Goal: Task Accomplishment & Management: Use online tool/utility

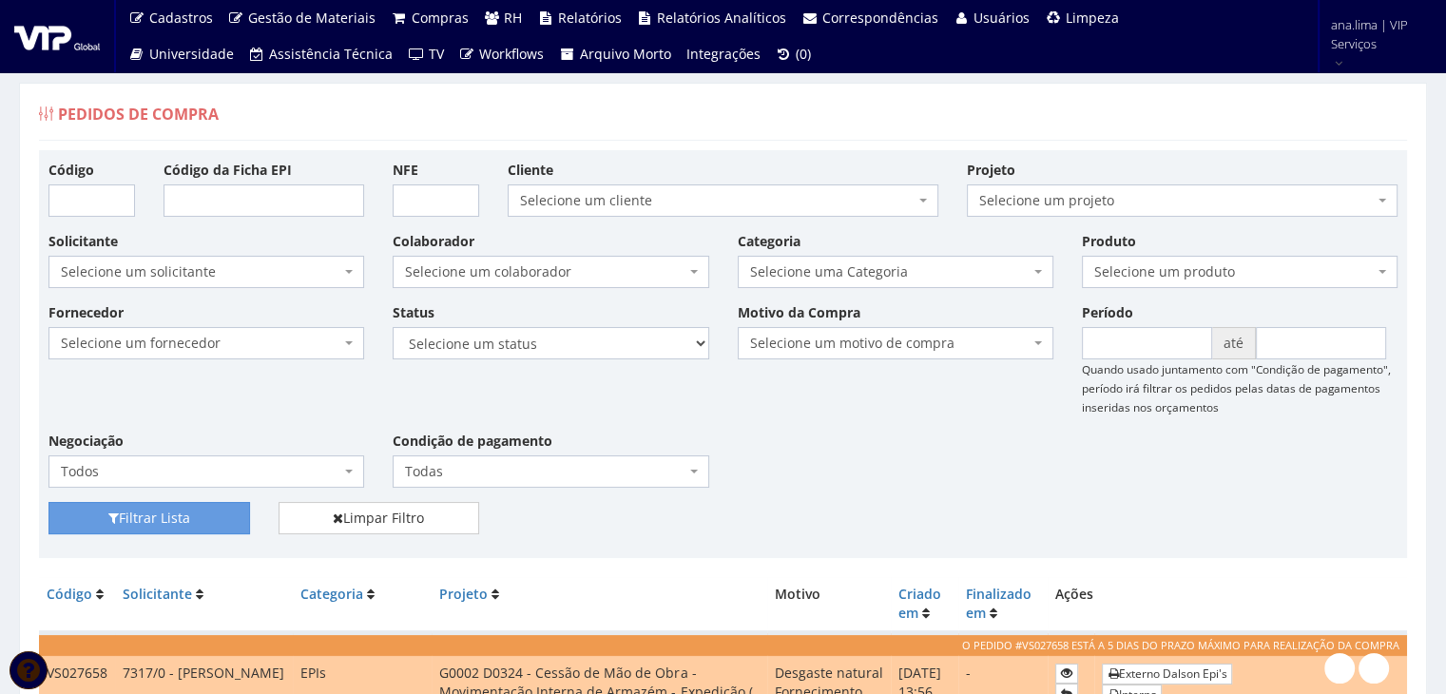
click at [608, 260] on span "Selecione um colaborador" at bounding box center [551, 272] width 316 height 32
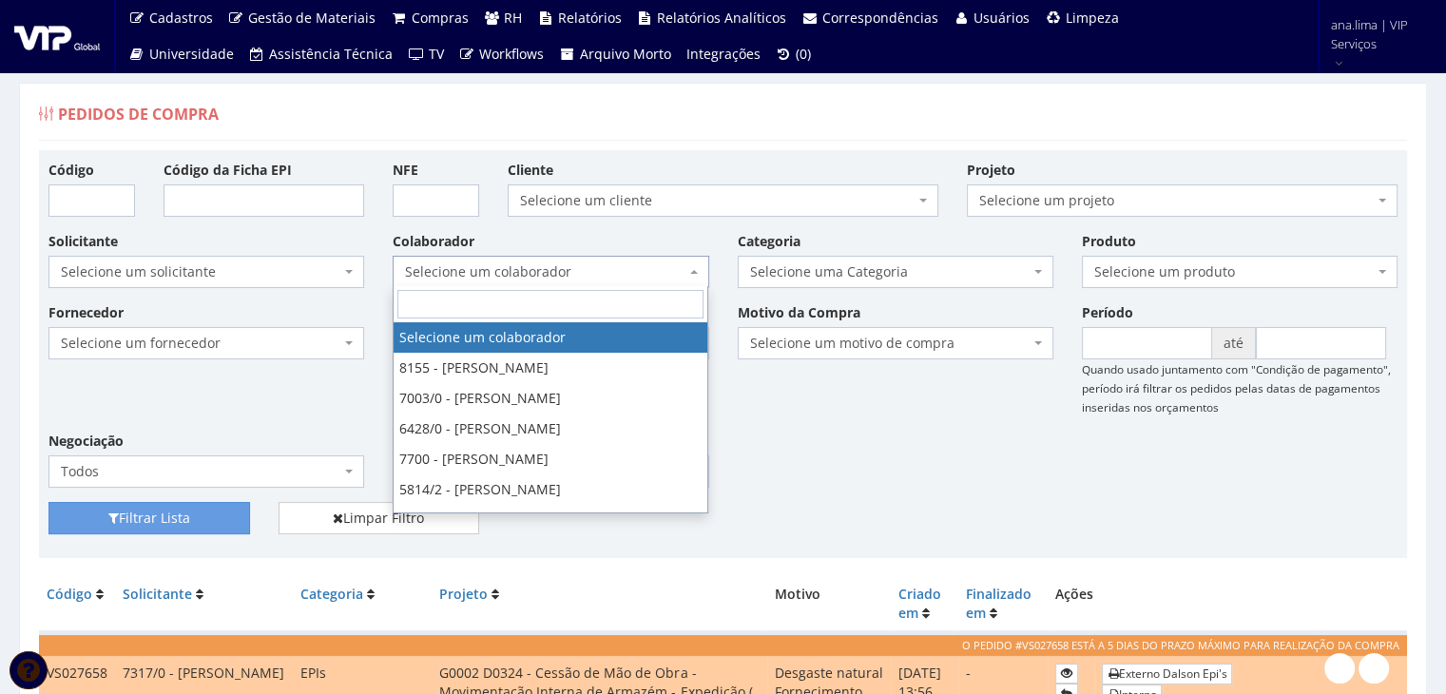
click at [608, 260] on span "Selecione um colaborador" at bounding box center [551, 272] width 316 height 32
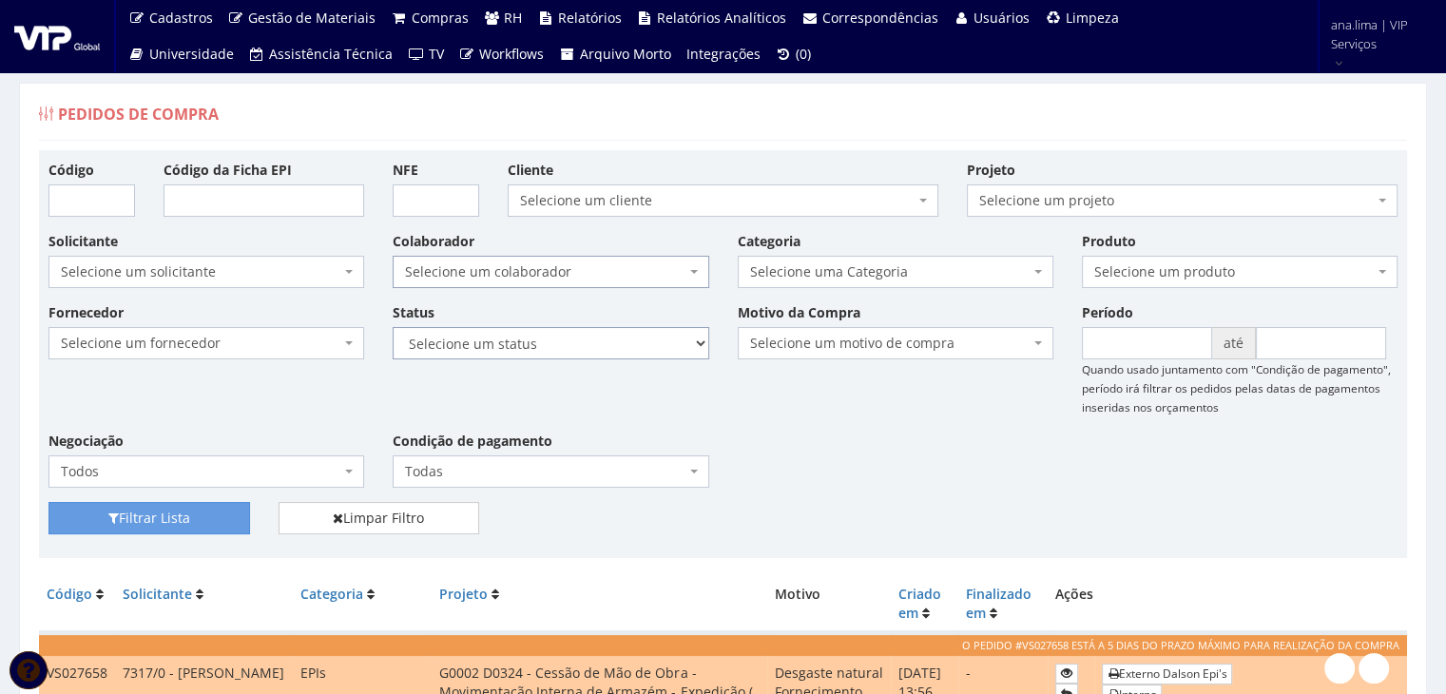
click at [636, 355] on select "Selecione um status Cancelado Aguardando Aprovação Diretoria Pedido Aprovado Ag…" at bounding box center [551, 343] width 316 height 32
click at [393, 327] on select "Selecione um status Cancelado Aguardando Aprovação Diretoria Pedido Aprovado Ag…" at bounding box center [551, 343] width 316 height 32
click at [567, 355] on select "Selecione um status Cancelado Aguardando Aprovação Diretoria Pedido Aprovado Ag…" at bounding box center [551, 343] width 316 height 32
select select "1"
click at [393, 327] on select "Selecione um status Cancelado Aguardando Aprovação Diretoria Pedido Aprovado Ag…" at bounding box center [551, 343] width 316 height 32
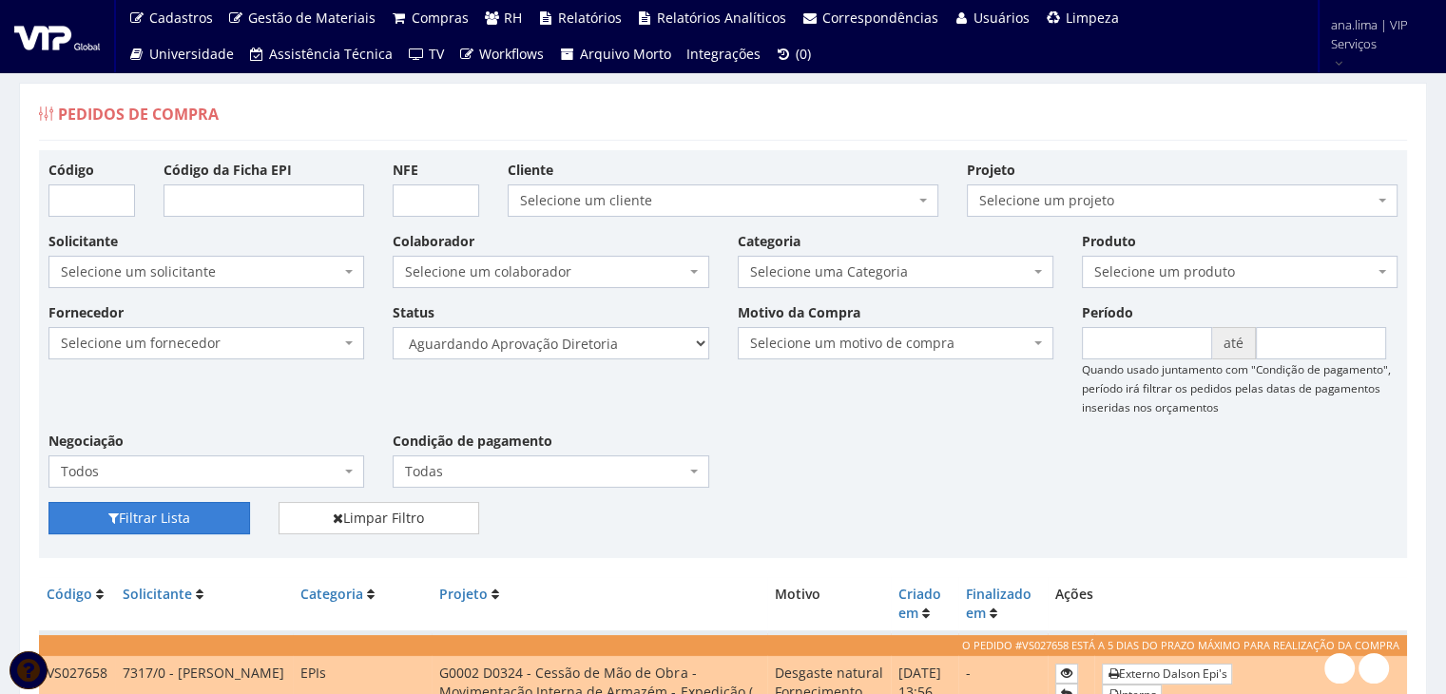
click at [190, 522] on button "Filtrar Lista" at bounding box center [149, 518] width 202 height 32
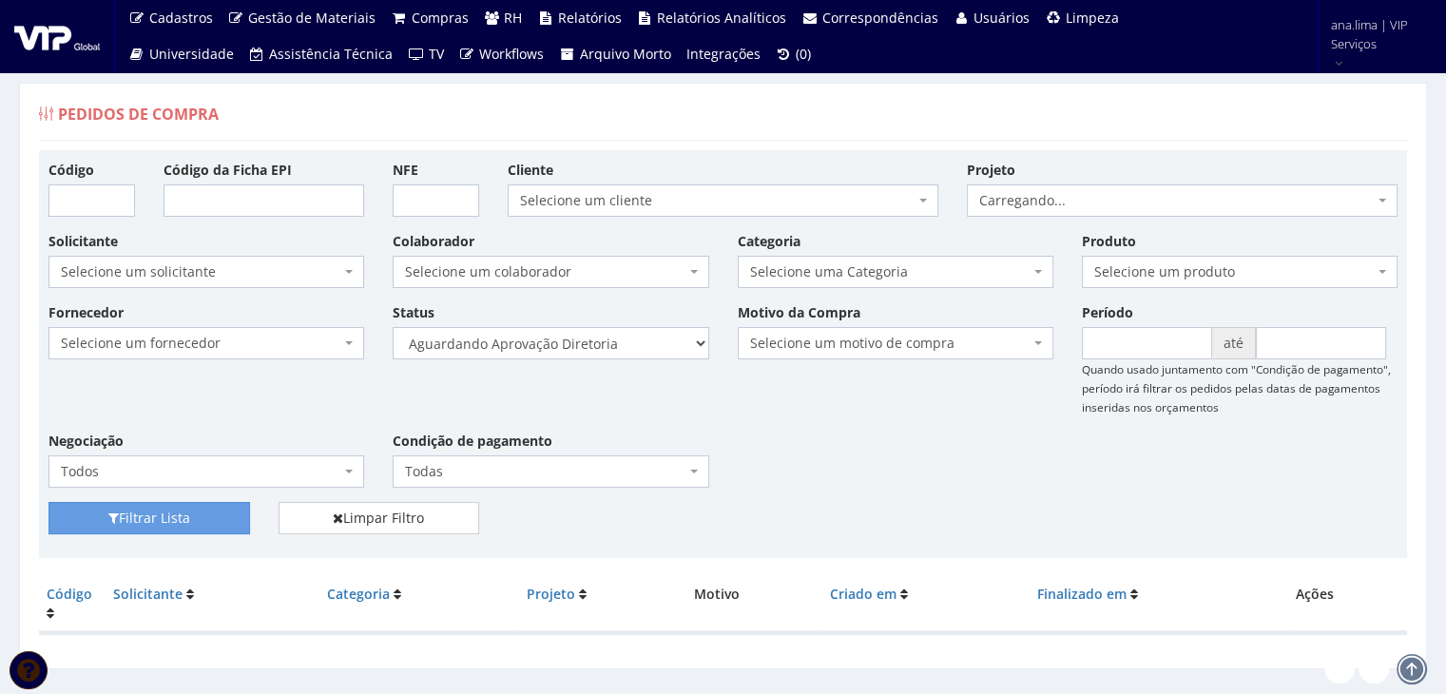
click at [581, 343] on select "Selecione um status Cancelado Aguardando Aprovação Diretoria Pedido Aprovado Ag…" at bounding box center [551, 343] width 316 height 32
select select "4"
click at [393, 327] on select "Selecione um status Cancelado Aguardando Aprovação Diretoria Pedido Aprovado Ag…" at bounding box center [551, 343] width 316 height 32
click at [176, 533] on div "Filtrar Lista Limpar Filtro" at bounding box center [723, 525] width 1378 height 47
click at [616, 345] on select "Selecione um status Cancelado Aguardando Aprovação Diretoria Pedido Aprovado Ag…" at bounding box center [551, 343] width 316 height 32
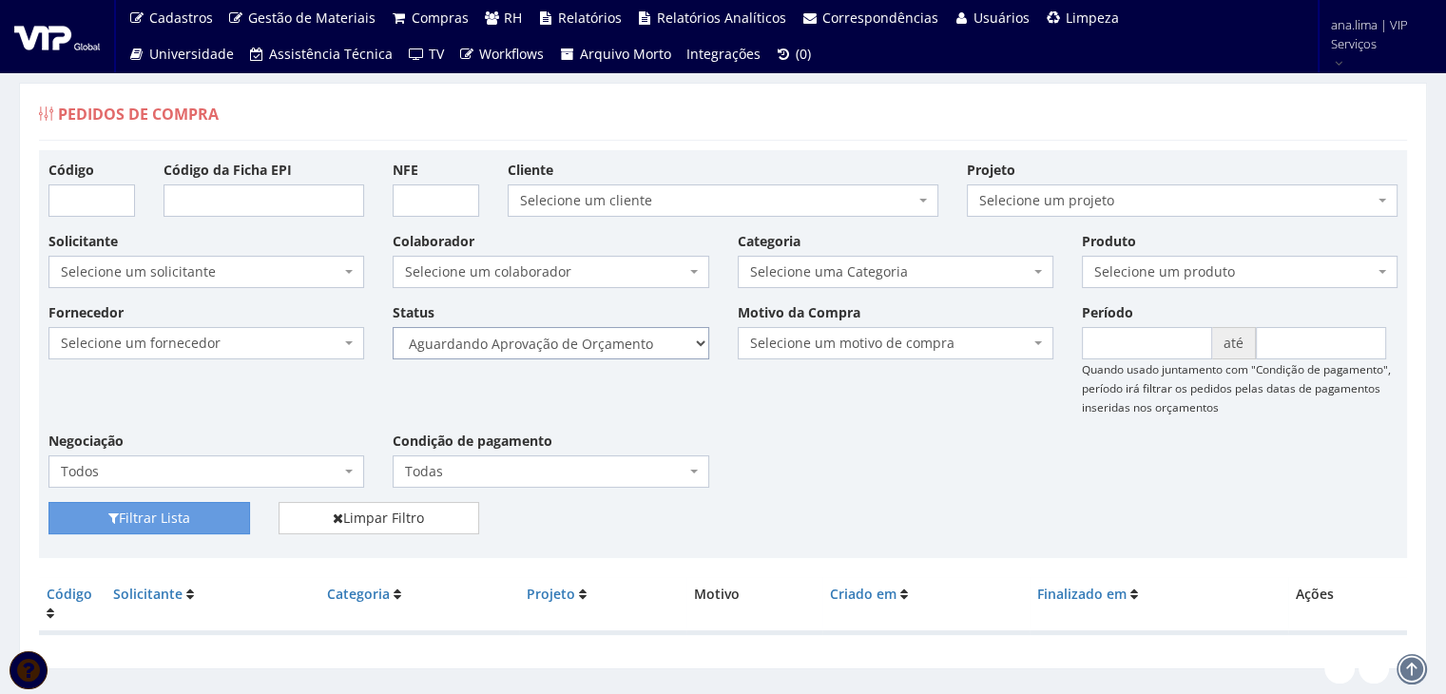
click at [393, 327] on select "Selecione um status Cancelado Aguardando Aprovação Diretoria Pedido Aprovado Ag…" at bounding box center [551, 343] width 316 height 32
click at [203, 511] on button "Filtrar Lista" at bounding box center [149, 518] width 202 height 32
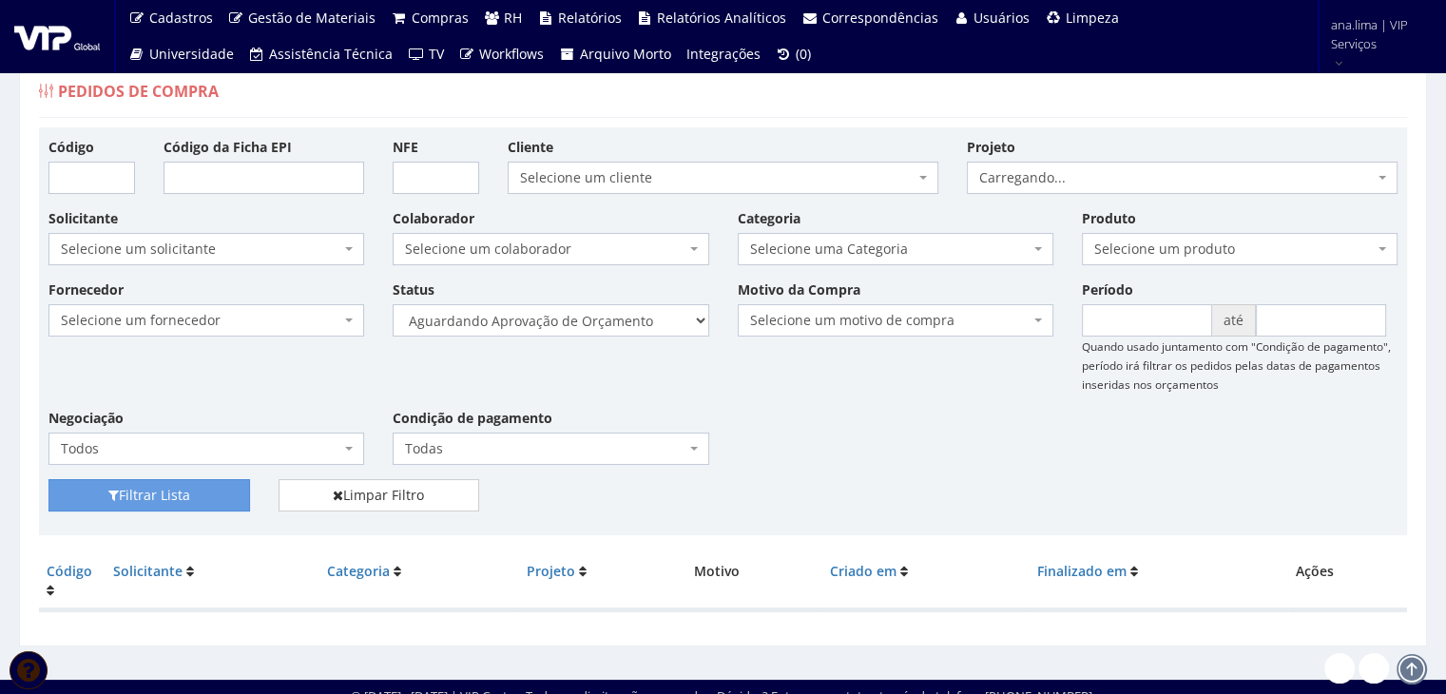
scroll to position [38, 0]
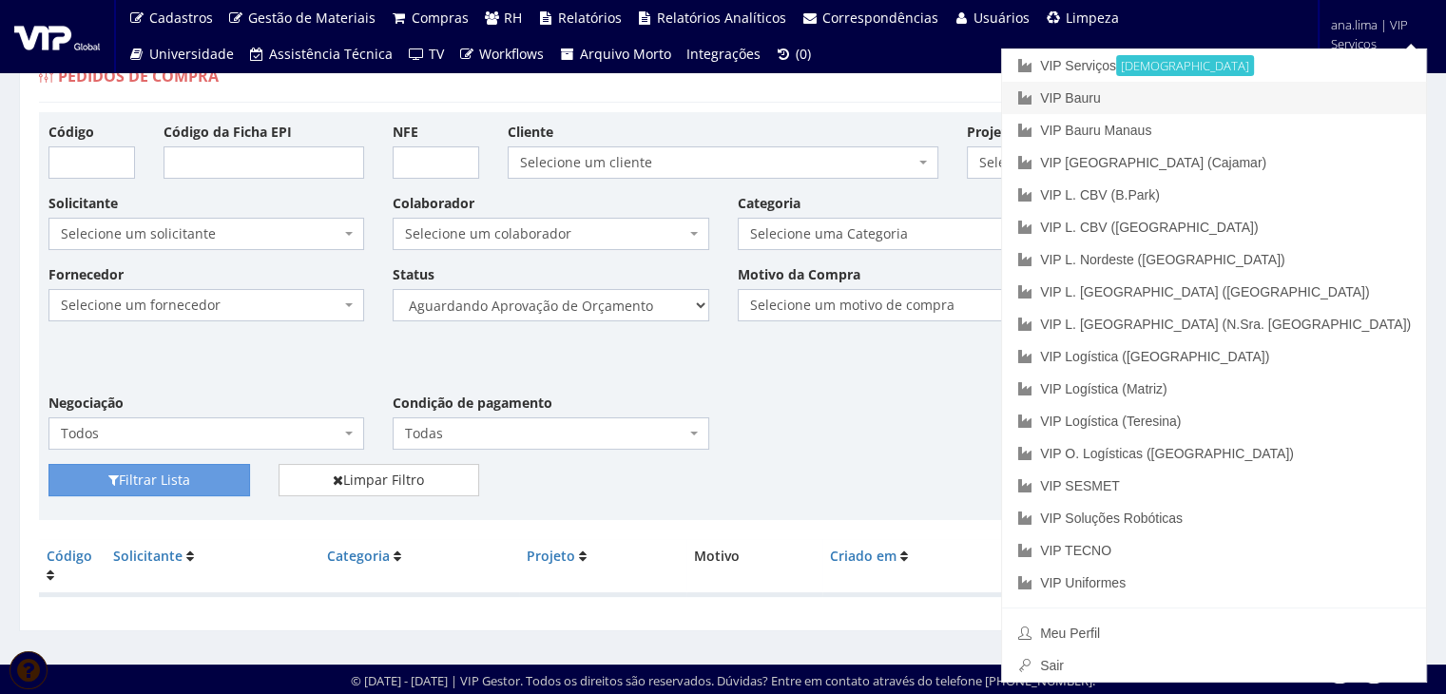
click at [1320, 89] on link "VIP Bauru" at bounding box center [1214, 98] width 424 height 32
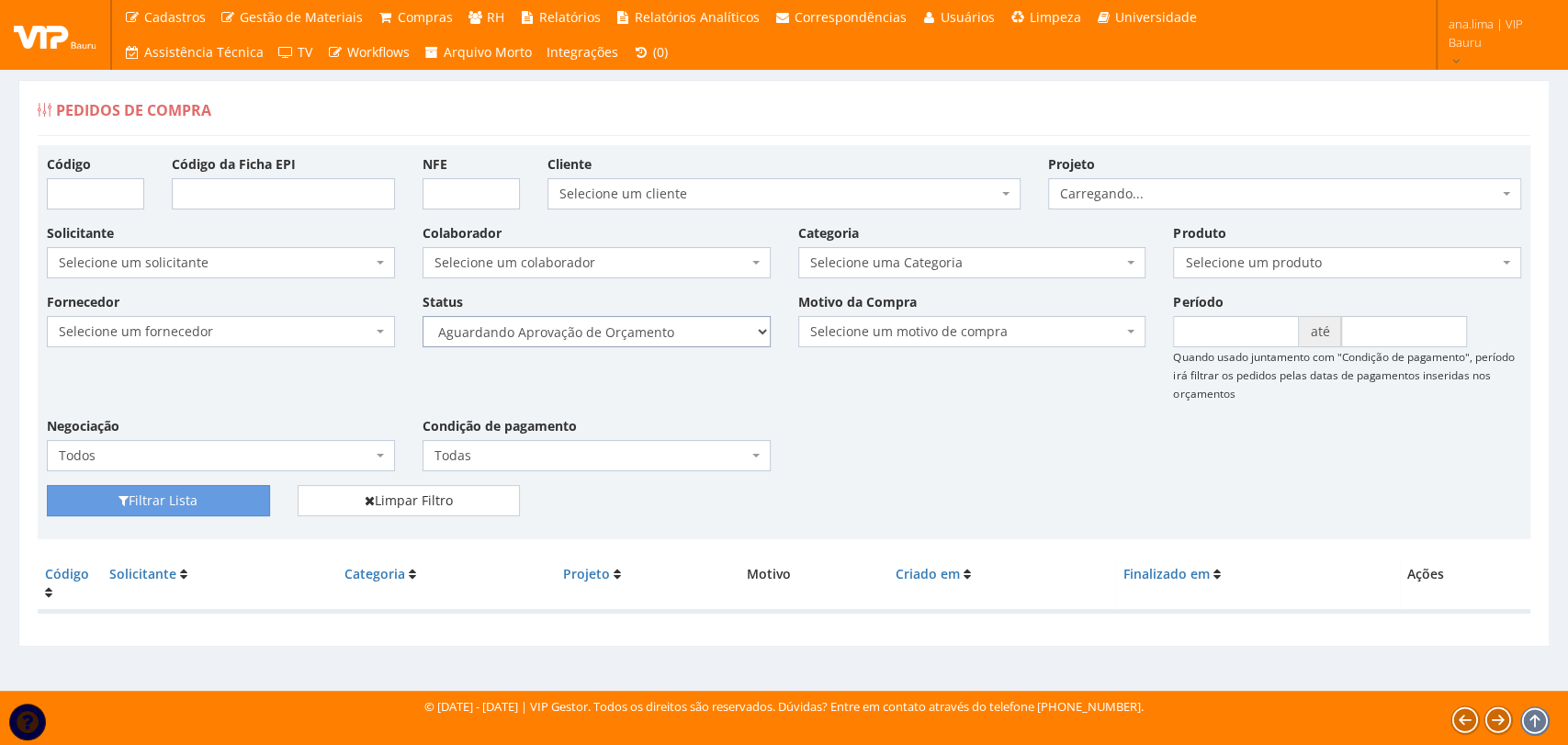
drag, startPoint x: 0, startPoint y: 0, endPoint x: 674, endPoint y: 332, distance: 751.3
click at [674, 332] on select "Selecione um status Cancelado Aguardando Aprovação Diretoria Pedido Aprovado Ag…" at bounding box center [596, 331] width 348 height 31
select select "1"
click at [422, 316] on select "Selecione um status Cancelado Aguardando Aprovação Diretoria Pedido Aprovado Ag…" at bounding box center [596, 331] width 348 height 31
click at [220, 498] on button "Filtrar Lista" at bounding box center [157, 501] width 223 height 31
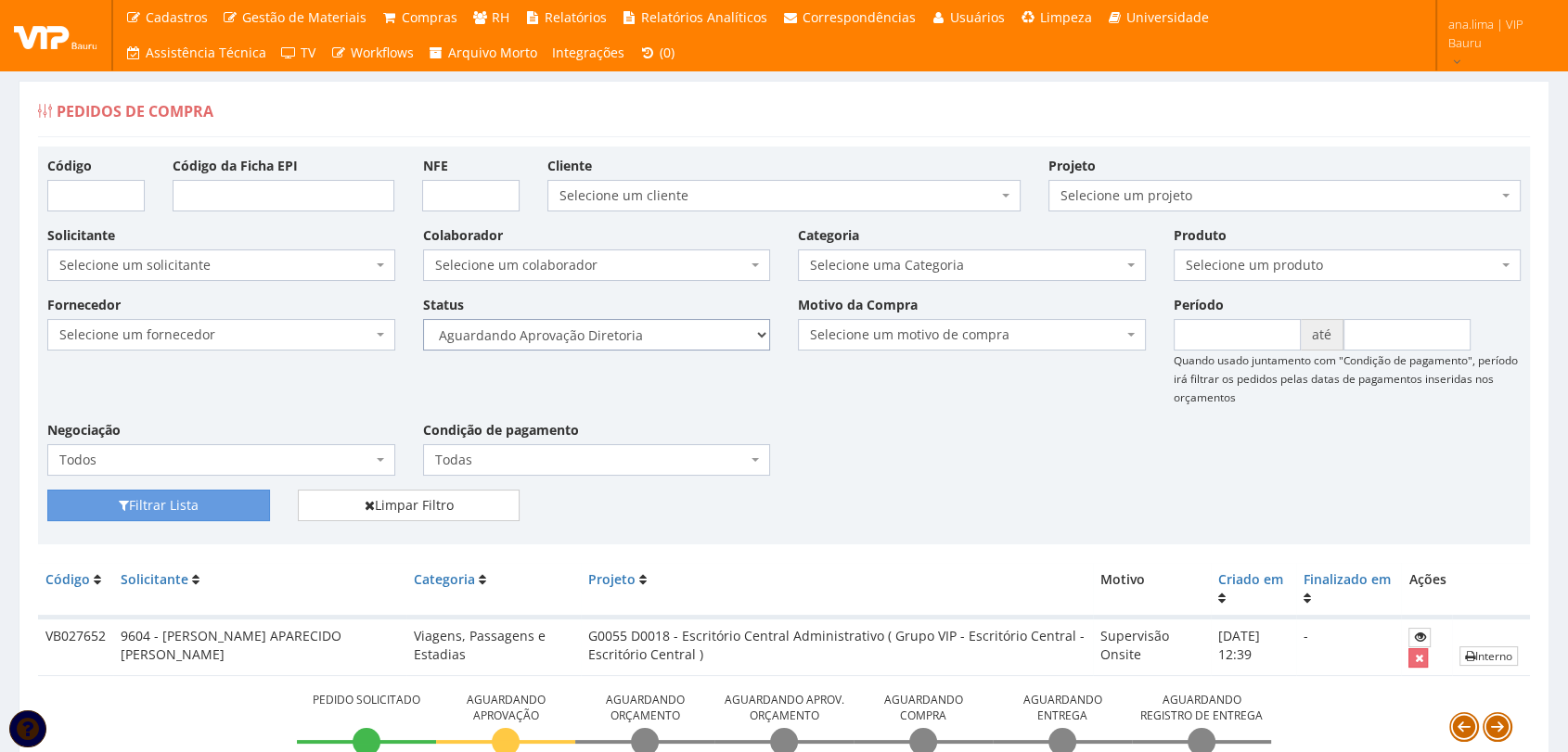
click at [623, 333] on select "Selecione um status Cancelado Aguardando Aprovação Diretoria Pedido Aprovado Ag…" at bounding box center [597, 335] width 348 height 31
select select "4"
click at [423, 319] on select "Selecione um status Cancelado Aguardando Aprovação Diretoria Pedido Aprovado Ag…" at bounding box center [597, 335] width 348 height 31
click at [103, 498] on button "Filtrar Lista" at bounding box center [158, 505] width 222 height 31
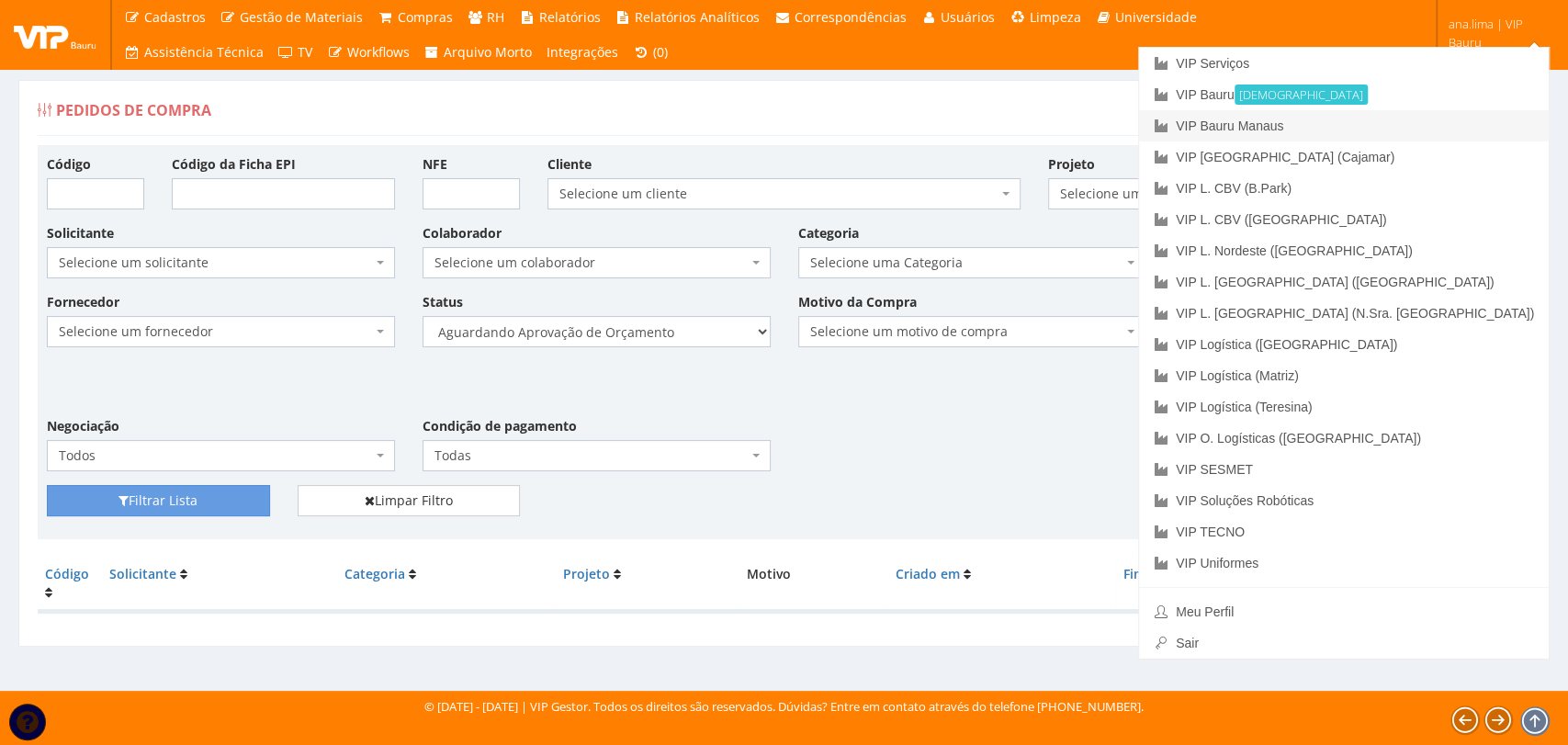
click at [1440, 134] on link "VIP Bauru Manaus" at bounding box center [1344, 126] width 410 height 31
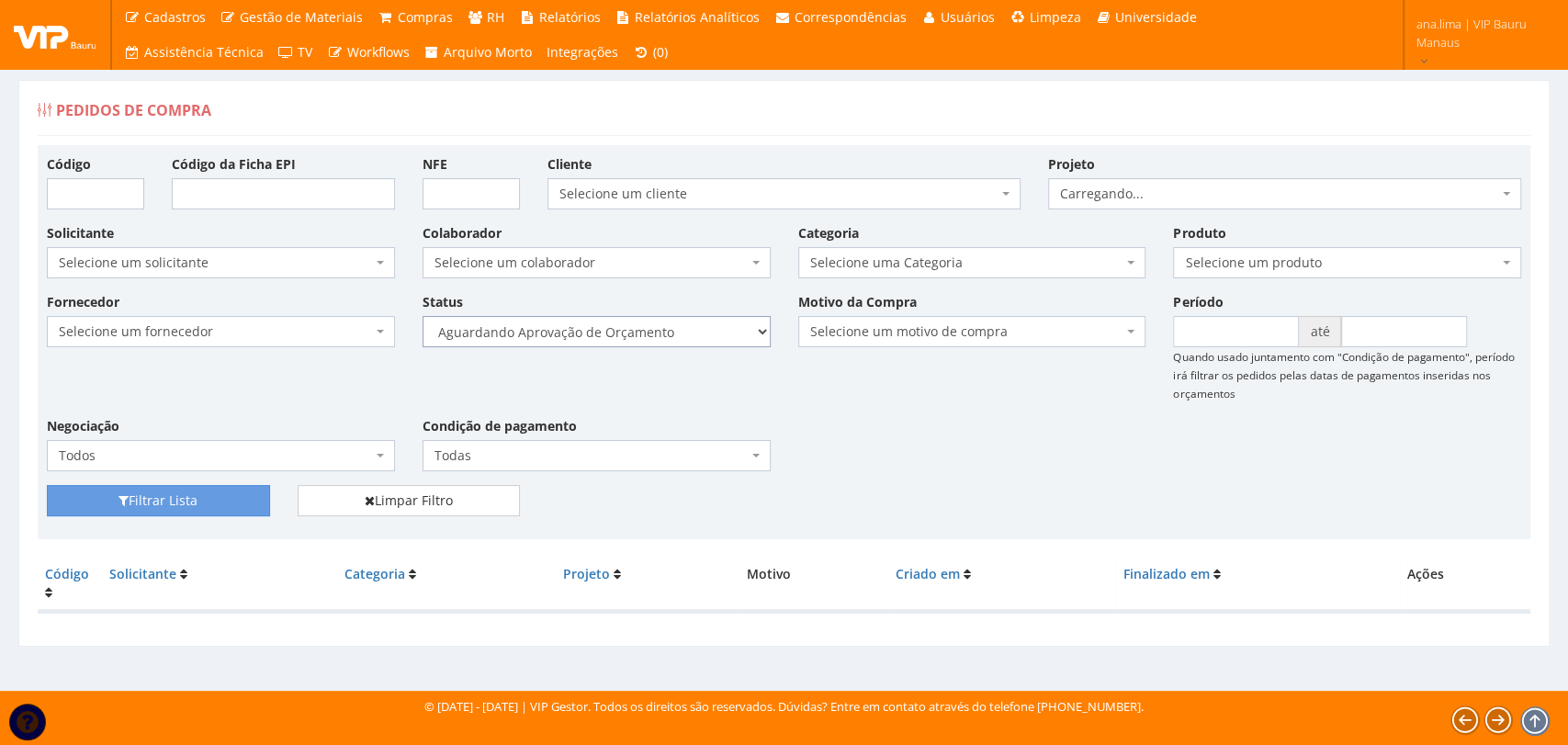
click at [666, 327] on select "Selecione um status Cancelado Aguardando Aprovação Diretoria Pedido Aprovado Ag…" at bounding box center [596, 331] width 348 height 31
select select "1"
click at [422, 316] on select "Selecione um status Cancelado Aguardando Aprovação Diretoria Pedido Aprovado Ag…" at bounding box center [596, 331] width 348 height 31
click at [143, 490] on button "Filtrar Lista" at bounding box center [157, 501] width 223 height 31
click at [683, 327] on select "Selecione um status Cancelado Aguardando Aprovação Diretoria Pedido Aprovado Ag…" at bounding box center [596, 331] width 348 height 31
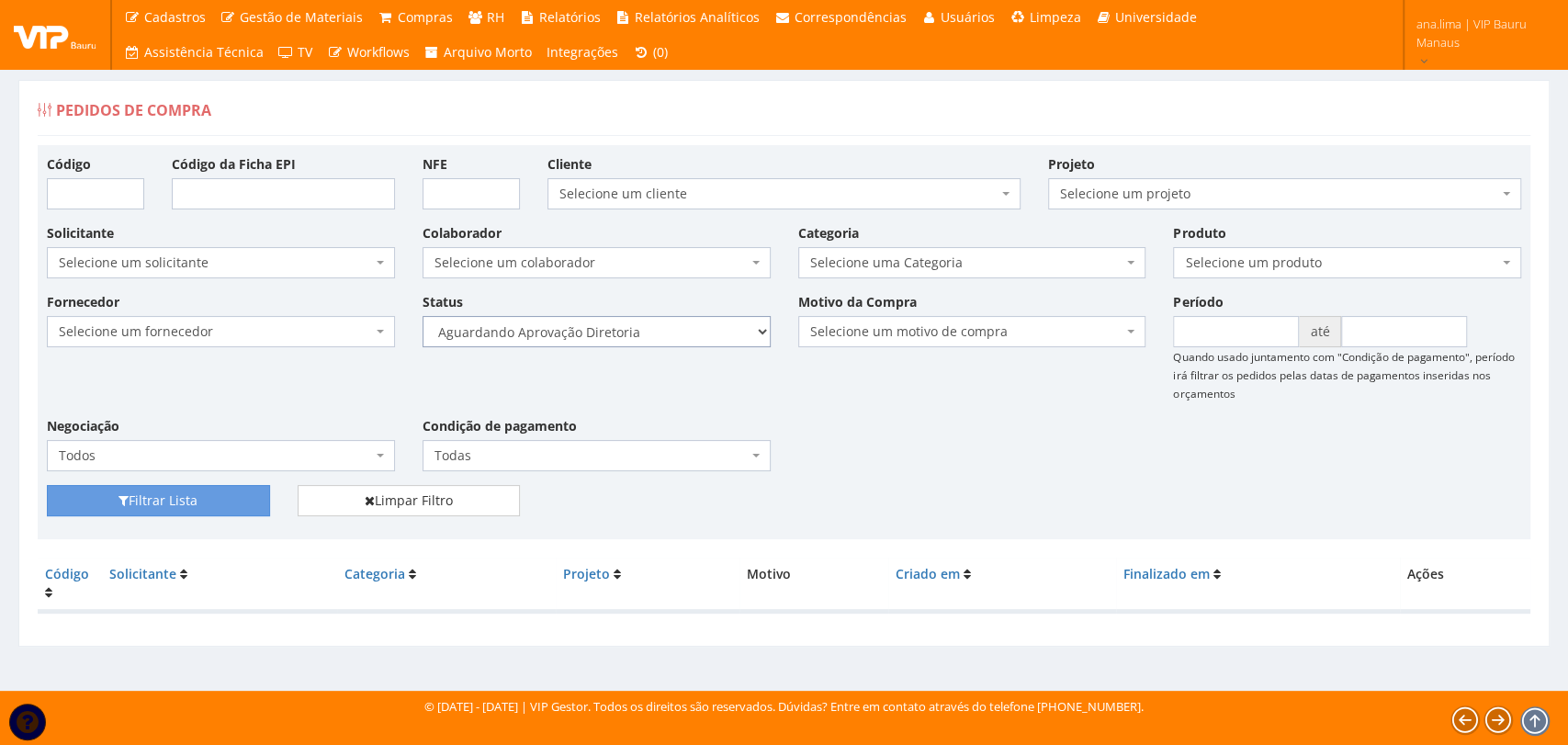
select select "4"
click at [422, 316] on select "Selecione um status Cancelado Aguardando Aprovação Diretoria Pedido Aprovado Ag…" at bounding box center [596, 331] width 348 height 31
click at [242, 507] on button "Filtrar Lista" at bounding box center [157, 501] width 223 height 31
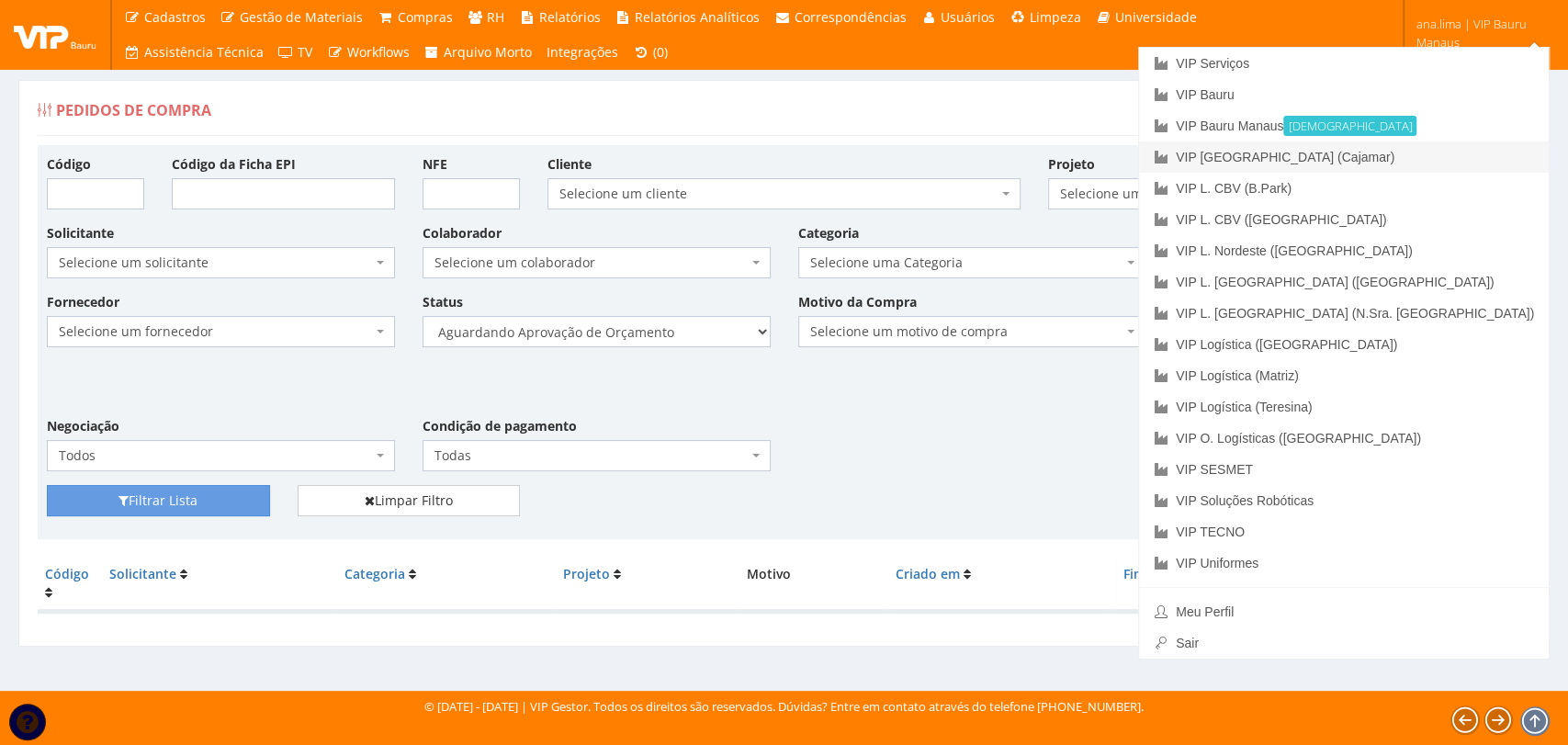
click at [1436, 164] on link "VIP [GEOGRAPHIC_DATA] (Cajamar)" at bounding box center [1344, 157] width 410 height 31
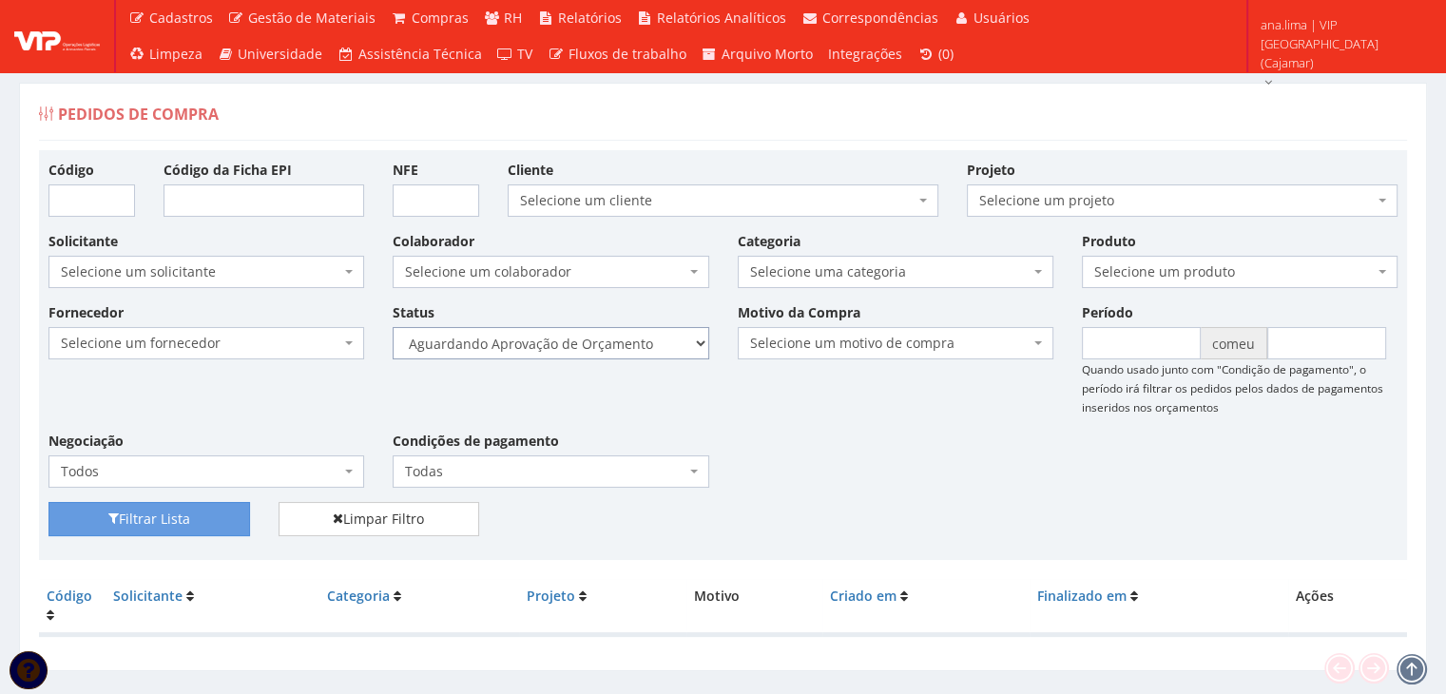
click at [603, 343] on select "Selecione um status Cancelado Aguardando Aprovação Diretoria Pedido Aprovado Ag…" at bounding box center [551, 343] width 316 height 32
select select "1"
click at [393, 327] on select "Selecione um status Cancelado Aguardando Aprovação Diretoria Pedido Aprovado Ag…" at bounding box center [551, 343] width 316 height 32
click at [168, 513] on font "Filtrar Lista" at bounding box center [154, 520] width 71 height 18
click at [589, 346] on select "Selecione um status Cancelado Aguardando Aprovação Diretoria Pedido Aprovado Ag…" at bounding box center [551, 343] width 316 height 32
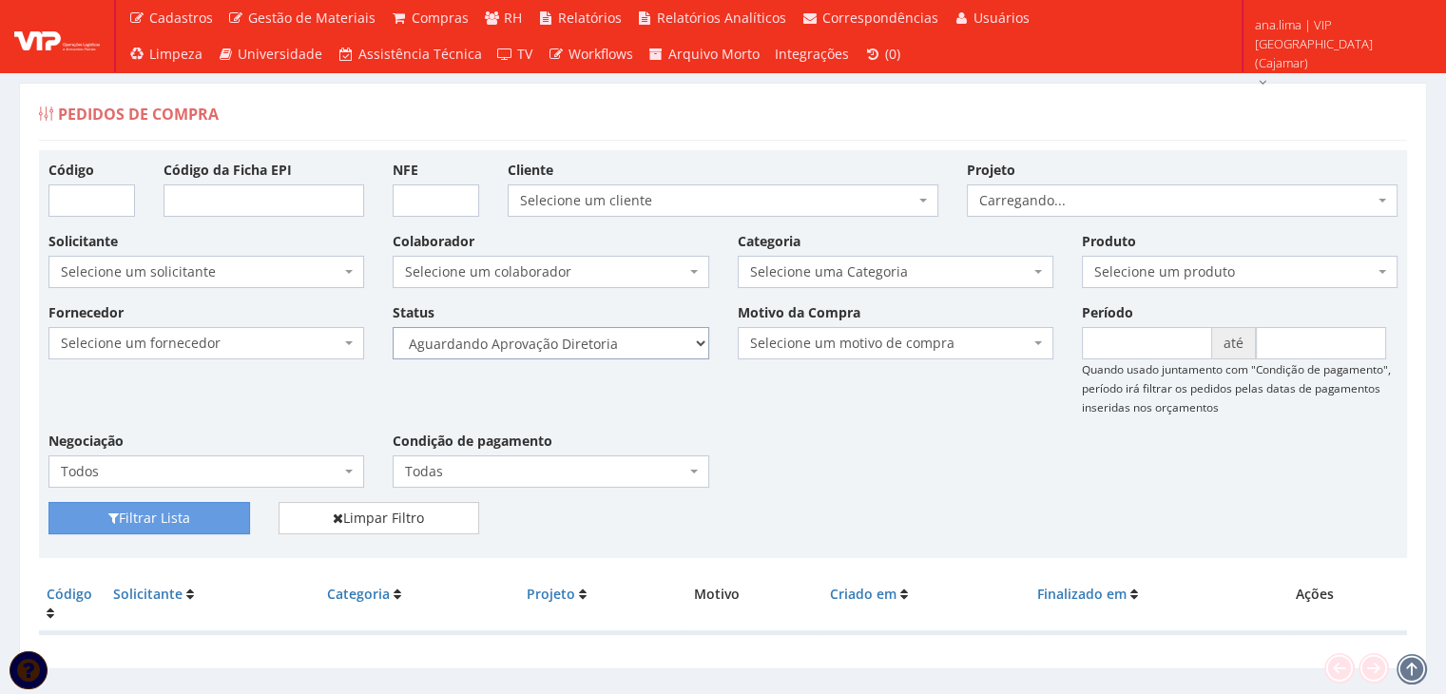
select select "4"
click at [393, 327] on select "Selecione um status Cancelado Aguardando Aprovação Diretoria Pedido Aprovado Ag…" at bounding box center [551, 343] width 316 height 32
click at [196, 526] on button "Filtrar Lista" at bounding box center [149, 518] width 202 height 32
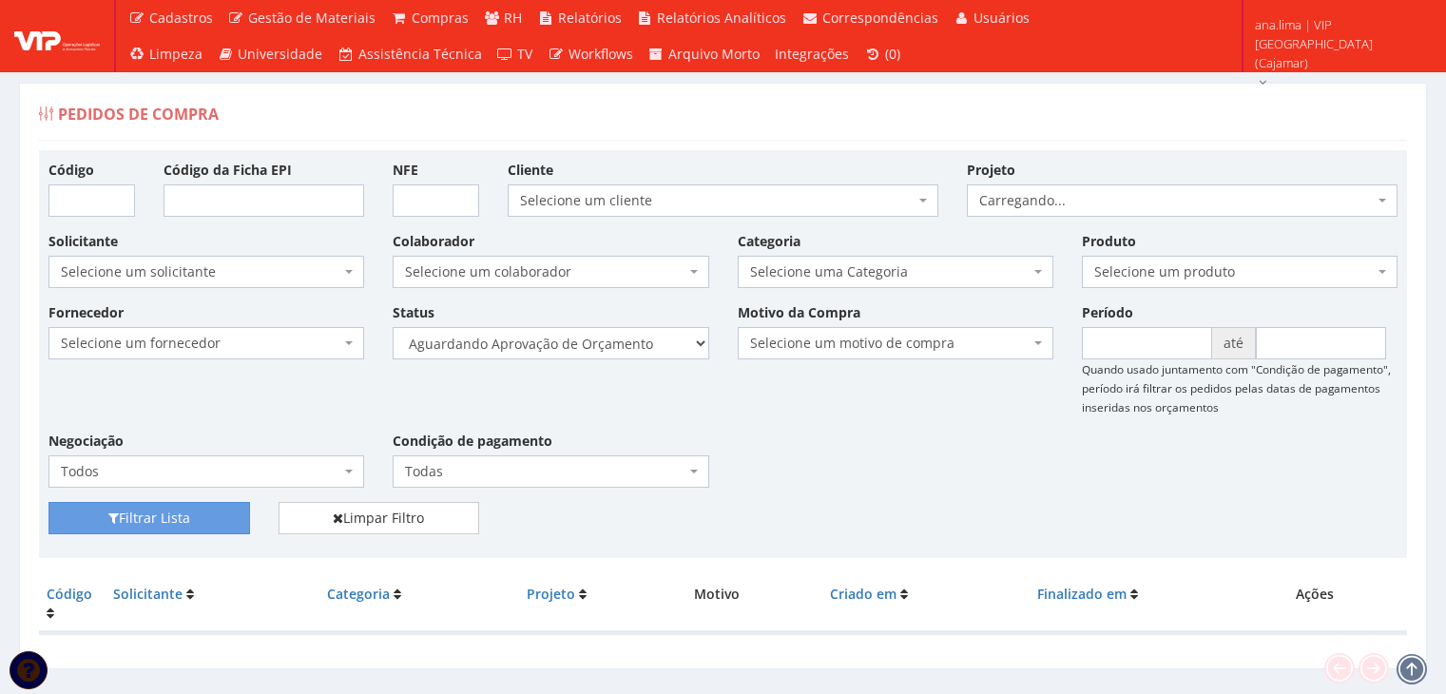
scroll to position [38, 0]
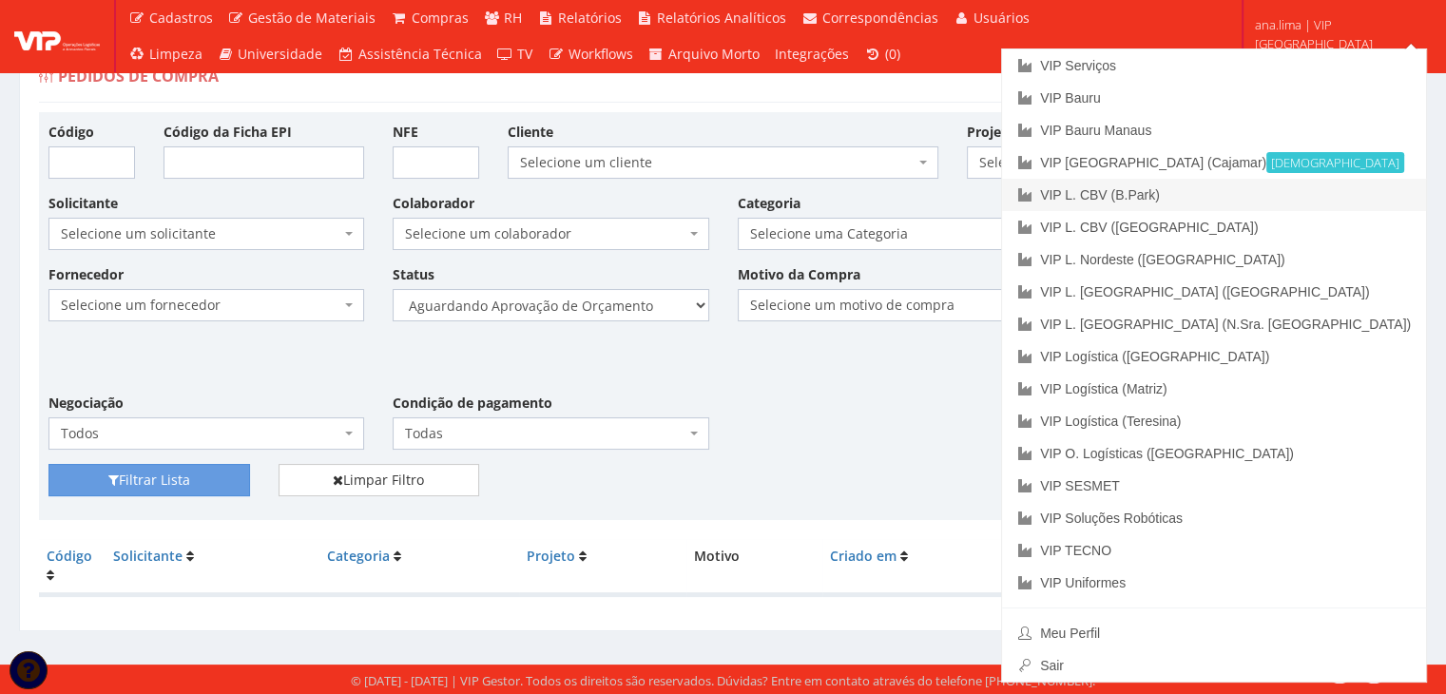
click at [1342, 196] on link "VIP L. CBV (B.Park)" at bounding box center [1214, 195] width 424 height 32
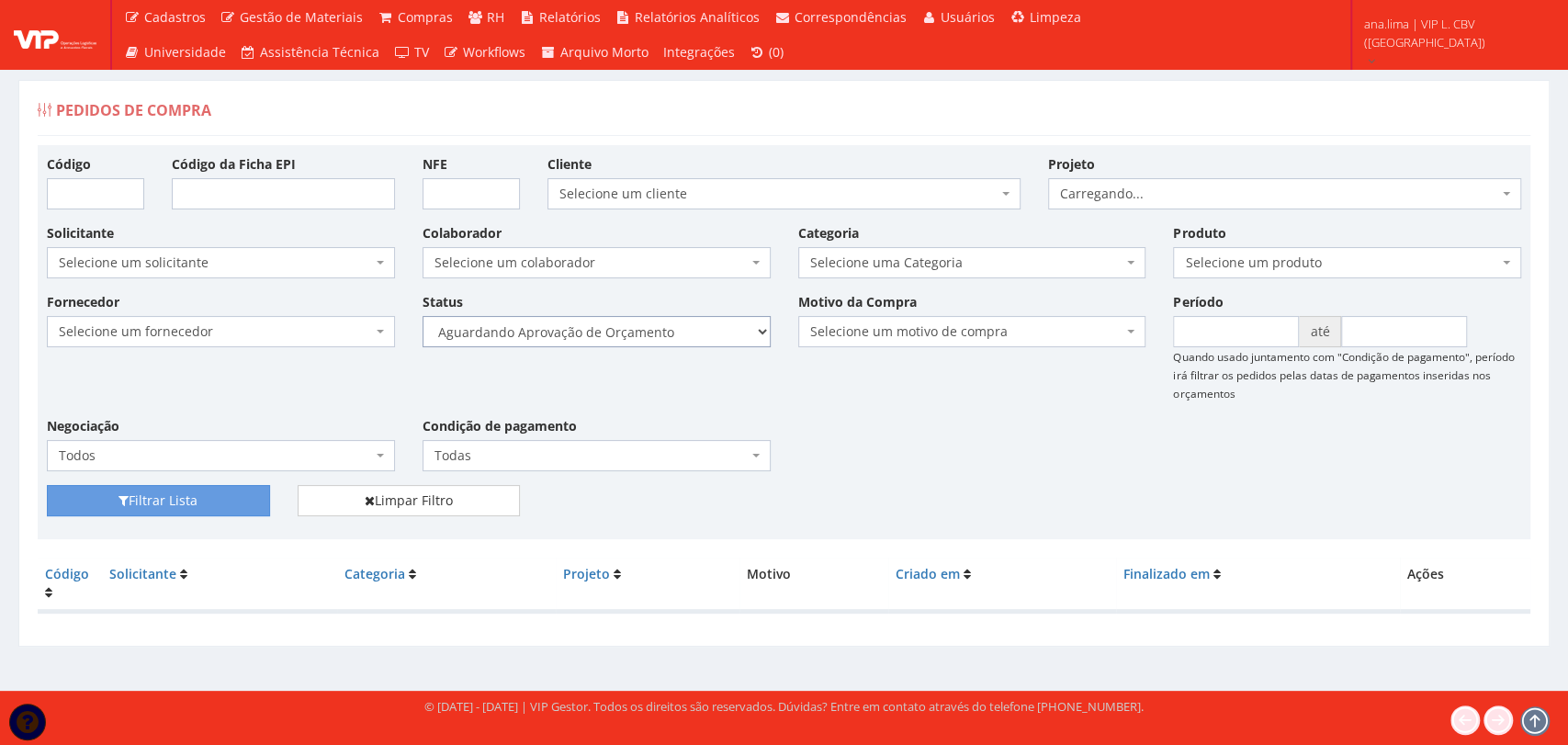
click at [643, 327] on select "Selecione um status Cancelado Aguardando Aprovação Diretoria Pedido Aprovado Ag…" at bounding box center [596, 331] width 348 height 31
select select "1"
click at [422, 316] on select "Selecione um status Cancelado Aguardando Aprovação Diretoria Pedido Aprovado Ag…" at bounding box center [596, 331] width 348 height 31
click at [177, 511] on button "Filtrar Lista" at bounding box center [157, 501] width 223 height 31
click at [612, 334] on select "Selecione um status Cancelado Aguardando Aprovação Diretoria Pedido Aprovado Ag…" at bounding box center [596, 331] width 348 height 31
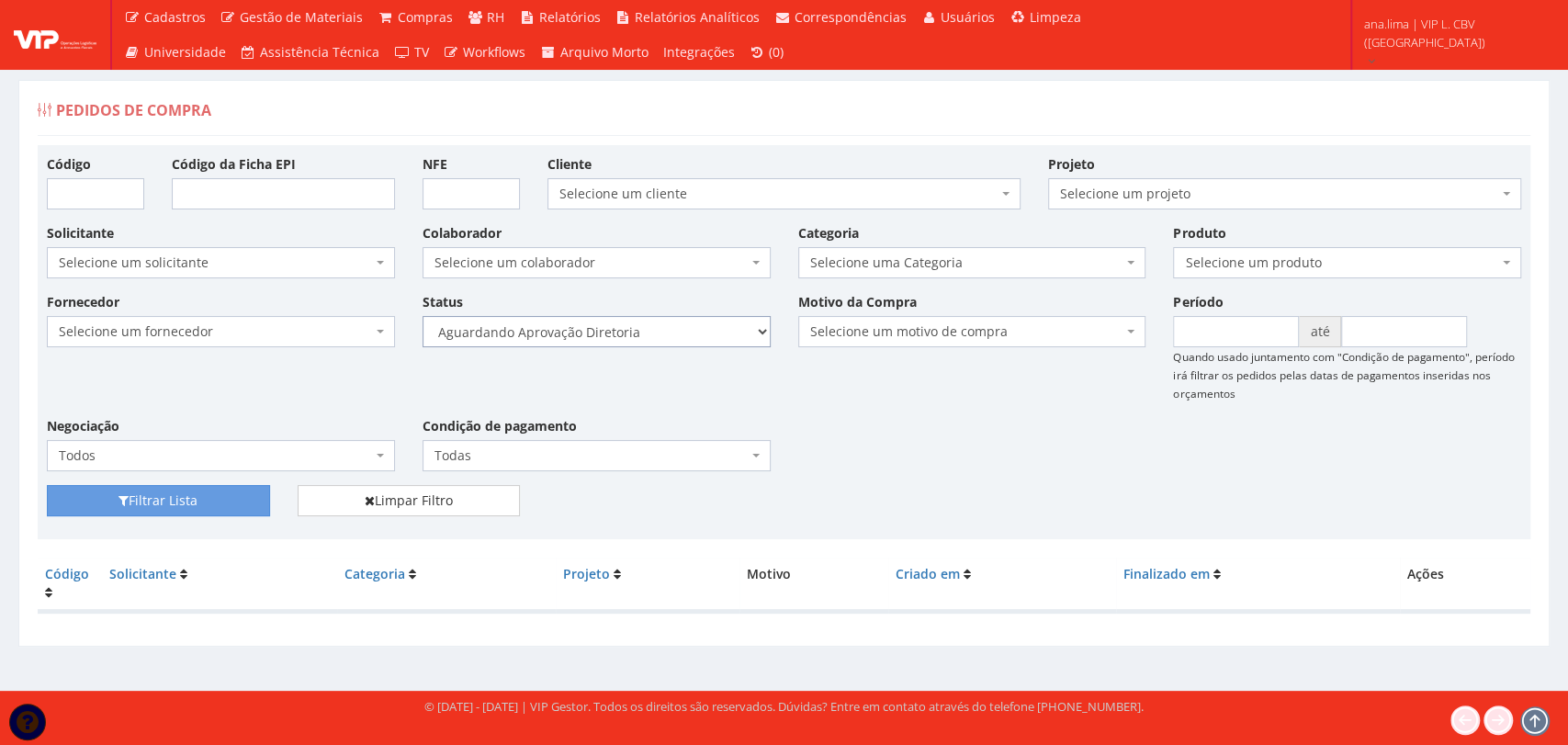
select select "4"
click at [422, 316] on select "Selecione um status Cancelado Aguardando Aprovação Diretoria Pedido Aprovado Ag…" at bounding box center [596, 331] width 348 height 31
click at [237, 493] on button "Filtrar Lista" at bounding box center [157, 501] width 223 height 31
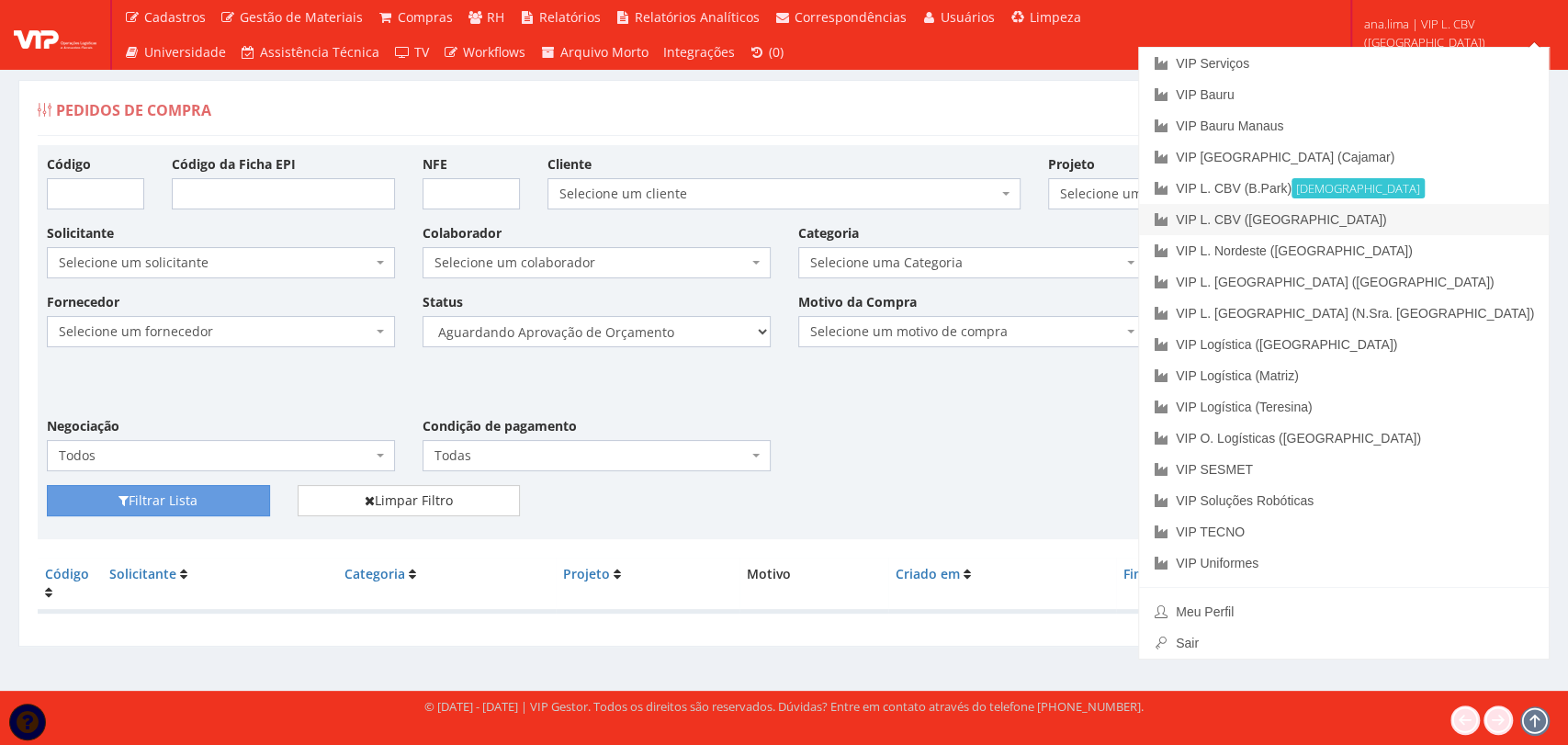
drag, startPoint x: 1472, startPoint y: 215, endPoint x: 933, endPoint y: 304, distance: 546.3
click at [1471, 215] on link "VIP L. CBV ([GEOGRAPHIC_DATA])" at bounding box center [1344, 219] width 410 height 31
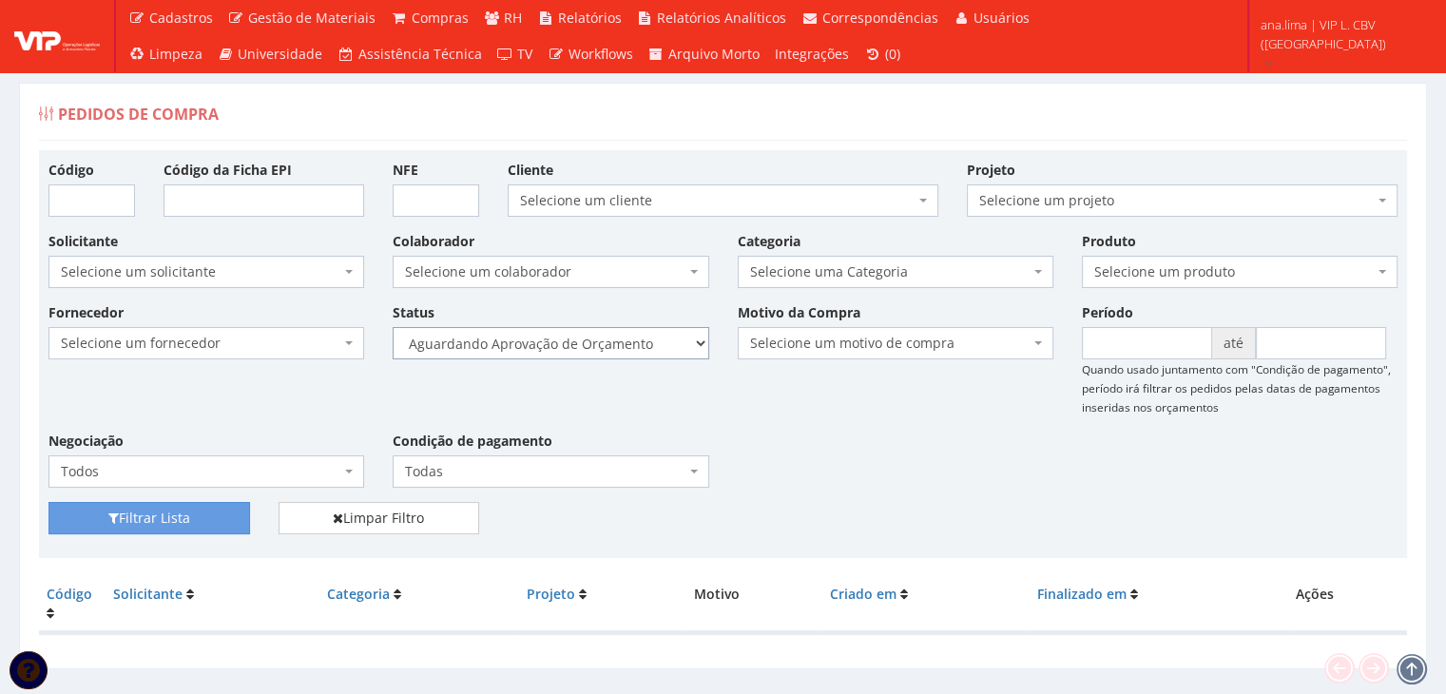
click at [636, 349] on select "Selecione um status Cancelado Aguardando Aprovação Diretoria Pedido Aprovado Ag…" at bounding box center [551, 343] width 316 height 32
select select "1"
click at [393, 327] on select "Selecione um status Cancelado Aguardando Aprovação Diretoria Pedido Aprovado Ag…" at bounding box center [551, 343] width 316 height 32
click at [102, 518] on button "Filtrar Lista" at bounding box center [149, 518] width 202 height 32
click at [612, 346] on select "Selecione um status Cancelado Aguardando Aprovação Diretoria Pedido Aprovado Ag…" at bounding box center [551, 343] width 316 height 32
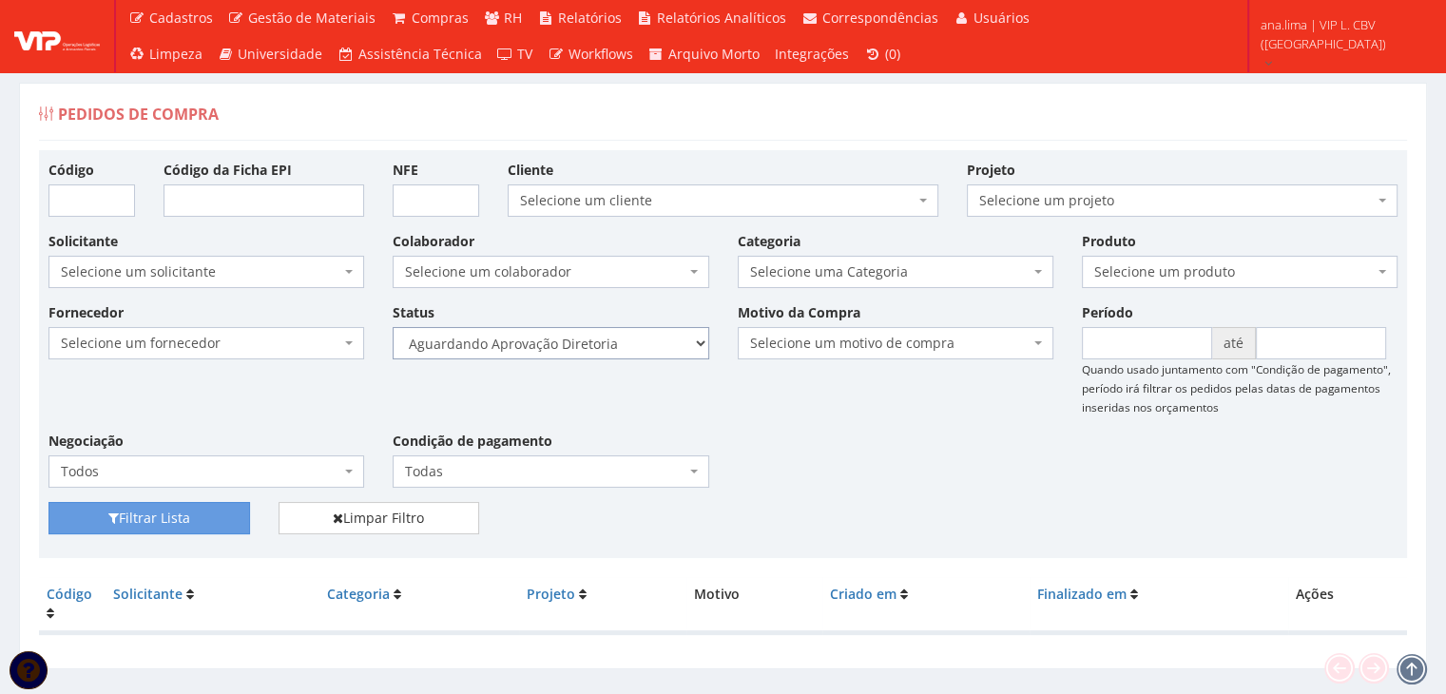
select select "4"
click at [393, 327] on select "Selecione um status Cancelado Aguardando Aprovação Diretoria Pedido Aprovado Ag…" at bounding box center [551, 343] width 316 height 32
click at [205, 522] on button "Filtrar Lista" at bounding box center [149, 518] width 202 height 32
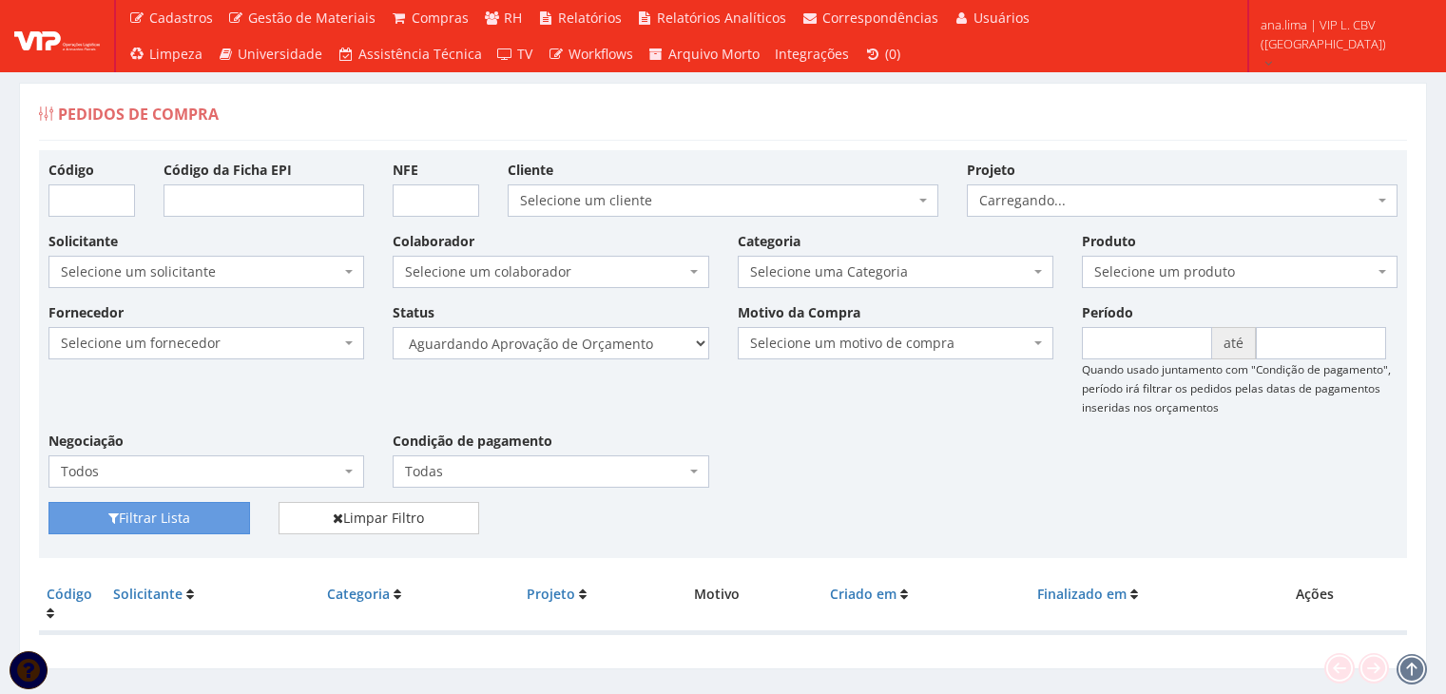
scroll to position [38, 0]
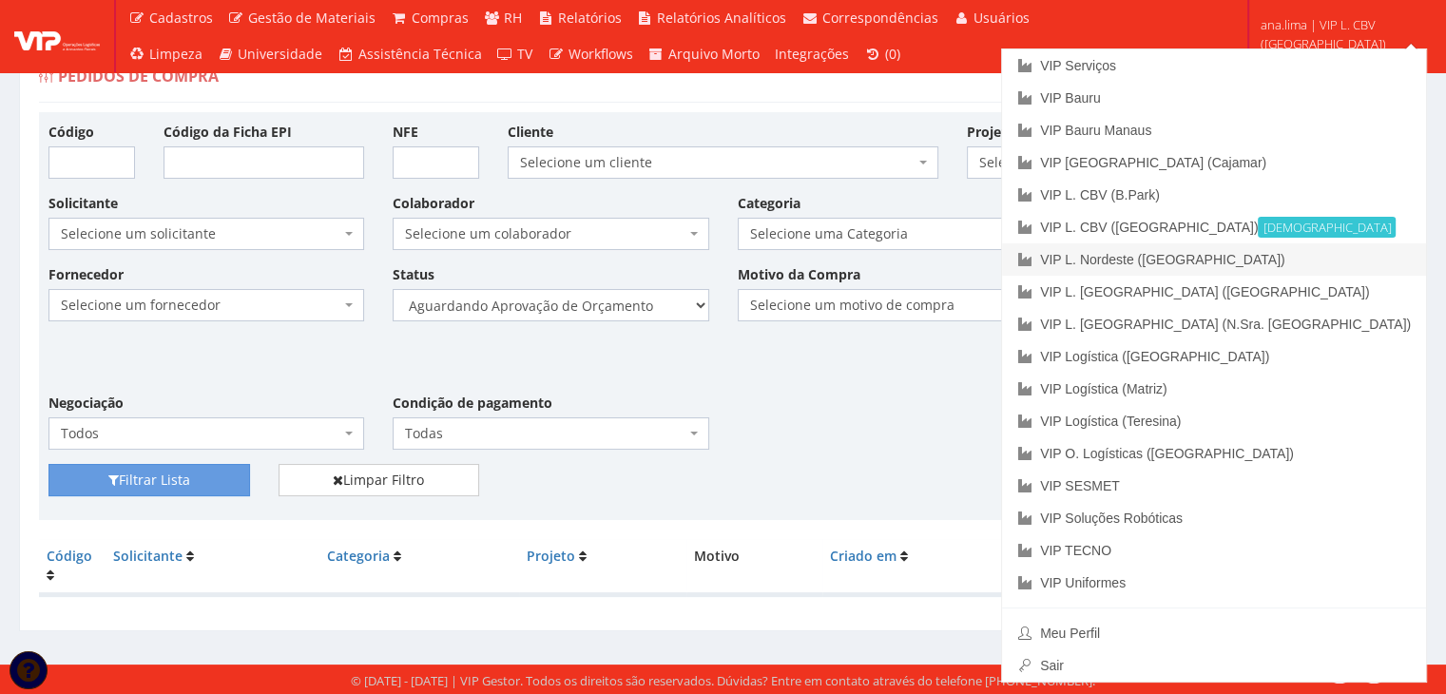
click at [1356, 259] on link "VIP L. Nordeste ([GEOGRAPHIC_DATA])" at bounding box center [1214, 259] width 424 height 32
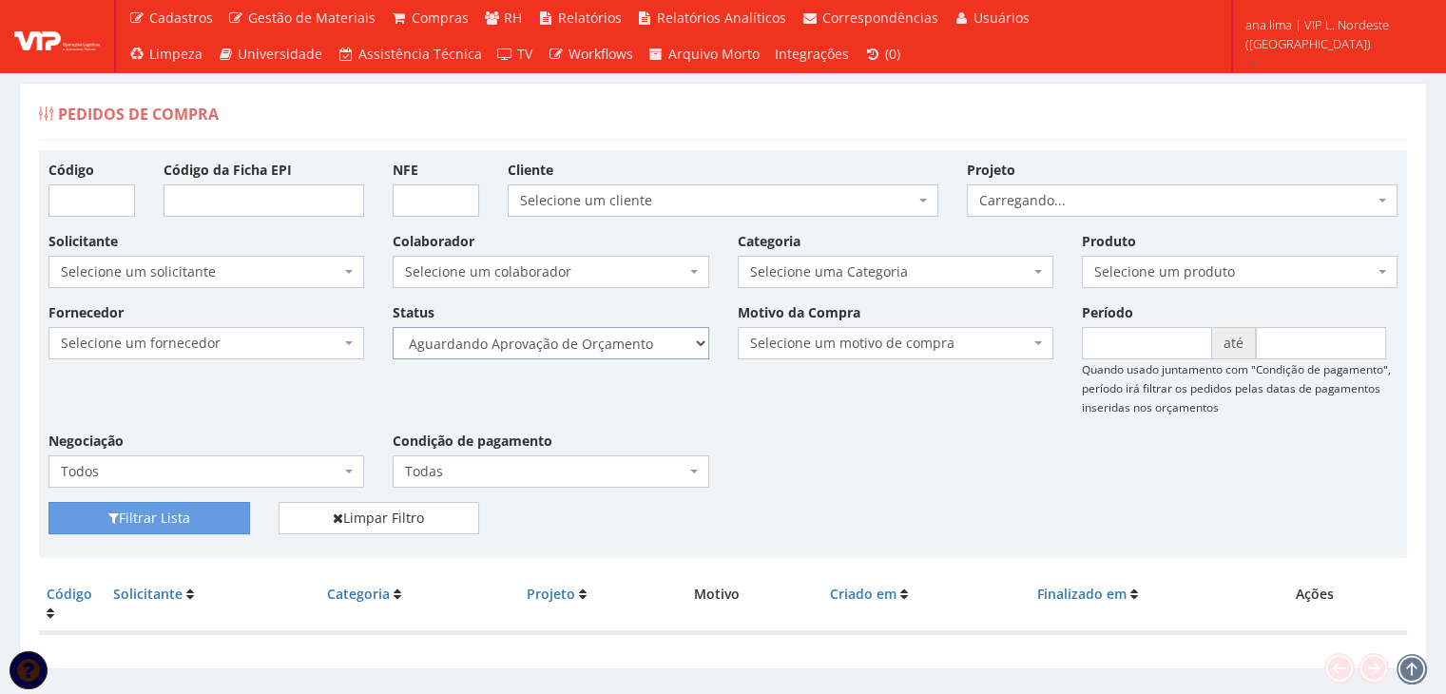
click at [644, 349] on select "Selecione um status Cancelado Aguardando Aprovação Diretoria Pedido Aprovado Ag…" at bounding box center [551, 343] width 316 height 32
select select "1"
click at [393, 327] on select "Selecione um status Cancelado Aguardando Aprovação Diretoria Pedido Aprovado Ag…" at bounding box center [551, 343] width 316 height 32
click at [150, 526] on button "Filtrar Lista" at bounding box center [149, 518] width 202 height 32
click at [621, 344] on select "Selecione um status Cancelado Aguardando Aprovação Diretoria Pedido Aprovado Ag…" at bounding box center [551, 343] width 316 height 32
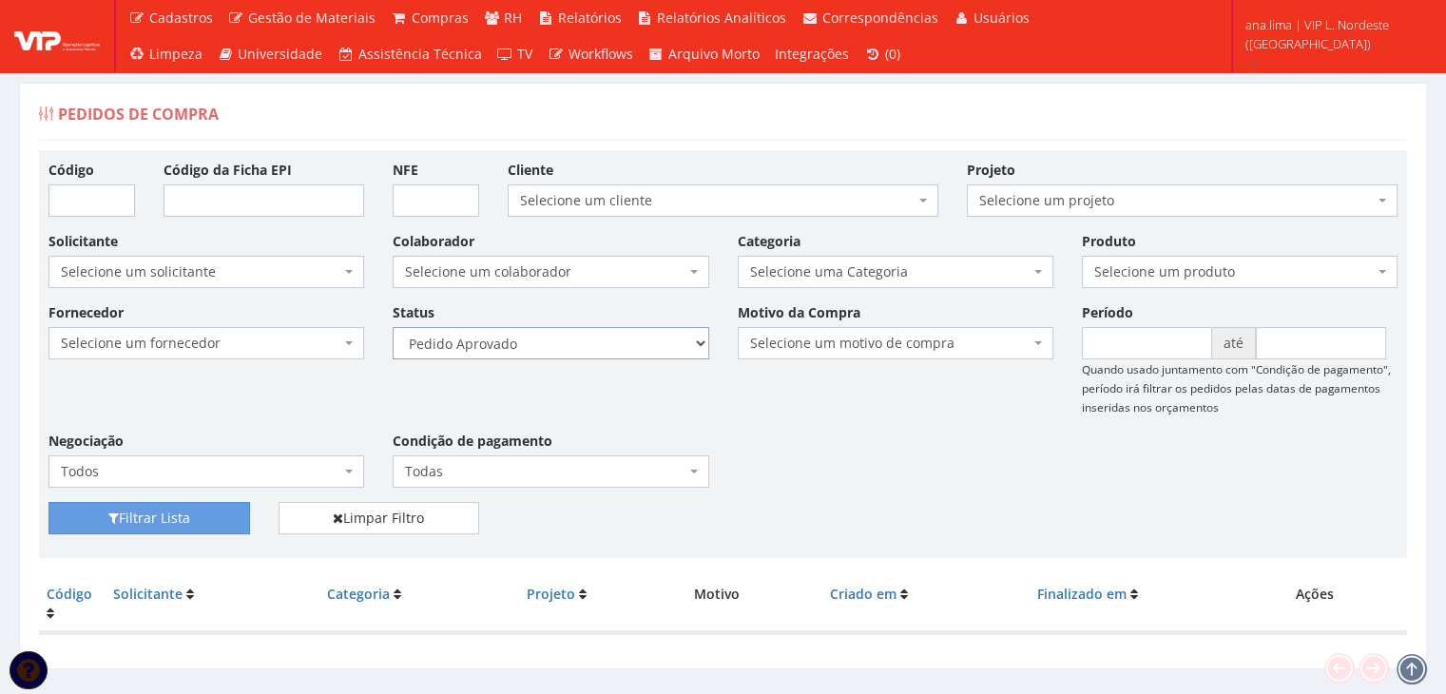
click at [393, 327] on select "Selecione um status Cancelado Aguardando Aprovação Diretoria Pedido Aprovado Ag…" at bounding box center [551, 343] width 316 height 32
click at [593, 346] on select "Selecione um status Cancelado Aguardando Aprovação Diretoria Pedido Aprovado Ag…" at bounding box center [551, 343] width 316 height 32
select select "4"
click at [393, 327] on select "Selecione um status Cancelado Aguardando Aprovação Diretoria Pedido Aprovado Ag…" at bounding box center [551, 343] width 316 height 32
click at [199, 527] on button "Filtrar Lista" at bounding box center [149, 518] width 202 height 32
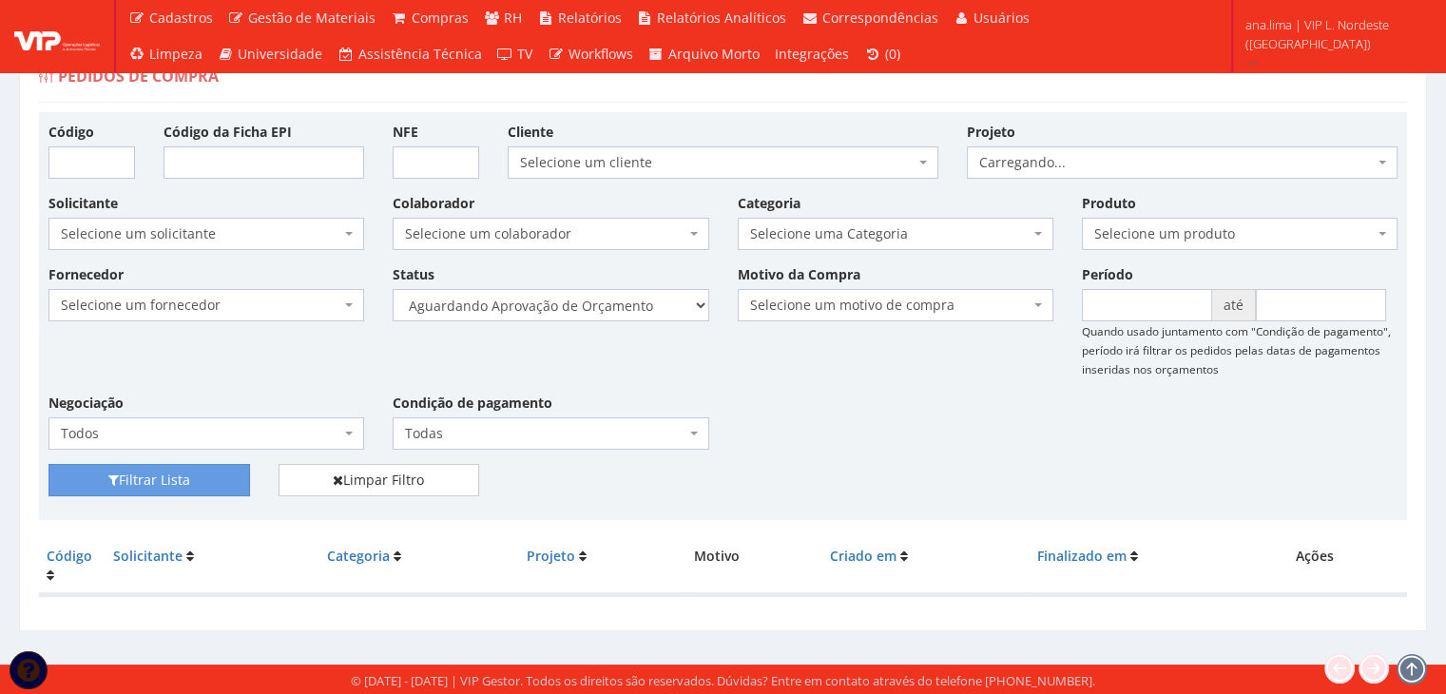
scroll to position [38, 0]
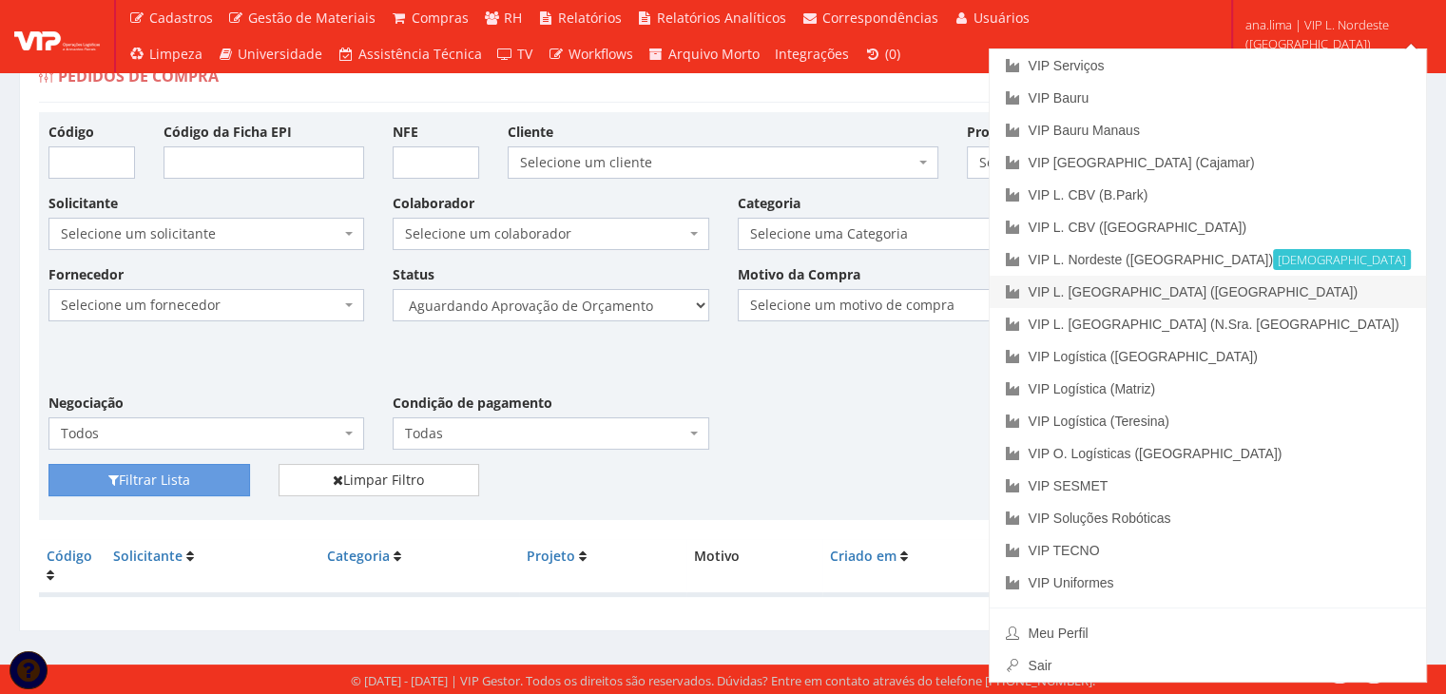
click at [1338, 285] on link "VIP L. [GEOGRAPHIC_DATA] ([GEOGRAPHIC_DATA])" at bounding box center [1208, 292] width 436 height 32
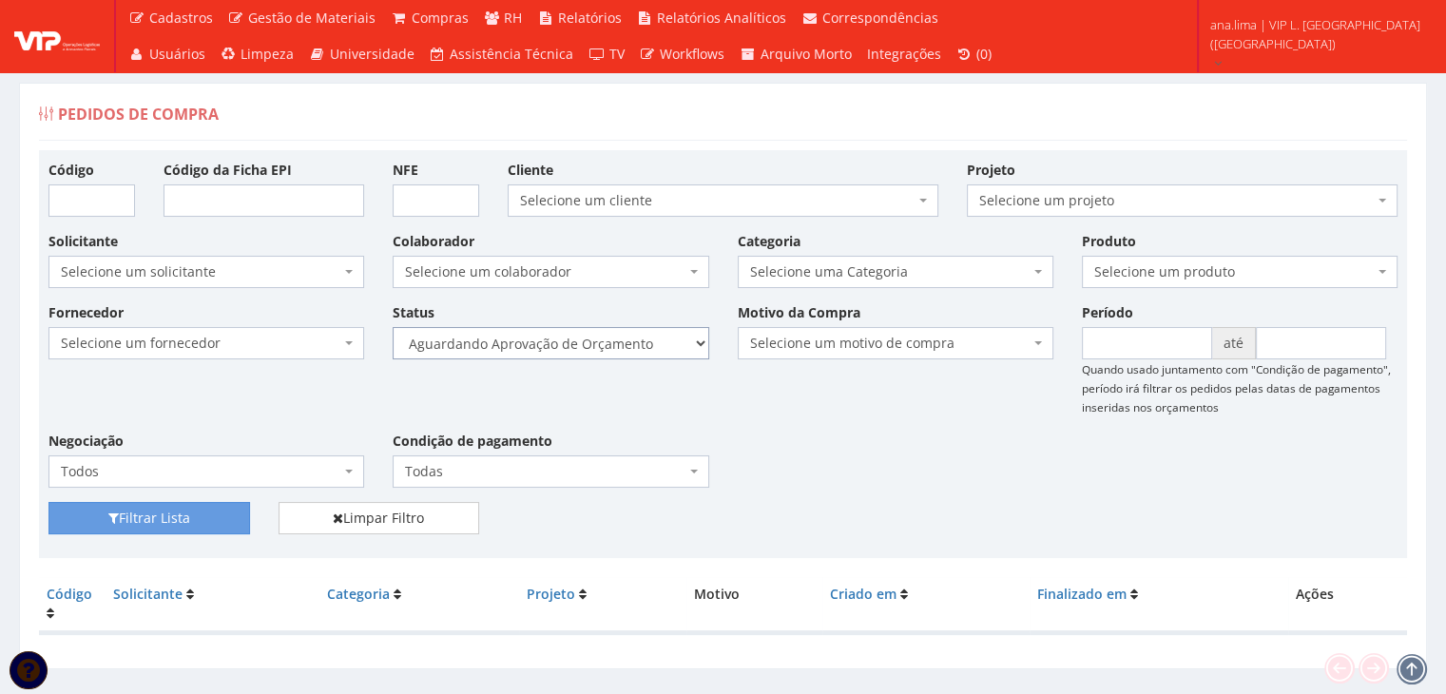
click at [636, 336] on select "Selecione um status Cancelado Aguardando Aprovação Diretoria Pedido Aprovado Ag…" at bounding box center [551, 343] width 316 height 32
select select "1"
click at [393, 327] on select "Selecione um status Cancelado Aguardando Aprovação Diretoria Pedido Aprovado Ag…" at bounding box center [551, 343] width 316 height 32
click at [211, 518] on button "Filtrar Lista" at bounding box center [149, 518] width 202 height 32
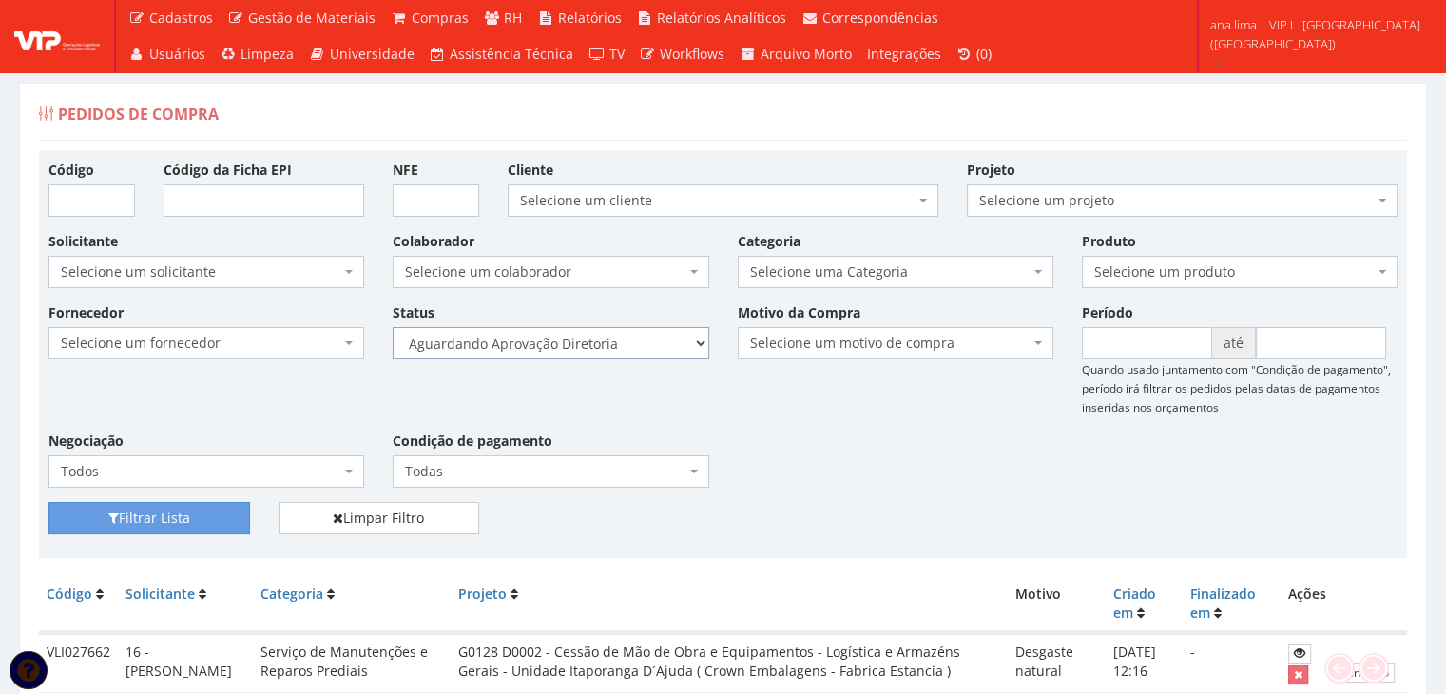
click at [616, 345] on select "Selecione um status Cancelado Aguardando Aprovação Diretoria Pedido Aprovado Ag…" at bounding box center [551, 343] width 316 height 32
select select "4"
click at [393, 327] on select "Selecione um status Cancelado Aguardando Aprovação Diretoria Pedido Aprovado Ag…" at bounding box center [551, 343] width 316 height 32
click at [209, 512] on button "Filtrar Lista" at bounding box center [149, 518] width 202 height 32
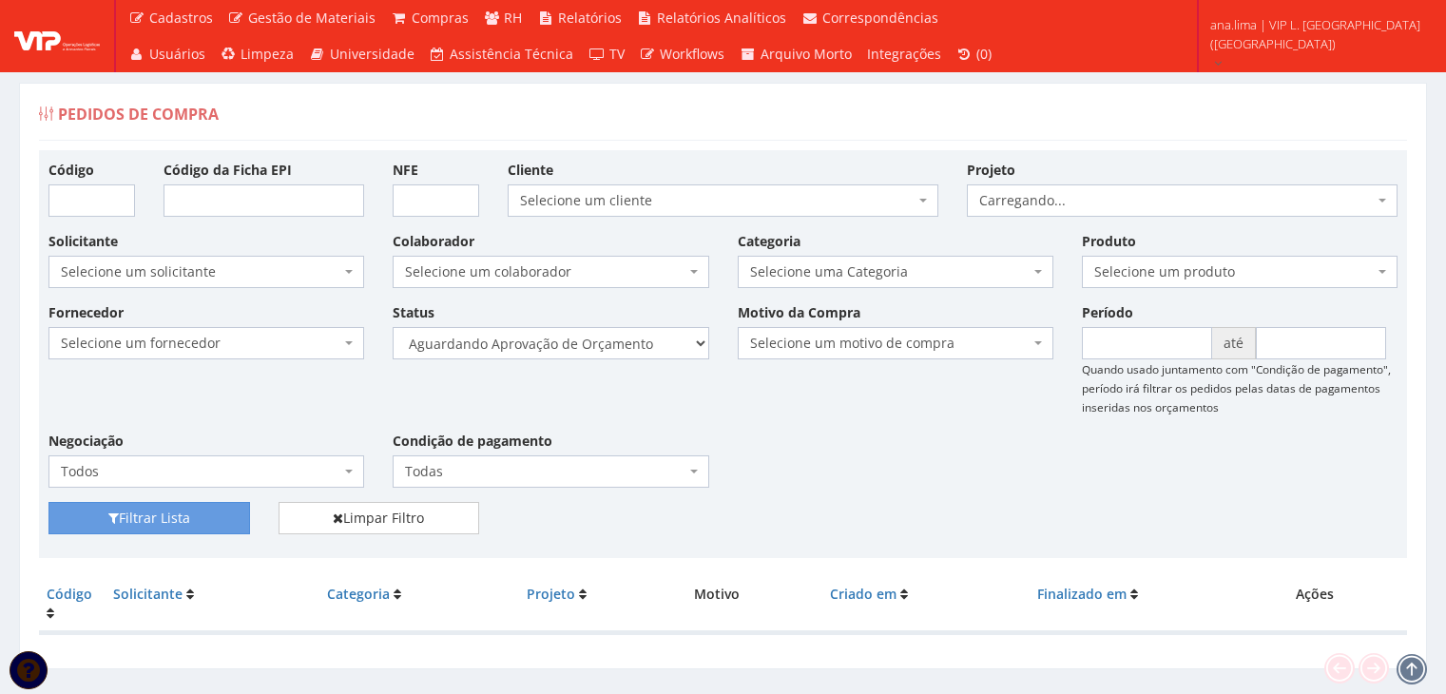
scroll to position [38, 0]
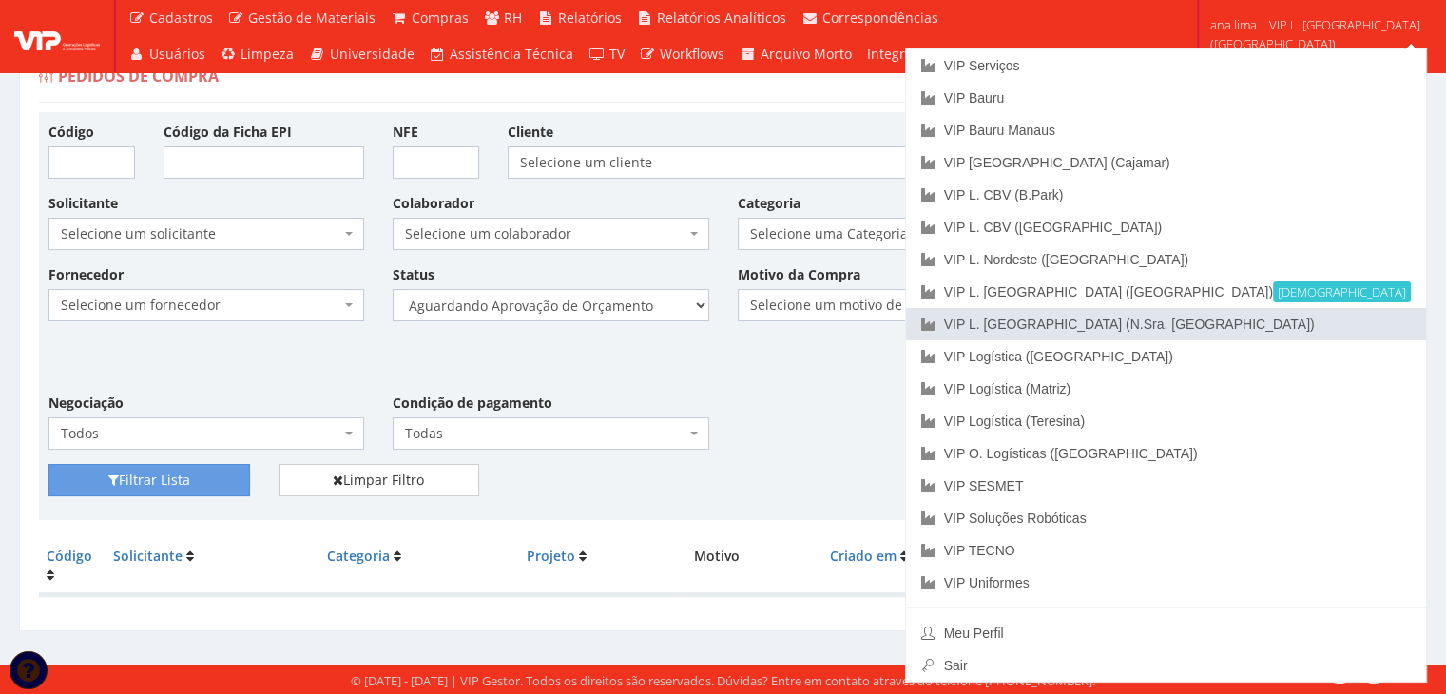
drag, startPoint x: 1339, startPoint y: 323, endPoint x: 1213, endPoint y: 346, distance: 127.6
click at [1337, 324] on link "VIP L. [GEOGRAPHIC_DATA] (N.Sra. [GEOGRAPHIC_DATA])" at bounding box center [1166, 324] width 520 height 32
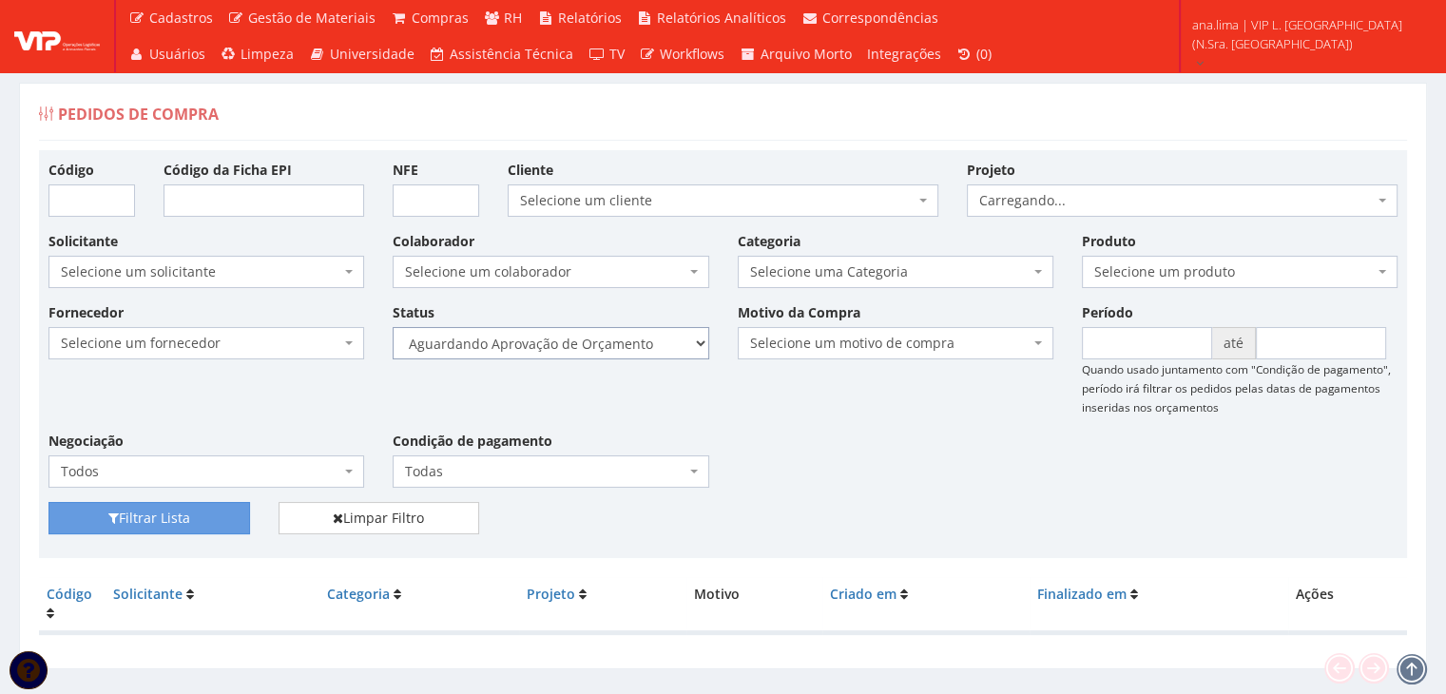
click at [651, 347] on select "Selecione um status Cancelado Aguardando Aprovação Diretoria Pedido Aprovado Ag…" at bounding box center [551, 343] width 316 height 32
select select "1"
click at [393, 327] on select "Selecione um status Cancelado Aguardando Aprovação Diretoria Pedido Aprovado Ag…" at bounding box center [551, 343] width 316 height 32
drag, startPoint x: 217, startPoint y: 520, endPoint x: 232, endPoint y: 504, distance: 22.2
click at [217, 519] on button "Filtrar Lista" at bounding box center [149, 518] width 202 height 32
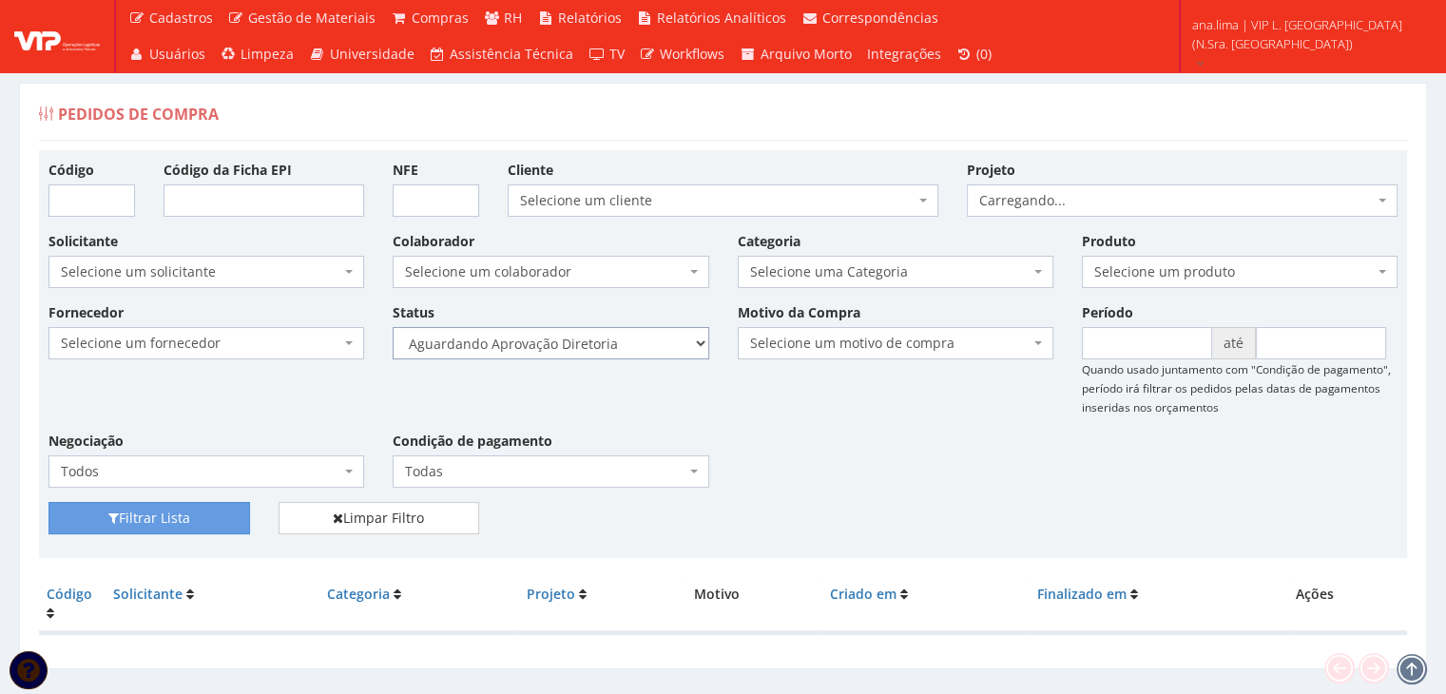
click at [649, 341] on select "Selecione um status Cancelado Aguardando Aprovação Diretoria Pedido Aprovado Ag…" at bounding box center [551, 343] width 316 height 32
select select "4"
click at [393, 327] on select "Selecione um status Cancelado Aguardando Aprovação Diretoria Pedido Aprovado Ag…" at bounding box center [551, 343] width 316 height 32
click at [202, 515] on button "Filtrar Lista" at bounding box center [149, 518] width 202 height 32
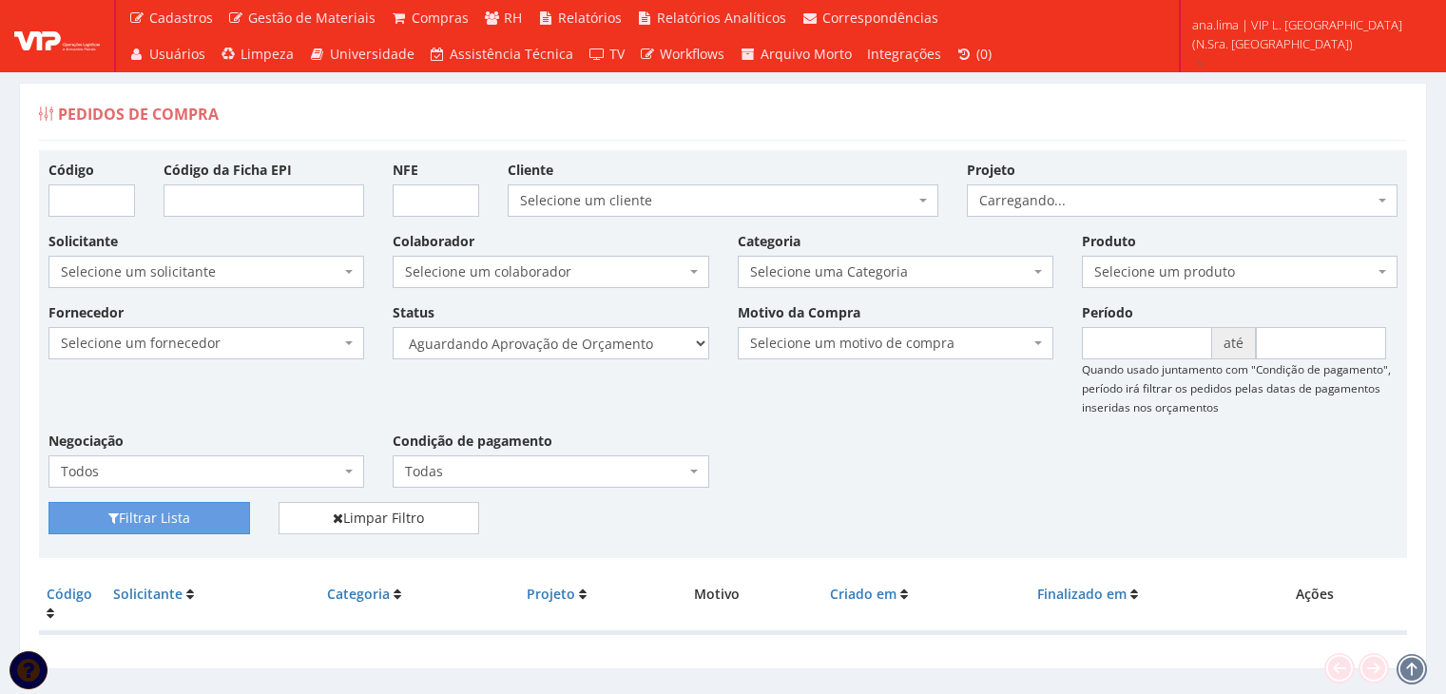
scroll to position [38, 0]
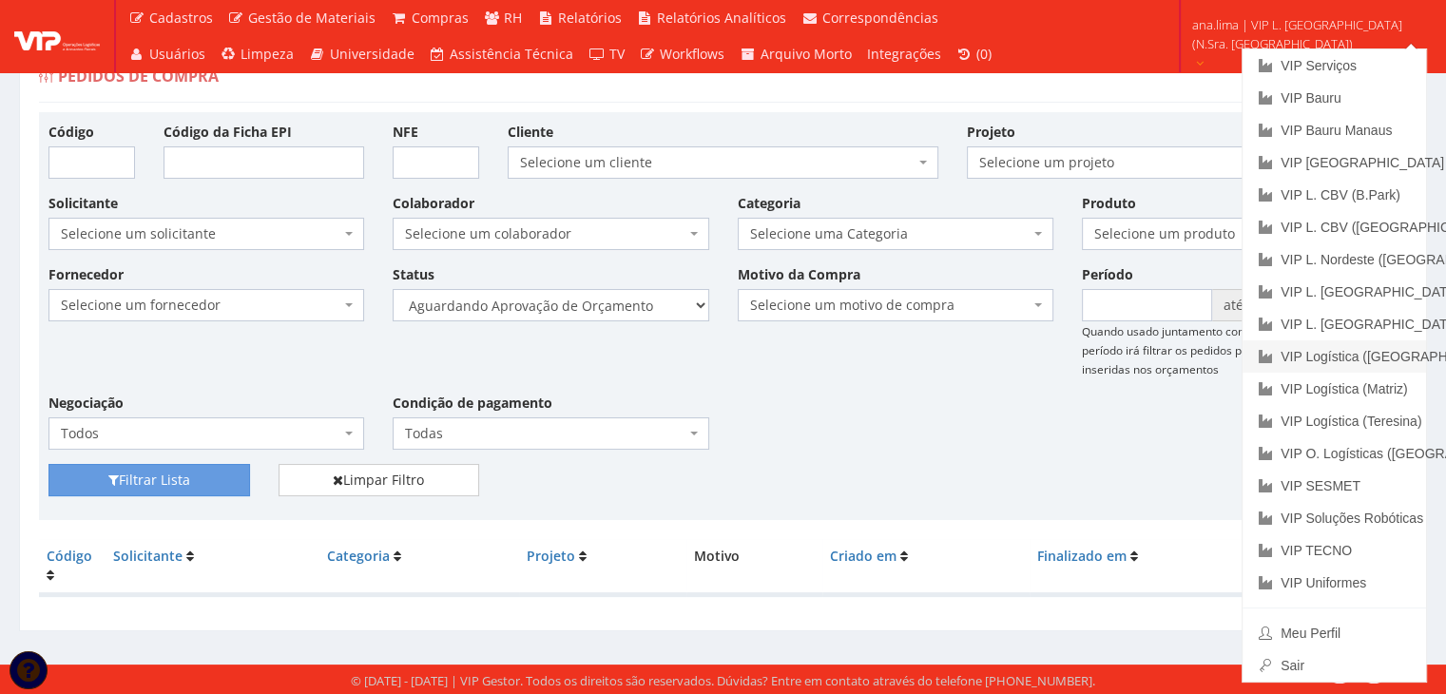
click at [1325, 352] on link "VIP Logística ([GEOGRAPHIC_DATA])" at bounding box center [1334, 356] width 183 height 32
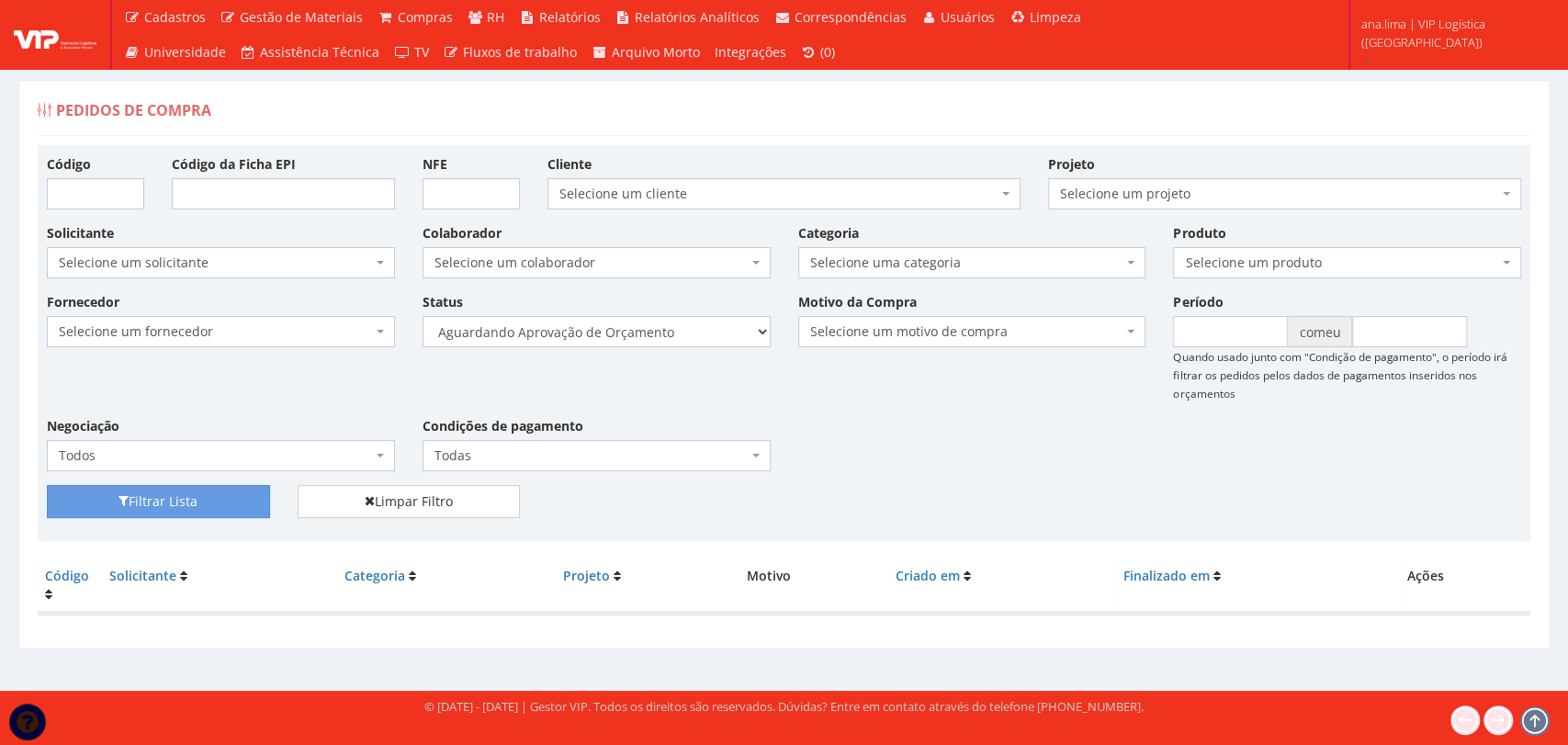
click at [984, 449] on div "Fornecedor Selecione um fornecedor ******** ******** 1000 MARCAS BRASIL 123 MIL…" at bounding box center [784, 388] width 1501 height 193
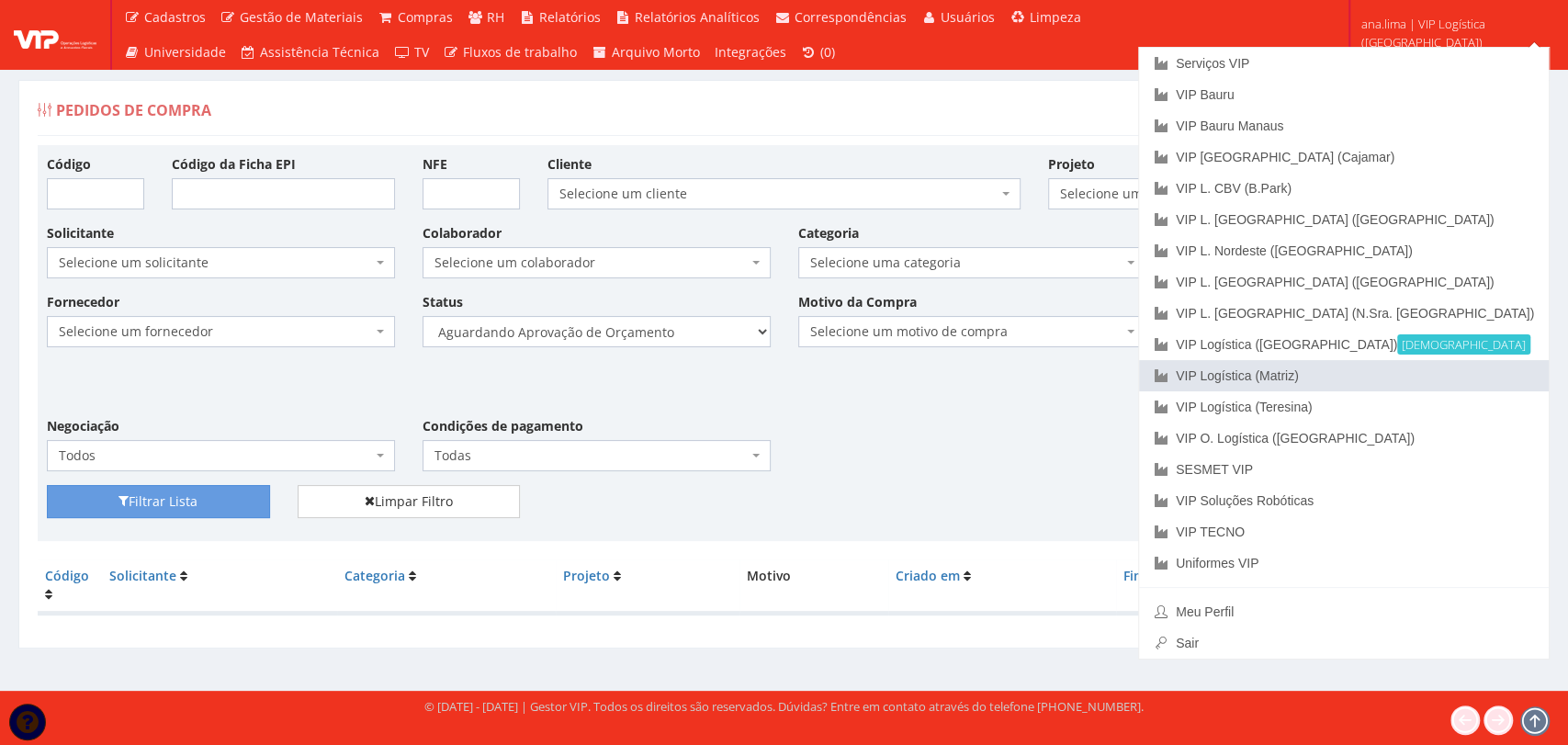
drag, startPoint x: 1411, startPoint y: 368, endPoint x: 1189, endPoint y: 387, distance: 222.8
click at [1298, 369] on font "VIP Logística (Matriz)" at bounding box center [1237, 375] width 123 height 14
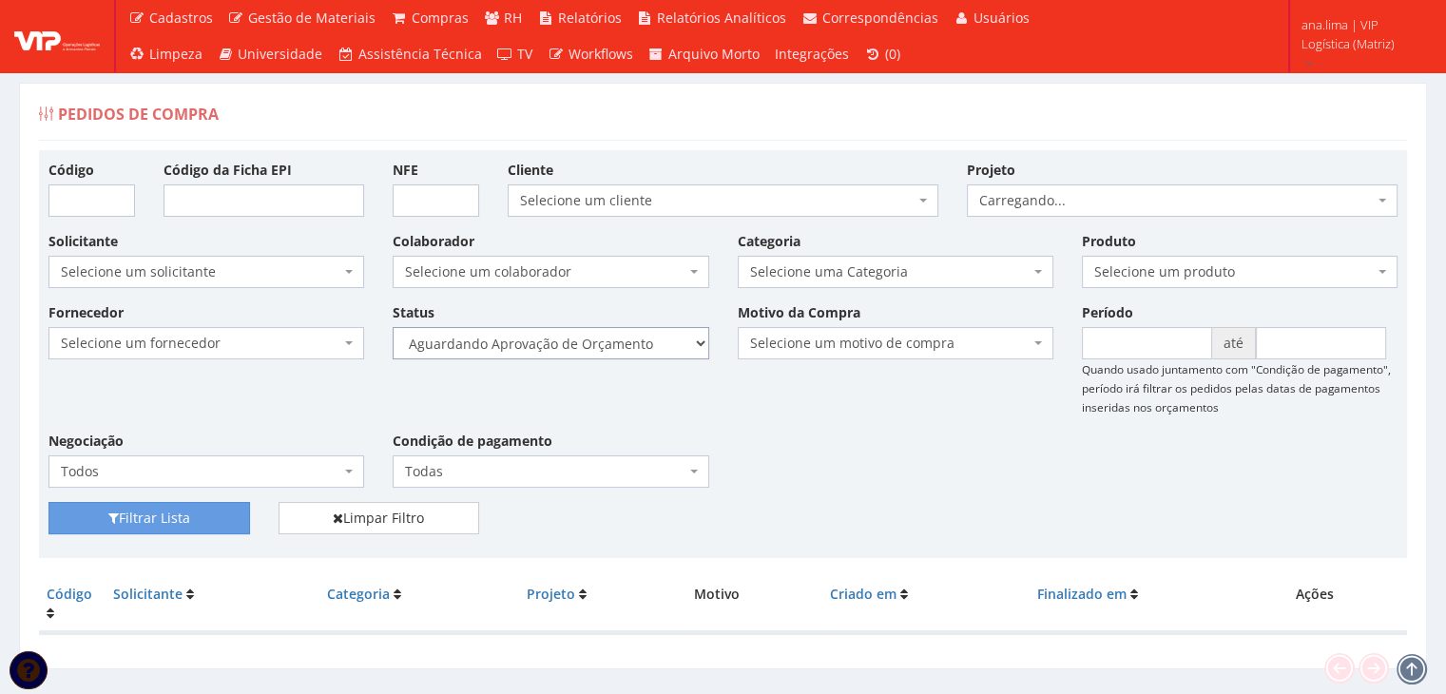
click at [649, 347] on select "Selecione um status Cancelado Aguardando Aprovação Diretoria Pedido Aprovado Ag…" at bounding box center [551, 343] width 316 height 32
select select "1"
click at [393, 327] on select "Selecione um status Cancelado Aguardando Aprovação Diretoria Pedido Aprovado Ag…" at bounding box center [551, 343] width 316 height 32
click at [139, 520] on button "Filtrar Lista" at bounding box center [149, 518] width 202 height 32
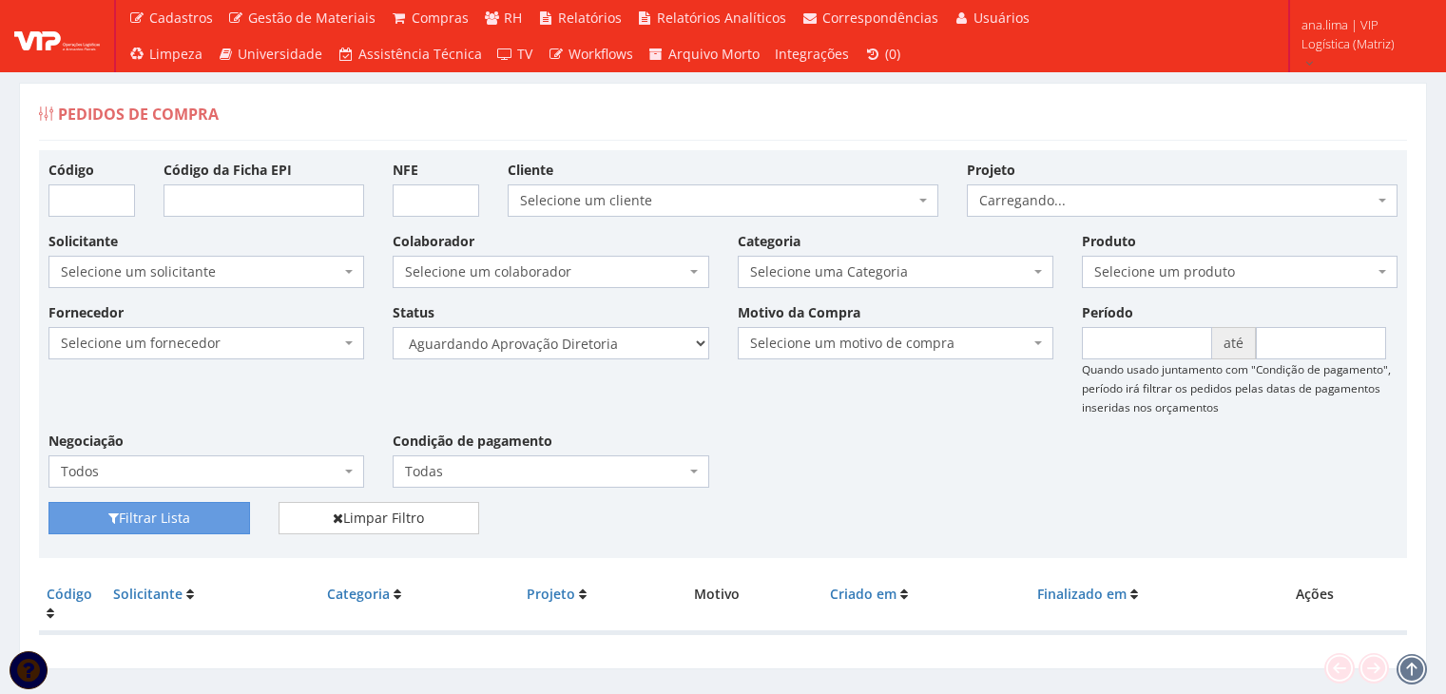
click at [635, 349] on select "Selecione um status Cancelado Aguardando Aprovação Diretoria Pedido Aprovado Ag…" at bounding box center [551, 343] width 316 height 32
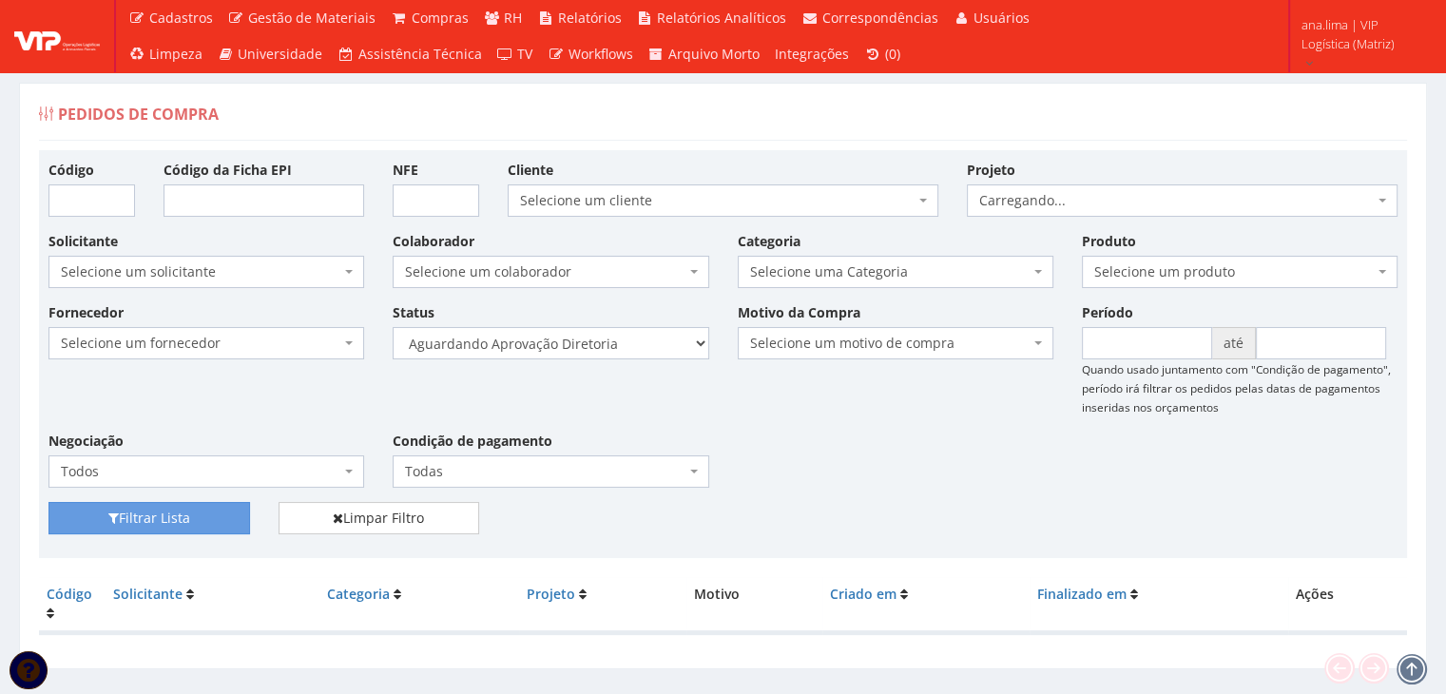
select select "4"
click at [393, 327] on select "Selecione um status Cancelado Aguardando Aprovação Diretoria Pedido Aprovado Ag…" at bounding box center [551, 343] width 316 height 32
click at [219, 502] on button "Filtrar Lista" at bounding box center [149, 518] width 202 height 32
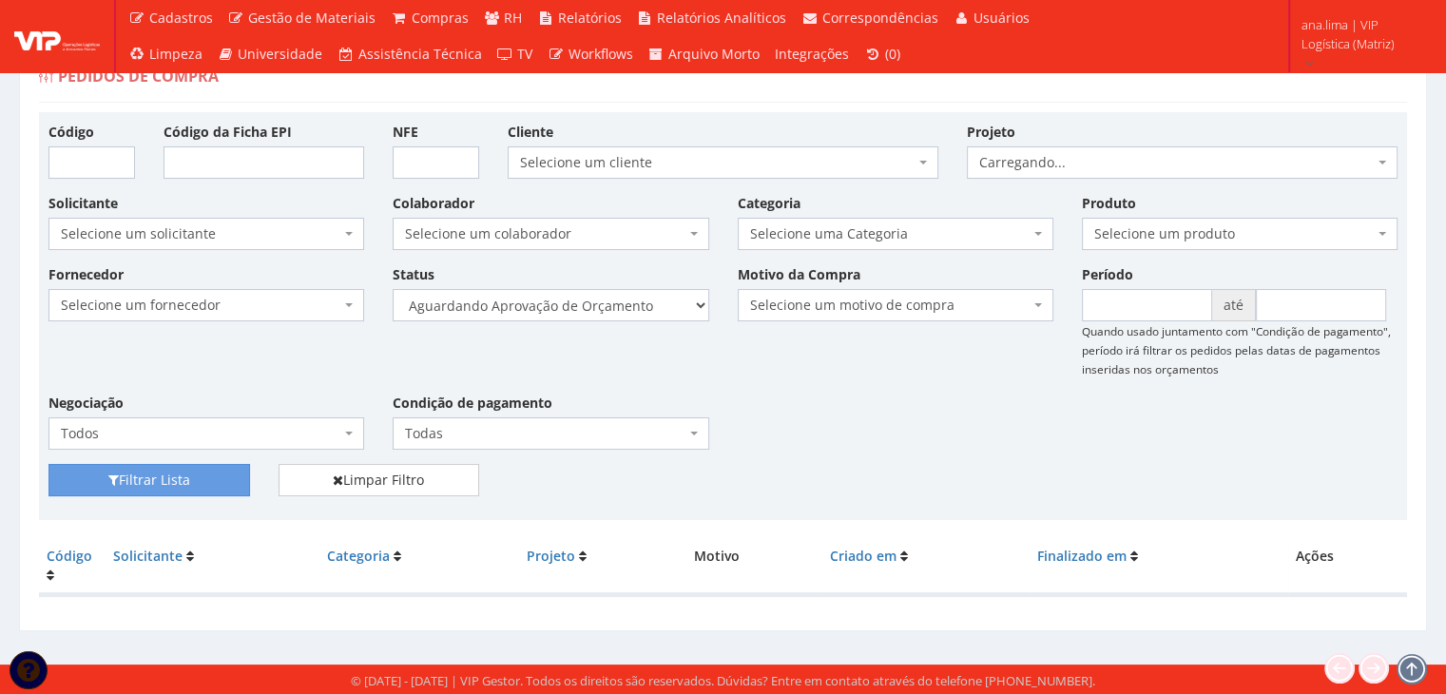
scroll to position [38, 0]
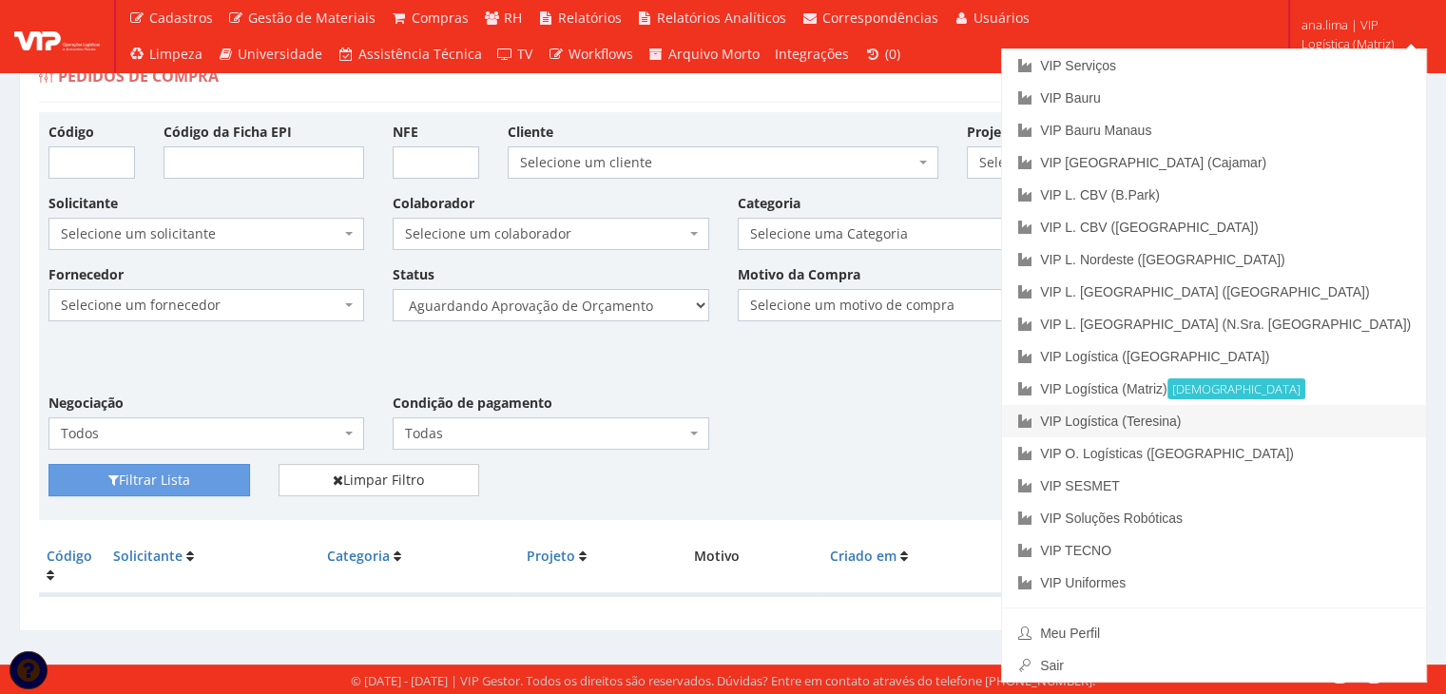
click at [1318, 412] on link "VIP Logística (Teresina)" at bounding box center [1214, 421] width 424 height 32
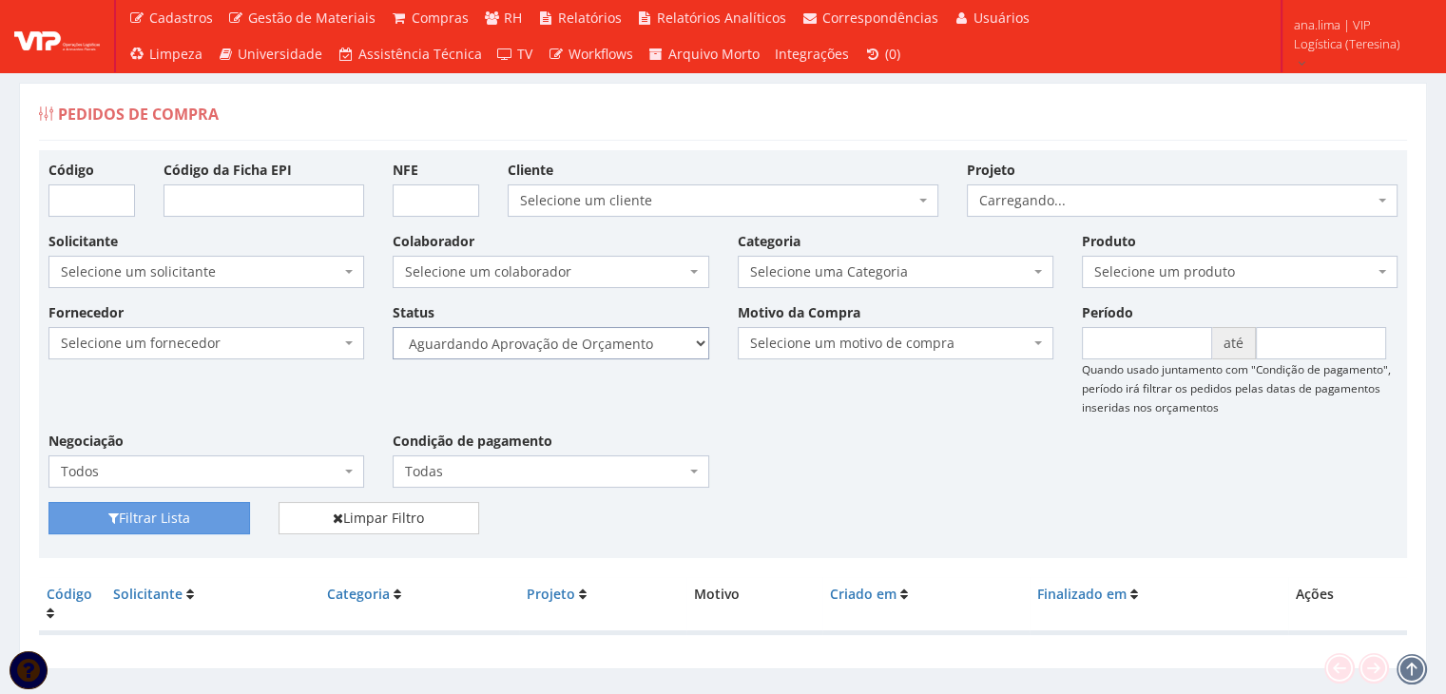
drag, startPoint x: 0, startPoint y: 0, endPoint x: 634, endPoint y: 356, distance: 727.0
click at [637, 351] on select "Selecione um status Cancelado Aguardando Aprovação Diretoria Pedido Aprovado Ag…" at bounding box center [551, 343] width 316 height 32
select select "1"
click at [393, 327] on select "Selecione um status Cancelado Aguardando Aprovação Diretoria Pedido Aprovado Ag…" at bounding box center [551, 343] width 316 height 32
drag, startPoint x: 225, startPoint y: 514, endPoint x: 258, endPoint y: 492, distance: 39.6
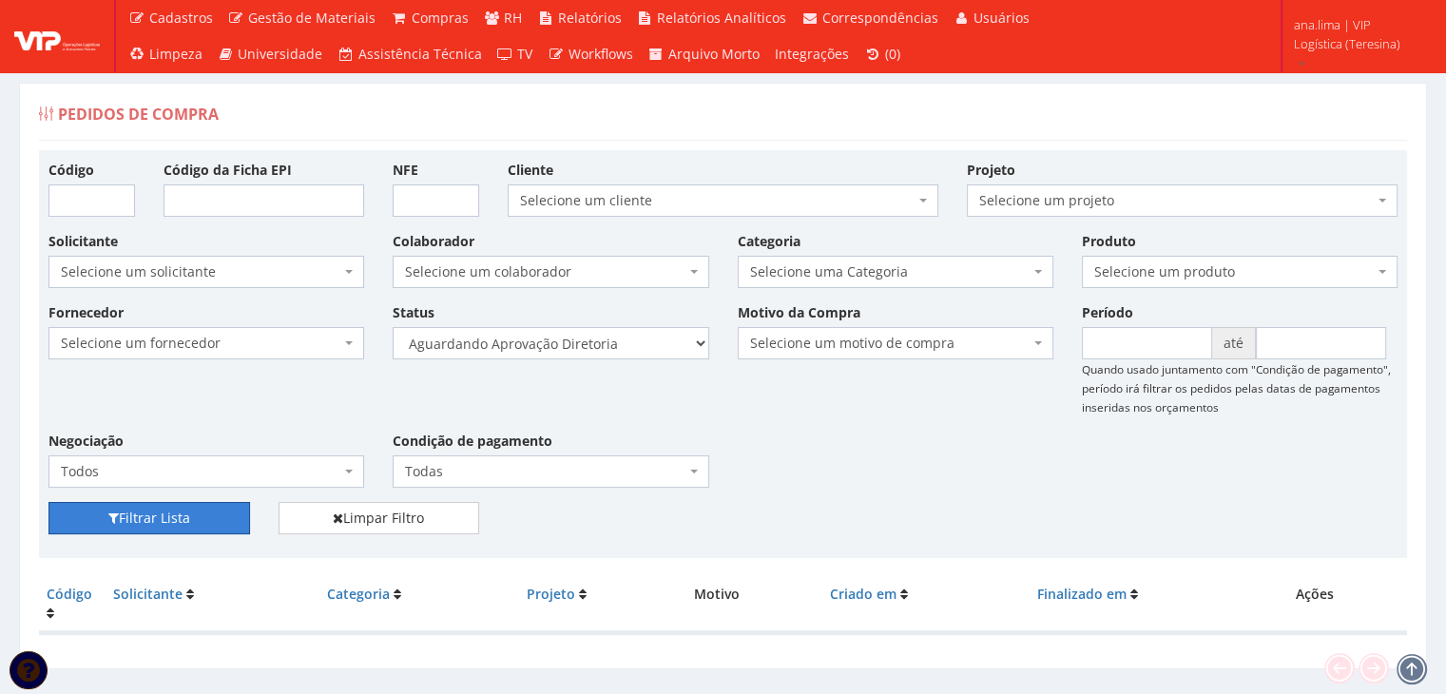
click at [224, 514] on button "Filtrar Lista" at bounding box center [149, 518] width 202 height 32
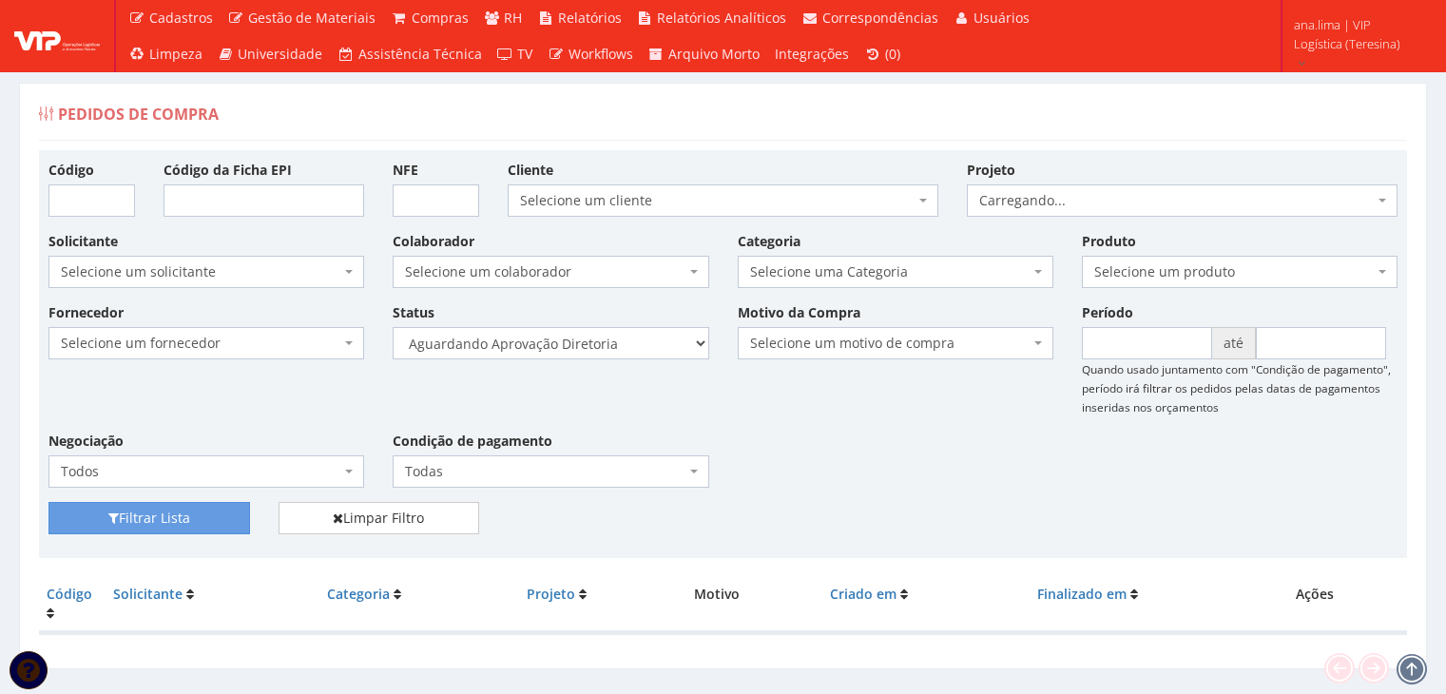
scroll to position [38, 0]
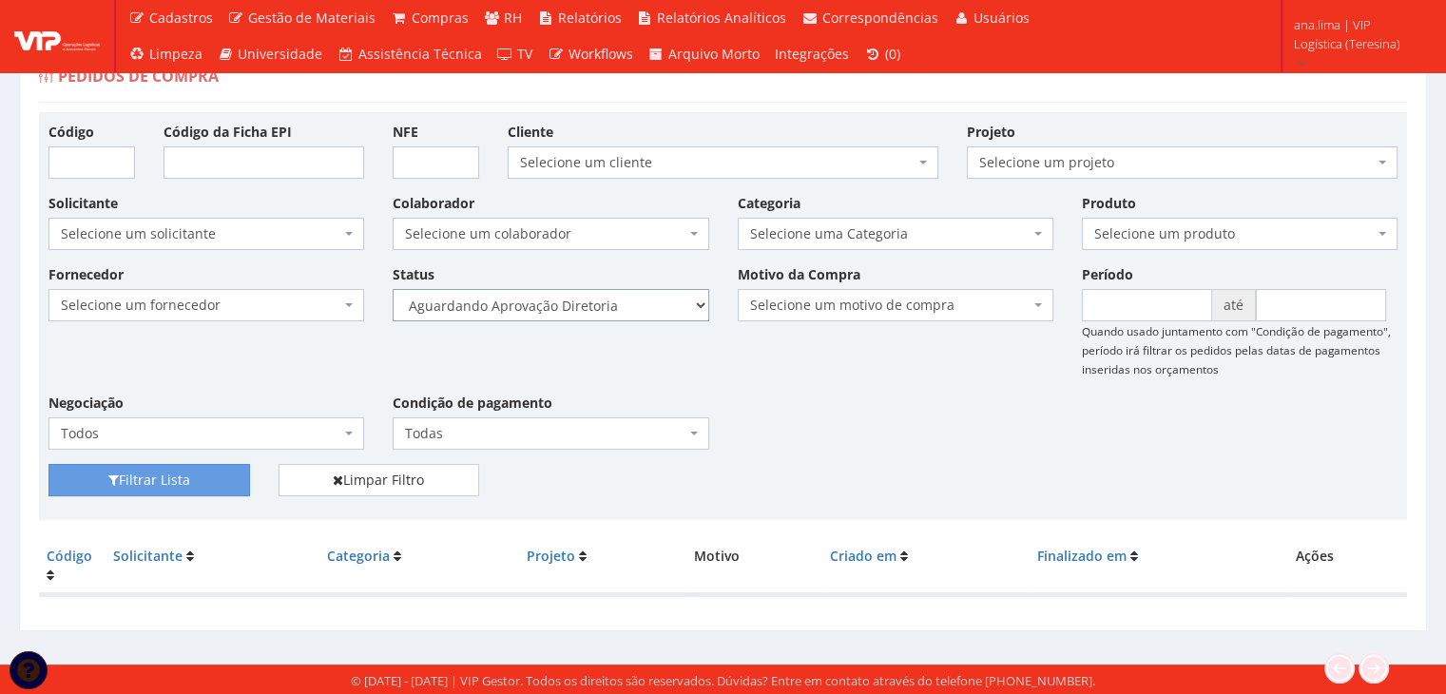
click at [587, 306] on select "Selecione um status Cancelado Aguardando Aprovação Diretoria Pedido Aprovado Ag…" at bounding box center [551, 305] width 316 height 32
select select "4"
click at [393, 289] on select "Selecione um status Cancelado Aguardando Aprovação Diretoria Pedido Aprovado Ag…" at bounding box center [551, 305] width 316 height 32
click at [235, 476] on button "Filtrar Lista" at bounding box center [149, 480] width 202 height 32
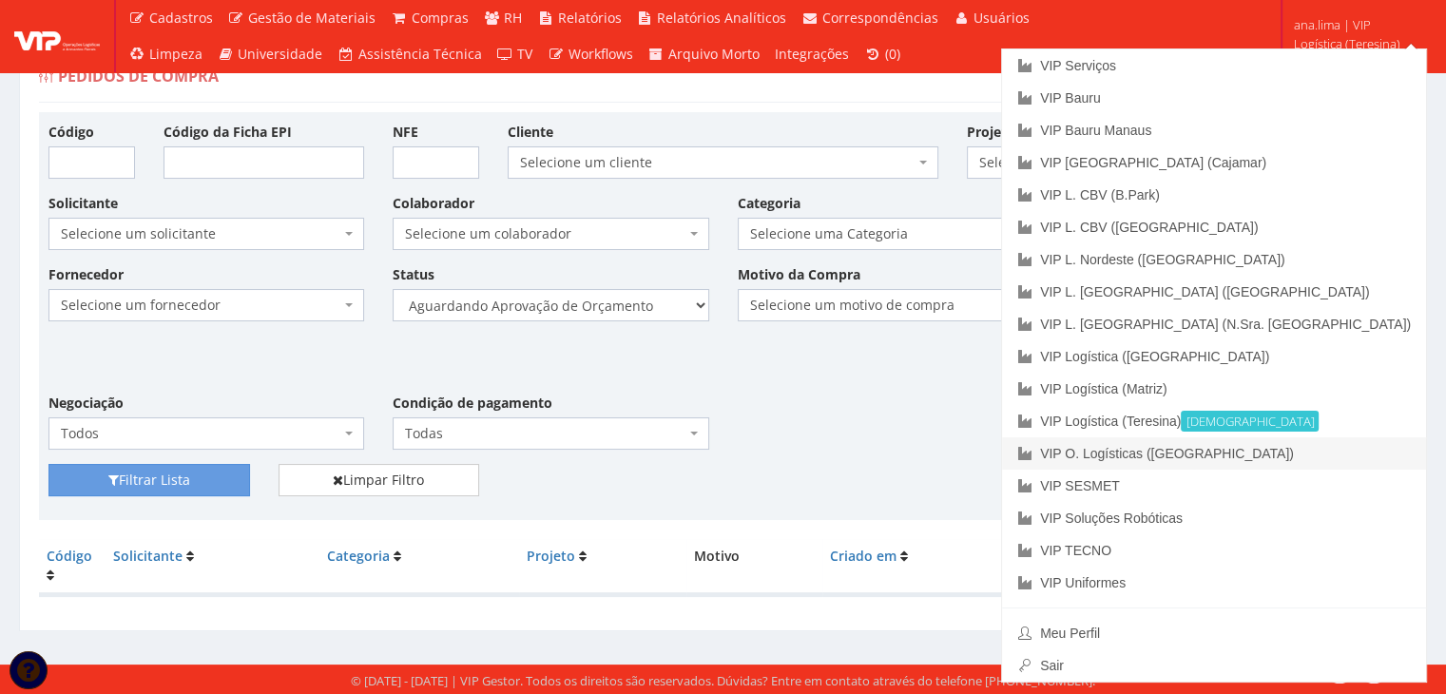
click at [1382, 449] on link "VIP O. Logísticas ([GEOGRAPHIC_DATA])" at bounding box center [1214, 453] width 424 height 32
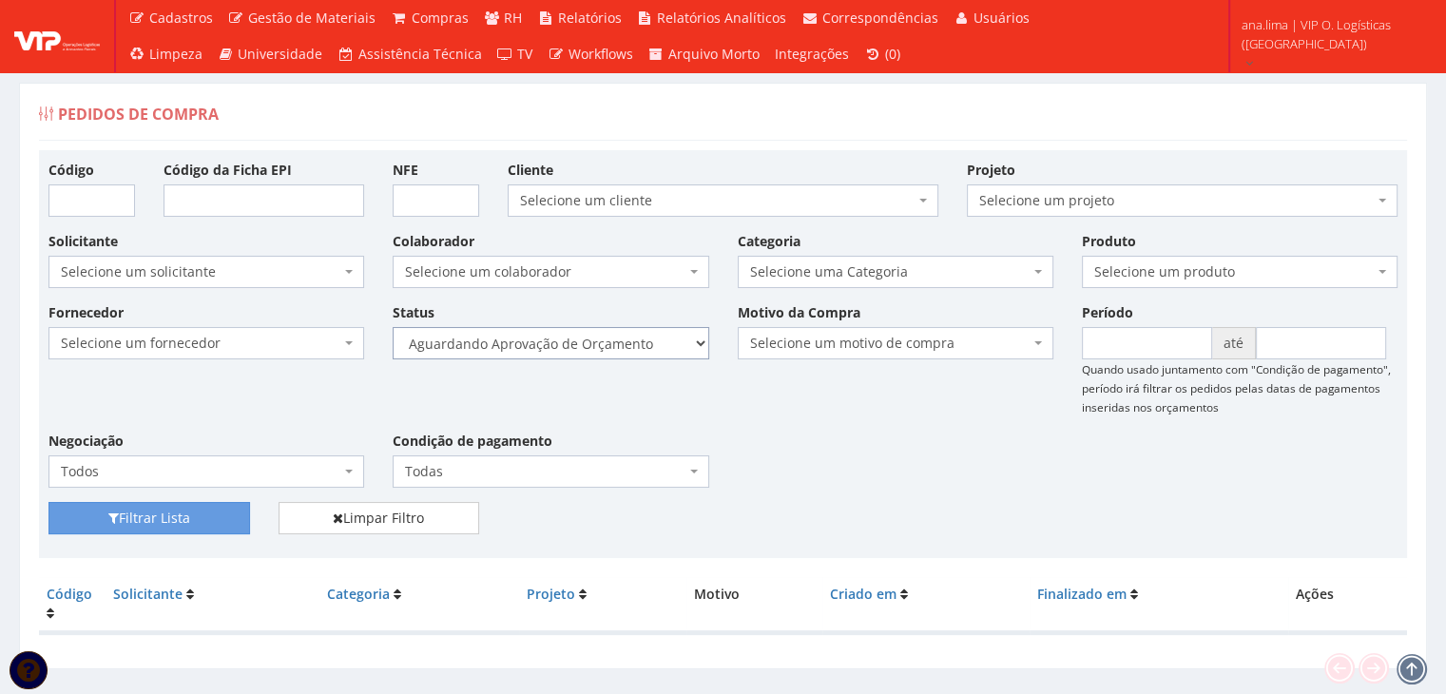
click at [639, 336] on select "Selecione um status Cancelado Aguardando Aprovação Diretoria Pedido Aprovado Ag…" at bounding box center [551, 343] width 316 height 32
select select "1"
click at [393, 327] on select "Selecione um status Cancelado Aguardando Aprovação Diretoria Pedido Aprovado Ag…" at bounding box center [551, 343] width 316 height 32
click at [135, 515] on button "Filtrar Lista" at bounding box center [149, 518] width 202 height 32
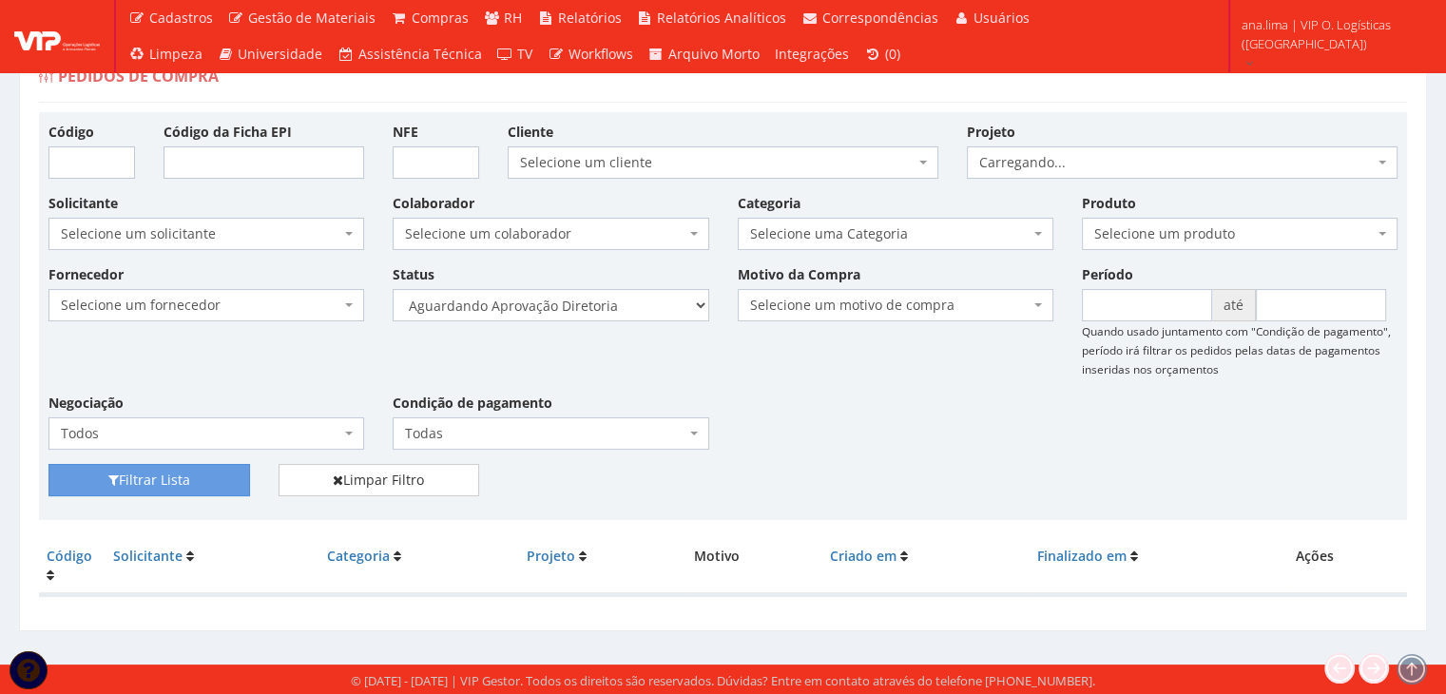
scroll to position [38, 0]
click at [647, 309] on select "Selecione um status Cancelado Aguardando Aprovação Diretoria Pedido Aprovado Ag…" at bounding box center [551, 305] width 316 height 32
select select "4"
click at [393, 289] on select "Selecione um status Cancelado Aguardando Aprovação Diretoria Pedido Aprovado Ag…" at bounding box center [551, 305] width 316 height 32
click at [185, 472] on button "Filtrar Lista" at bounding box center [149, 480] width 202 height 32
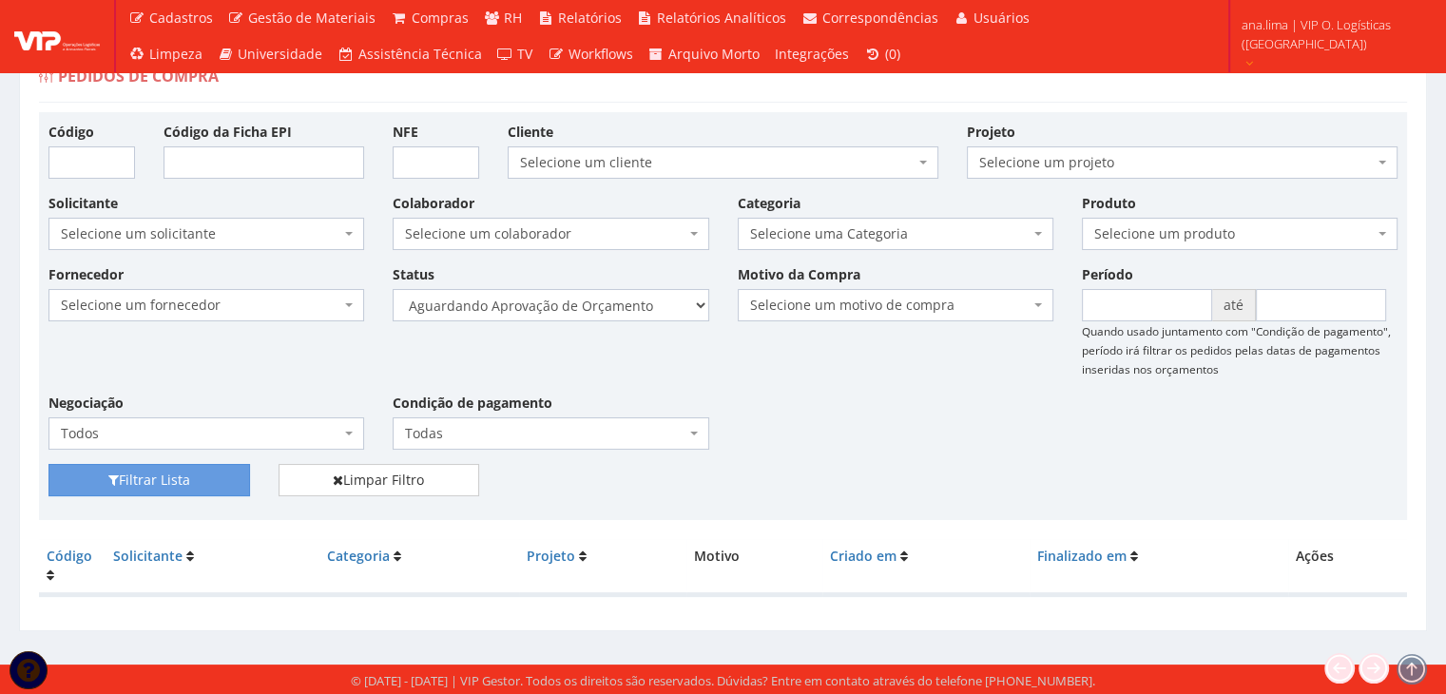
scroll to position [38, 0]
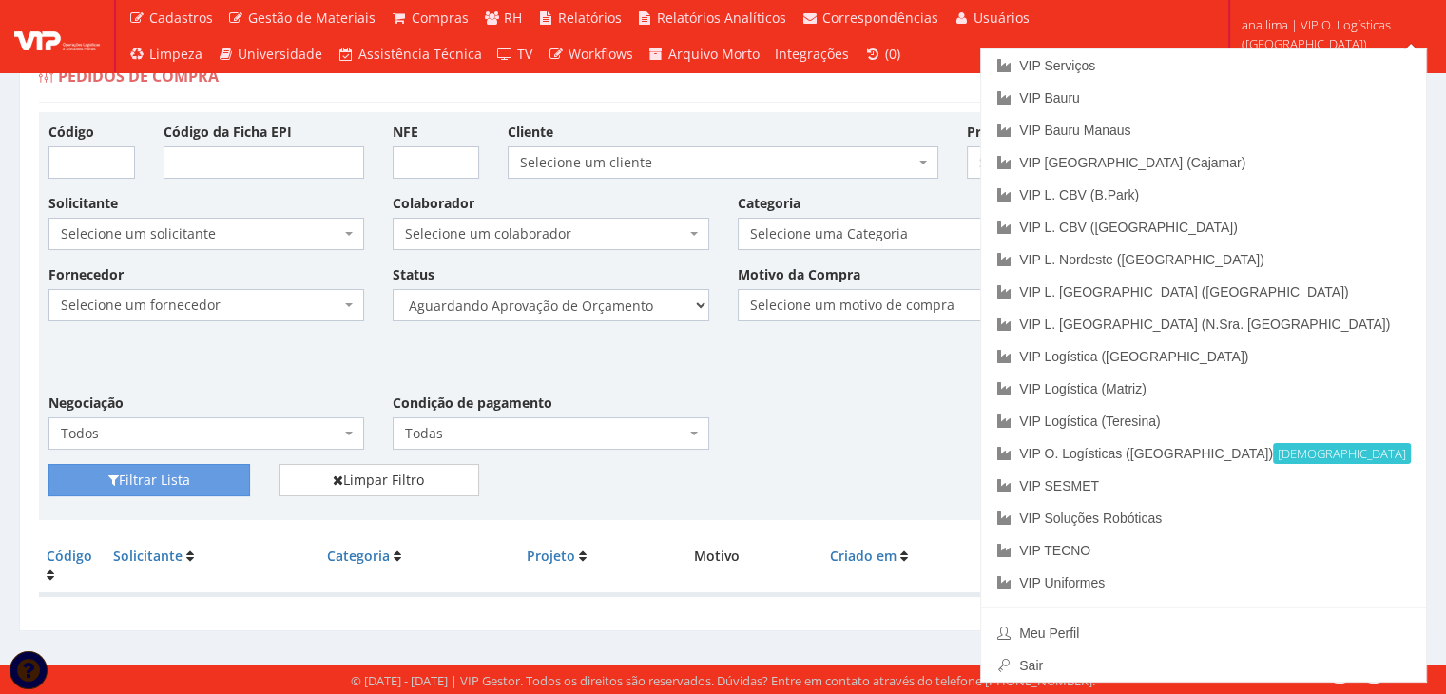
click at [905, 469] on div "Filtrar Lista Limpar Filtro" at bounding box center [723, 487] width 1378 height 47
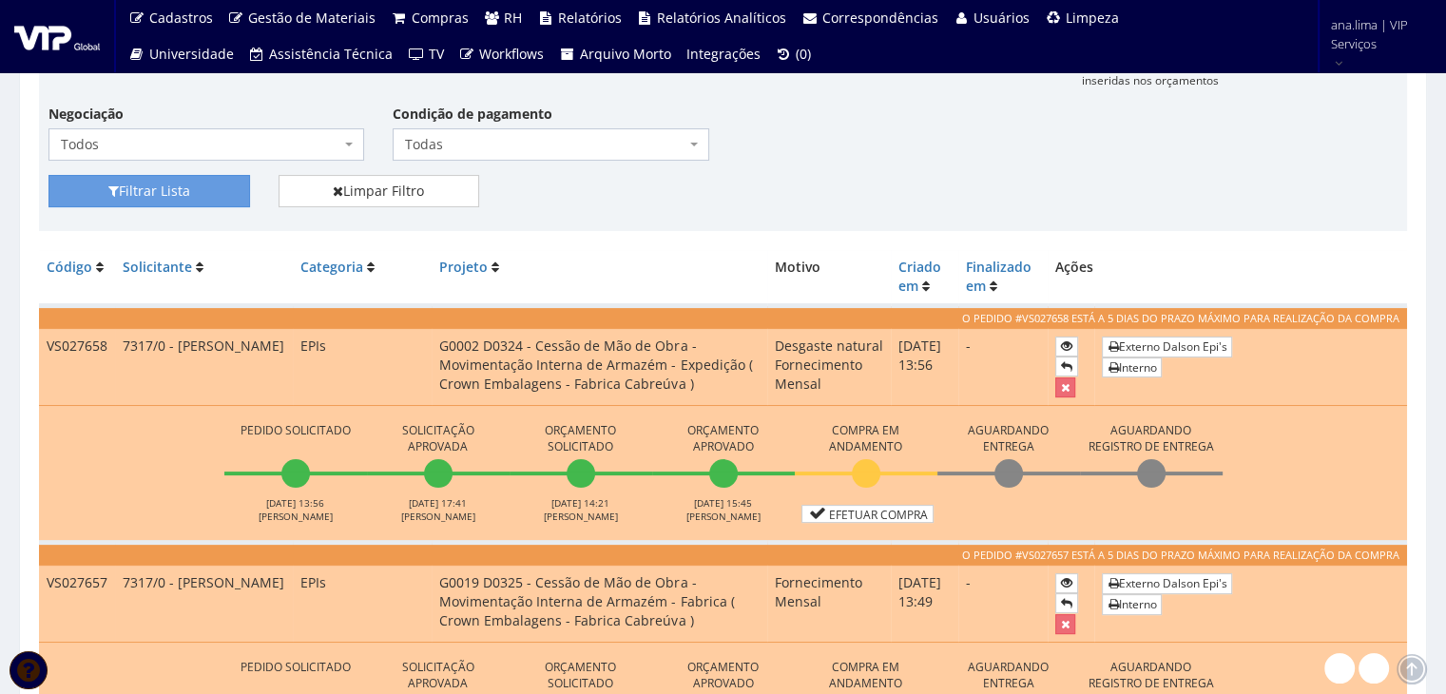
scroll to position [95, 0]
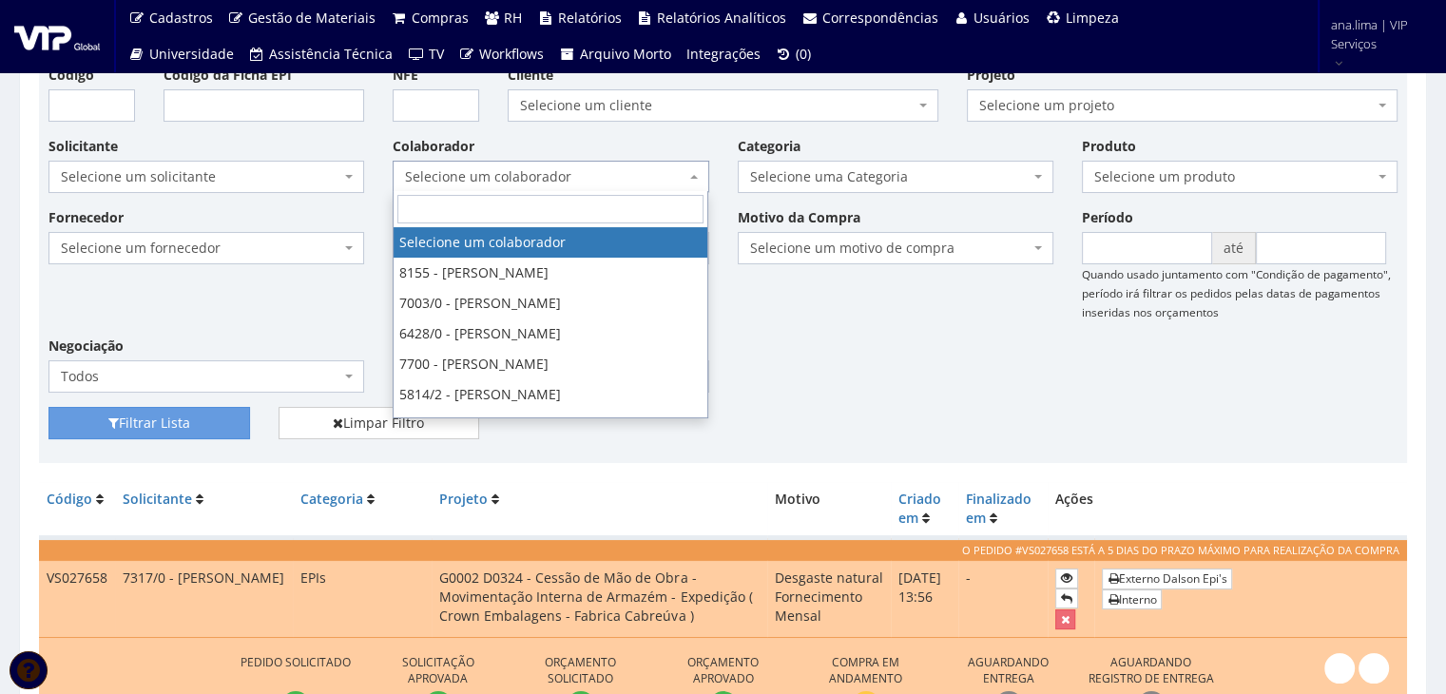
click at [561, 173] on span "Selecione um colaborador" at bounding box center [545, 176] width 280 height 19
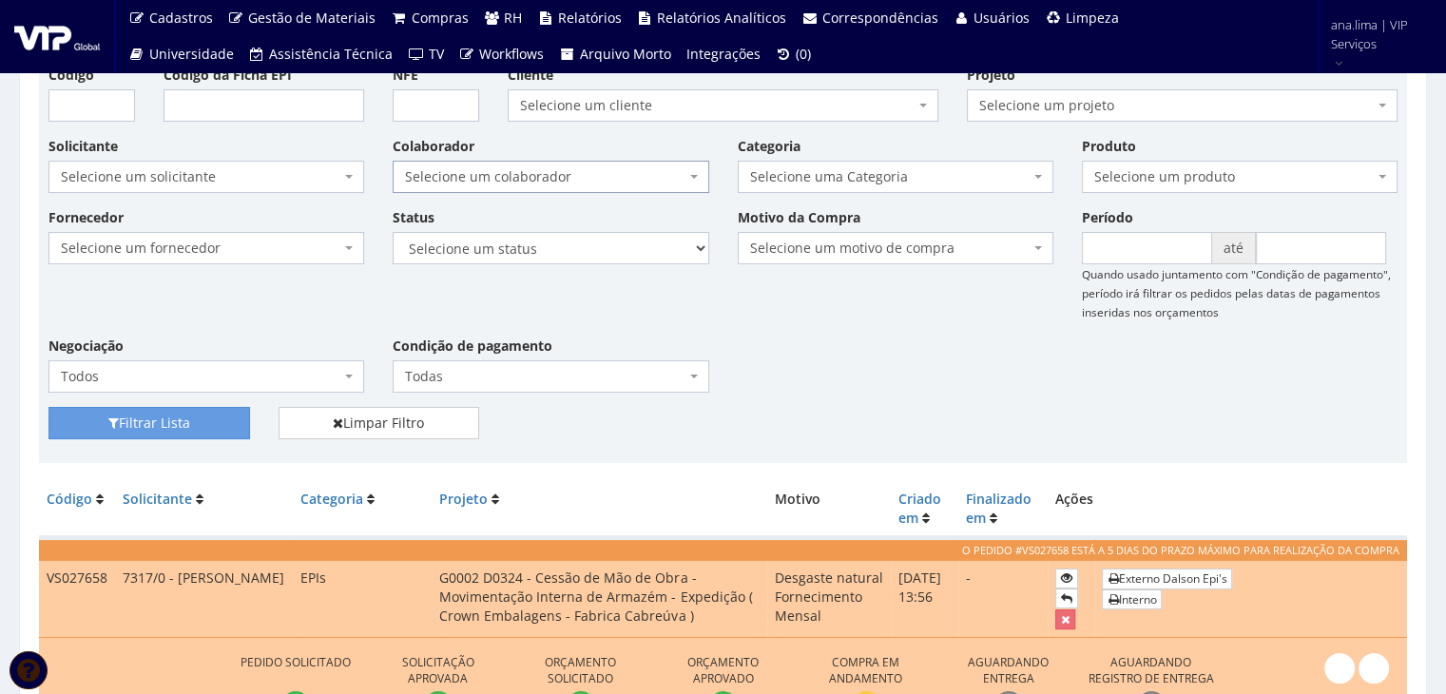
drag, startPoint x: 561, startPoint y: 173, endPoint x: 565, endPoint y: 183, distance: 11.1
click at [561, 172] on span "Selecione um colaborador" at bounding box center [545, 176] width 280 height 19
click at [607, 260] on select "Selecione um status Cancelado Aguardando Aprovação Diretoria Pedido Aprovado Ag…" at bounding box center [551, 248] width 316 height 32
select select "1"
click at [393, 232] on select "Selecione um status Cancelado Aguardando Aprovação Diretoria Pedido Aprovado Ag…" at bounding box center [551, 248] width 316 height 32
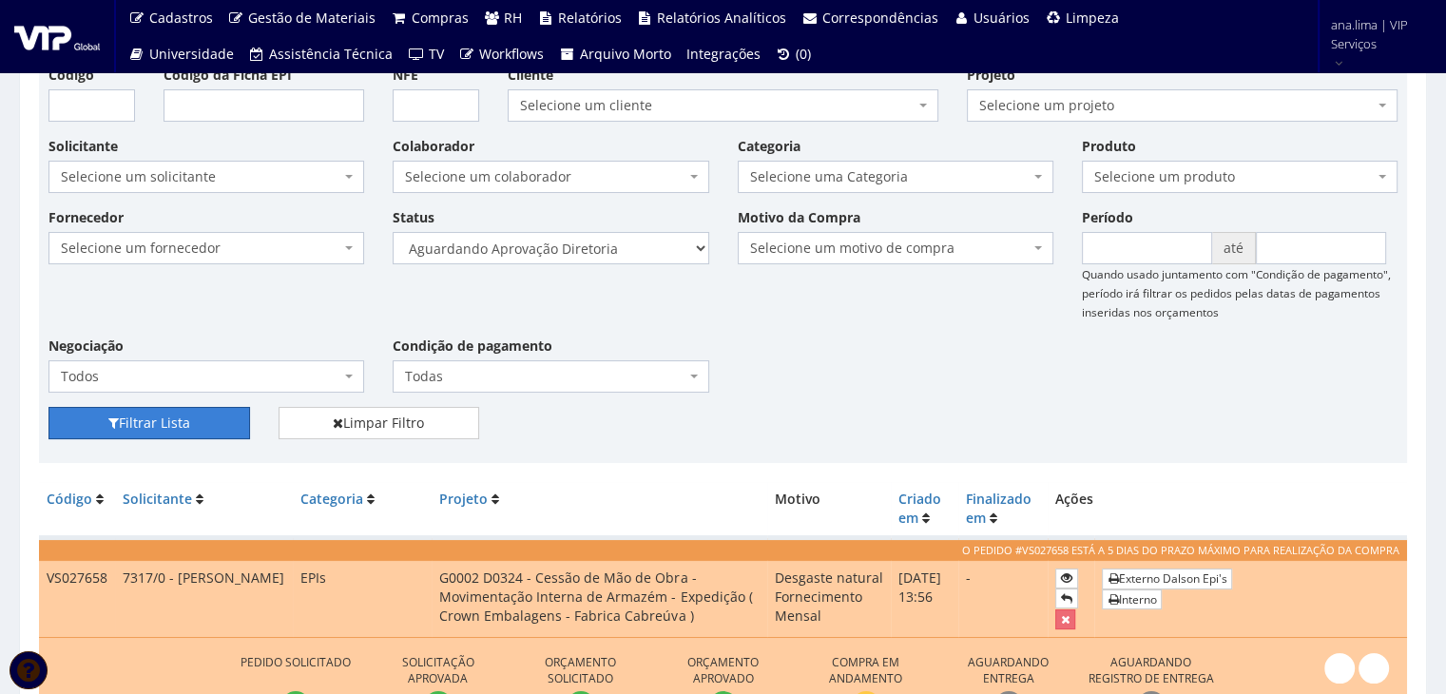
drag, startPoint x: 178, startPoint y: 427, endPoint x: 361, endPoint y: 393, distance: 186.7
click at [178, 428] on button "Filtrar Lista" at bounding box center [149, 423] width 202 height 32
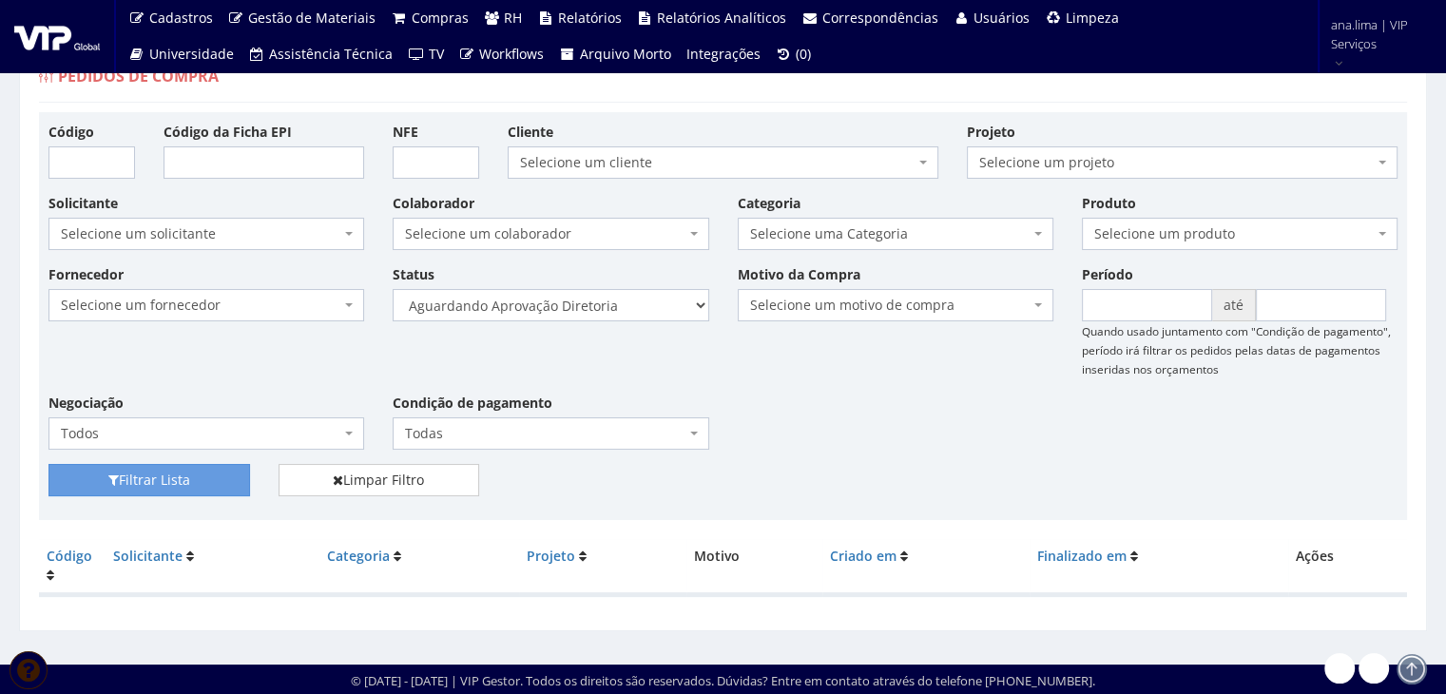
scroll to position [38, 0]
drag, startPoint x: 0, startPoint y: 0, endPoint x: 628, endPoint y: 313, distance: 702.0
click at [628, 313] on select "Selecione um status Cancelado Aguardando Aprovação Diretoria Pedido Aprovado Ag…" at bounding box center [551, 305] width 316 height 32
select select "4"
click at [393, 289] on select "Selecione um status Cancelado Aguardando Aprovação Diretoria Pedido Aprovado Ag…" at bounding box center [551, 305] width 316 height 32
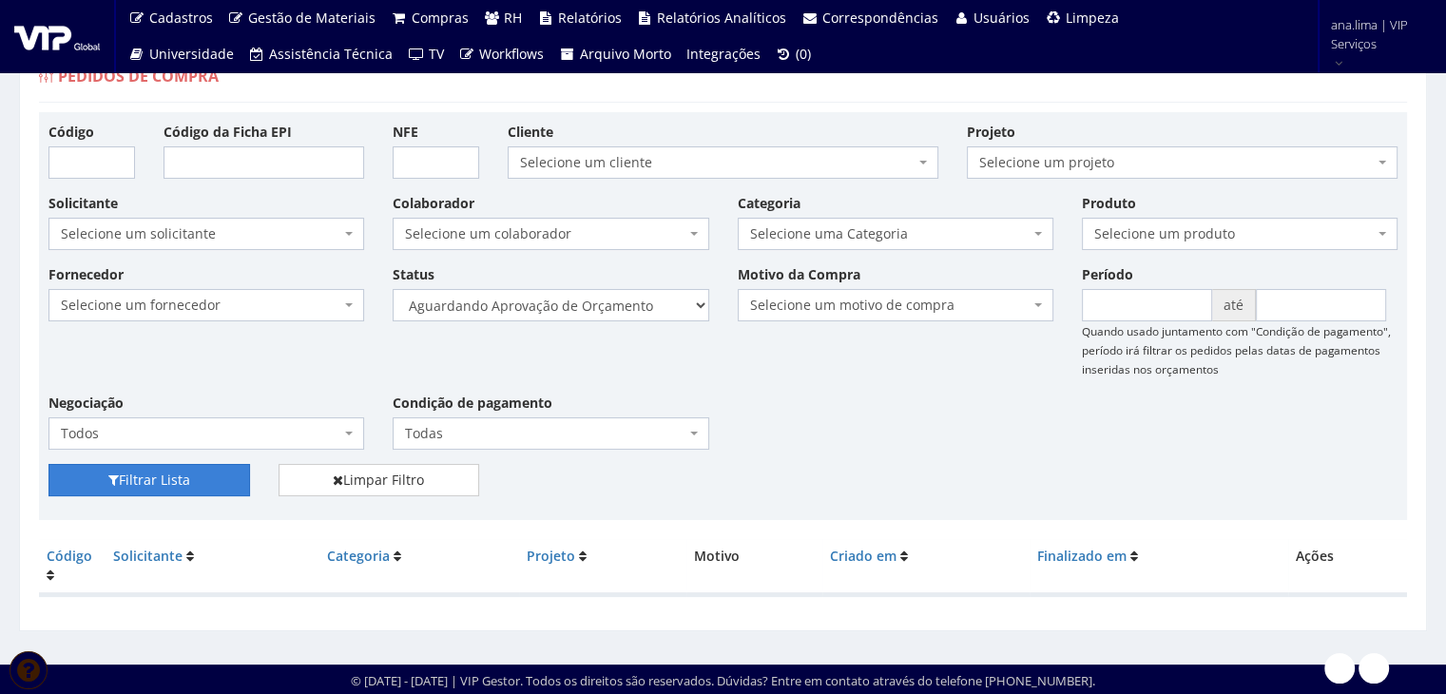
click at [228, 473] on button "Filtrar Lista" at bounding box center [149, 480] width 202 height 32
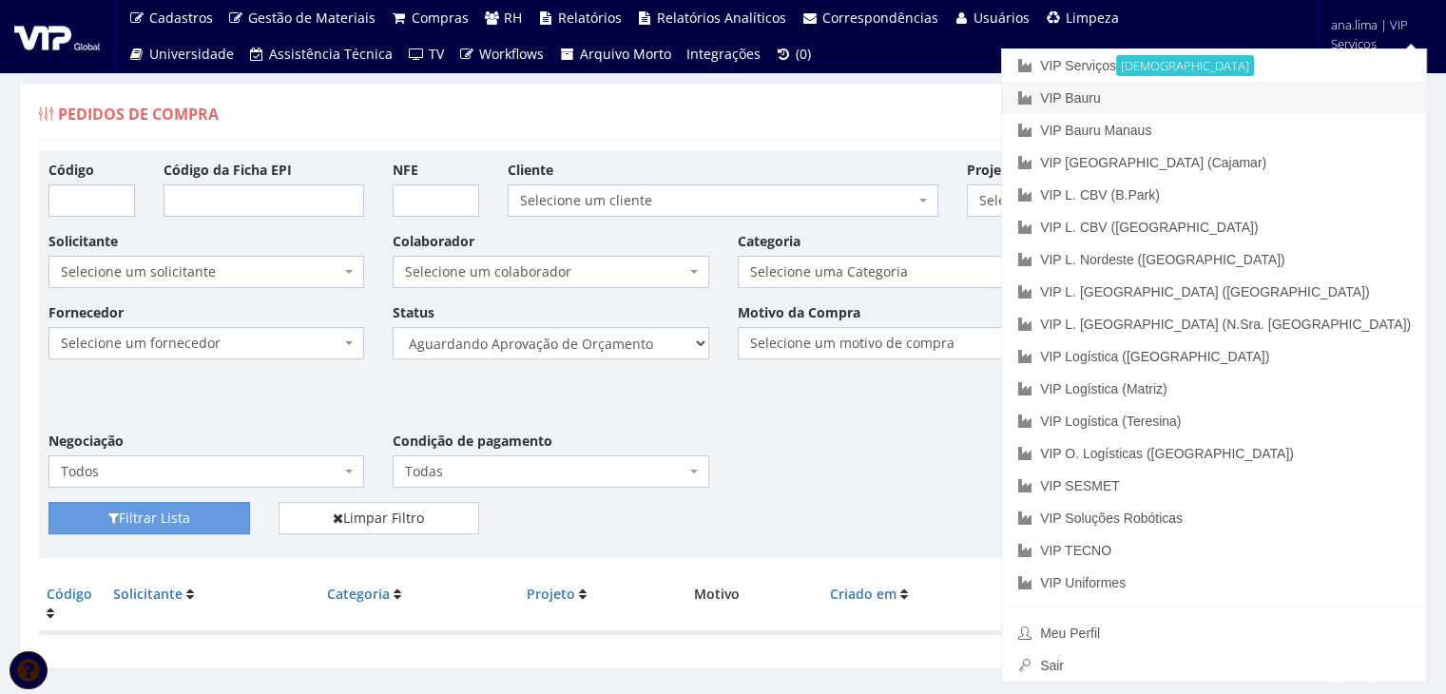
click at [1261, 100] on link "VIP Bauru" at bounding box center [1214, 98] width 424 height 32
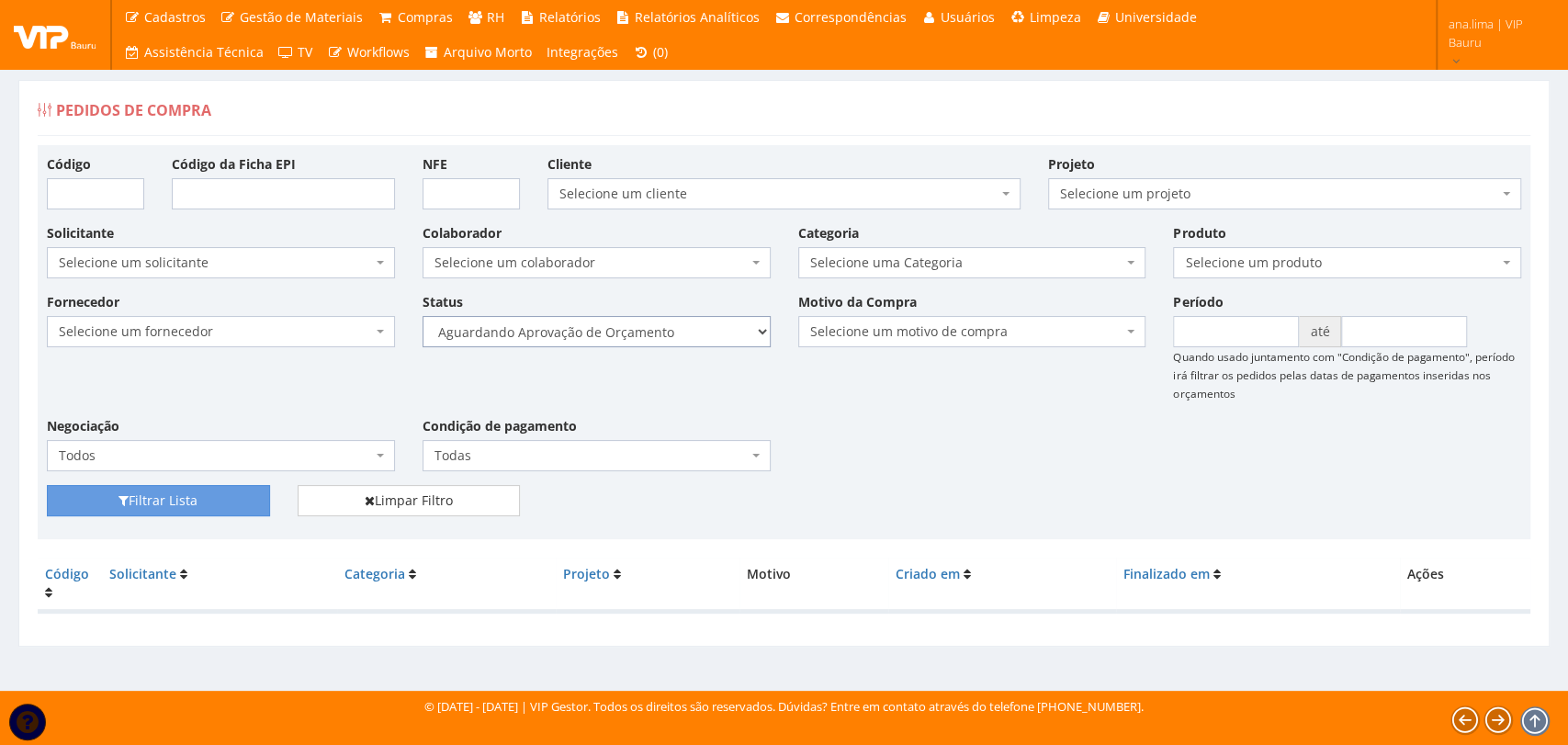
drag, startPoint x: 700, startPoint y: 335, endPoint x: 691, endPoint y: 342, distance: 11.4
click at [700, 335] on select "Selecione um status Cancelado Aguardando Aprovação Diretoria Pedido Aprovado Ag…" at bounding box center [596, 331] width 348 height 31
select select "1"
click at [422, 316] on select "Selecione um status Cancelado Aguardando Aprovação Diretoria Pedido Aprovado Ag…" at bounding box center [596, 331] width 348 height 31
click at [257, 501] on button "Filtrar Lista" at bounding box center [157, 501] width 223 height 31
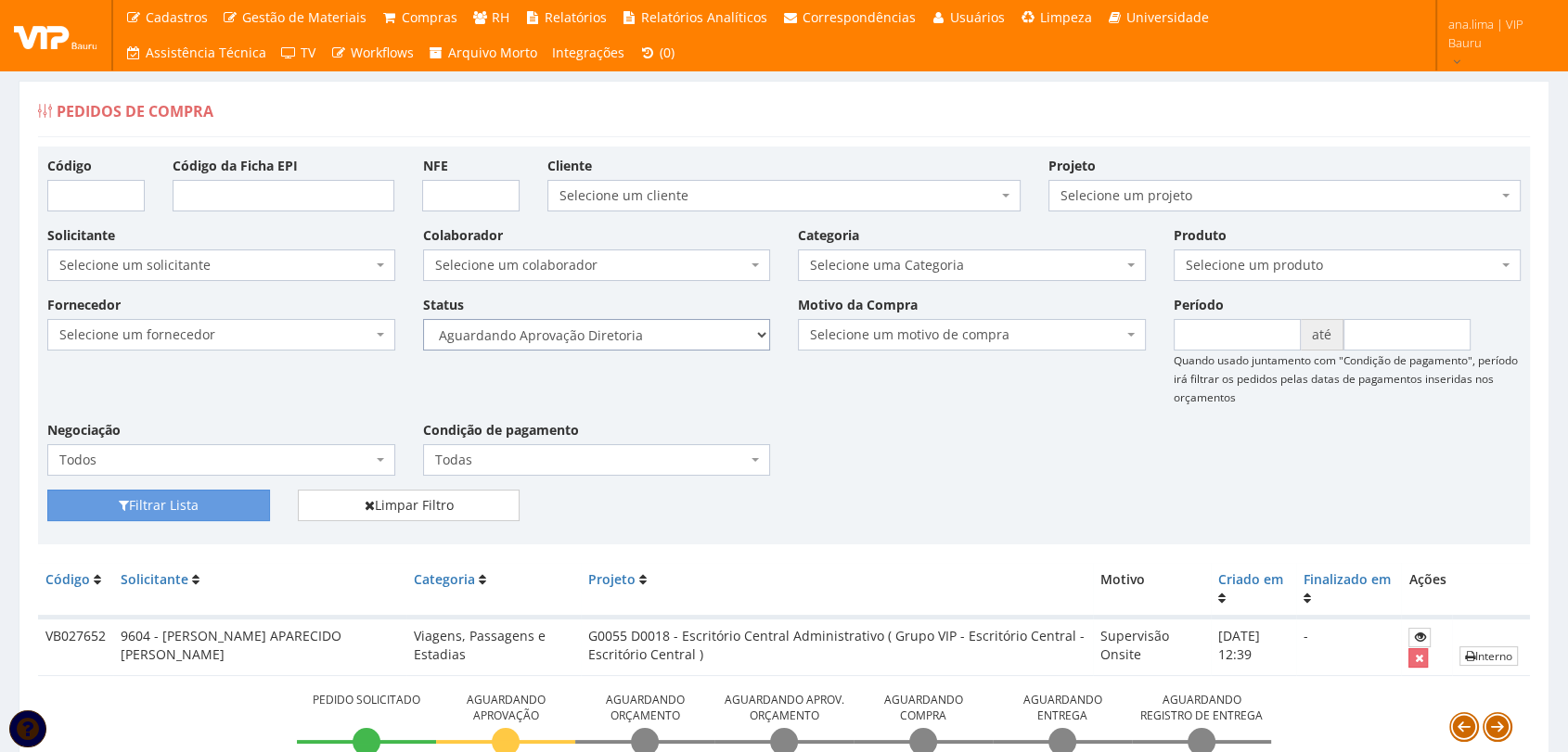
click at [665, 333] on select "Selecione um status Cancelado Aguardando Aprovação Diretoria Pedido Aprovado Ag…" at bounding box center [597, 335] width 348 height 31
select select "4"
click at [423, 319] on select "Selecione um status Cancelado Aguardando Aprovação Diretoria Pedido Aprovado Ag…" at bounding box center [597, 335] width 348 height 31
click at [233, 512] on button "Filtrar Lista" at bounding box center [158, 505] width 222 height 31
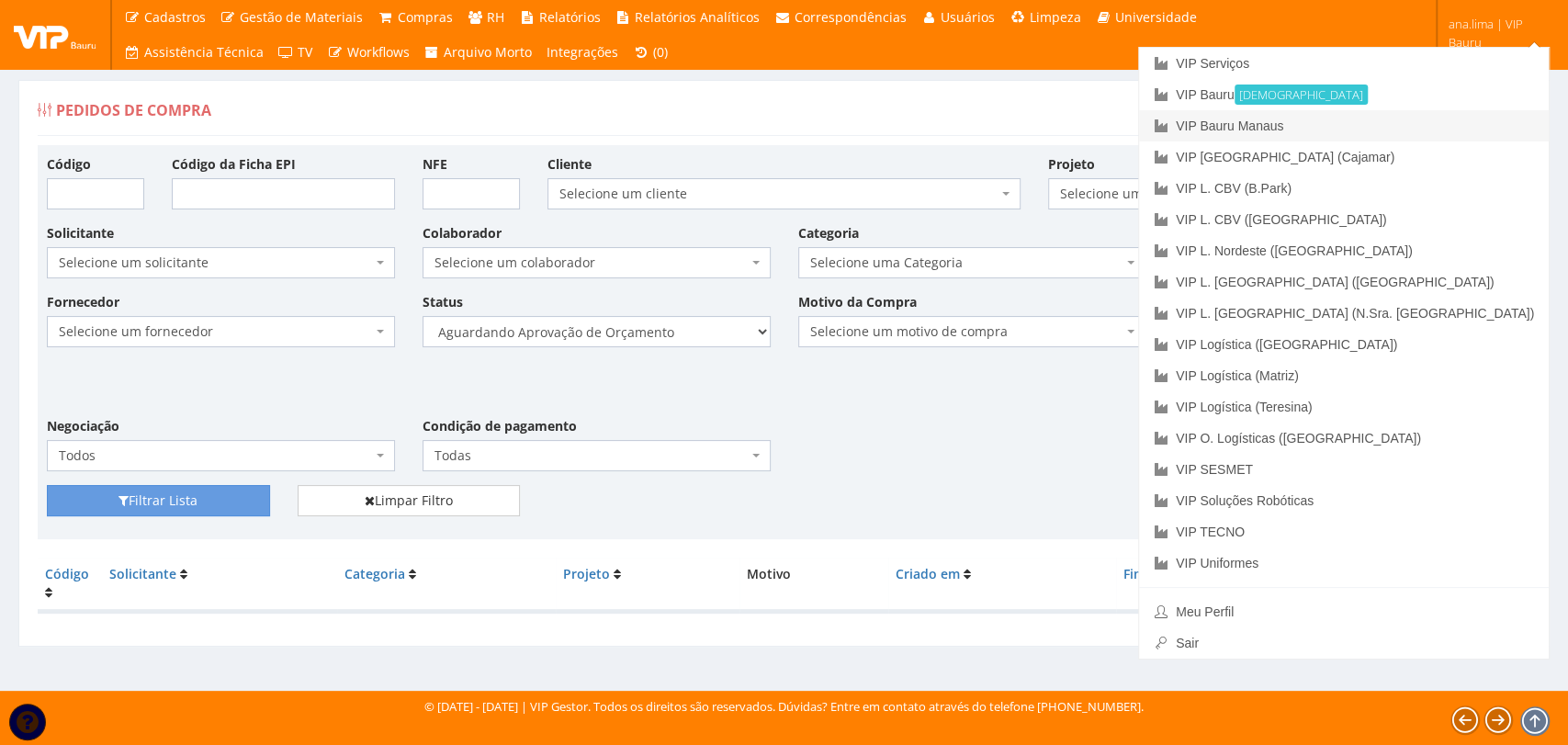
click at [1455, 117] on link "VIP Bauru Manaus" at bounding box center [1344, 126] width 410 height 31
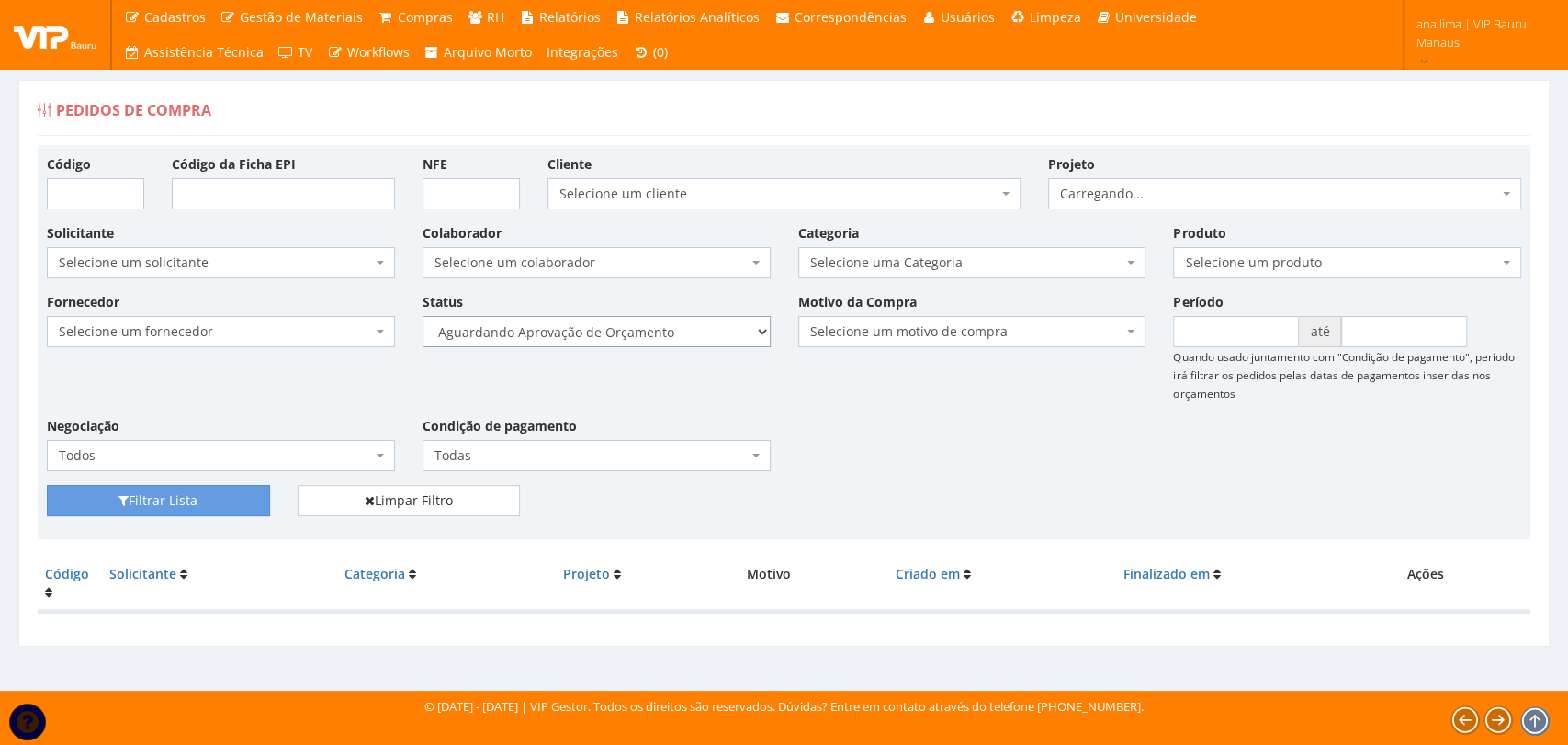
click at [671, 329] on select "Selecione um status Cancelado Aguardando Aprovação Diretoria Pedido Aprovado Ag…" at bounding box center [596, 331] width 348 height 31
select select "1"
click at [422, 316] on select "Selecione um status Cancelado Aguardando Aprovação Diretoria Pedido Aprovado Ag…" at bounding box center [596, 331] width 348 height 31
click at [223, 494] on button "Filtrar Lista" at bounding box center [157, 501] width 223 height 31
click at [705, 335] on select "Selecione um status Cancelado Aguardando Aprovação Diretoria Pedido Aprovado Ag…" at bounding box center [596, 331] width 348 height 31
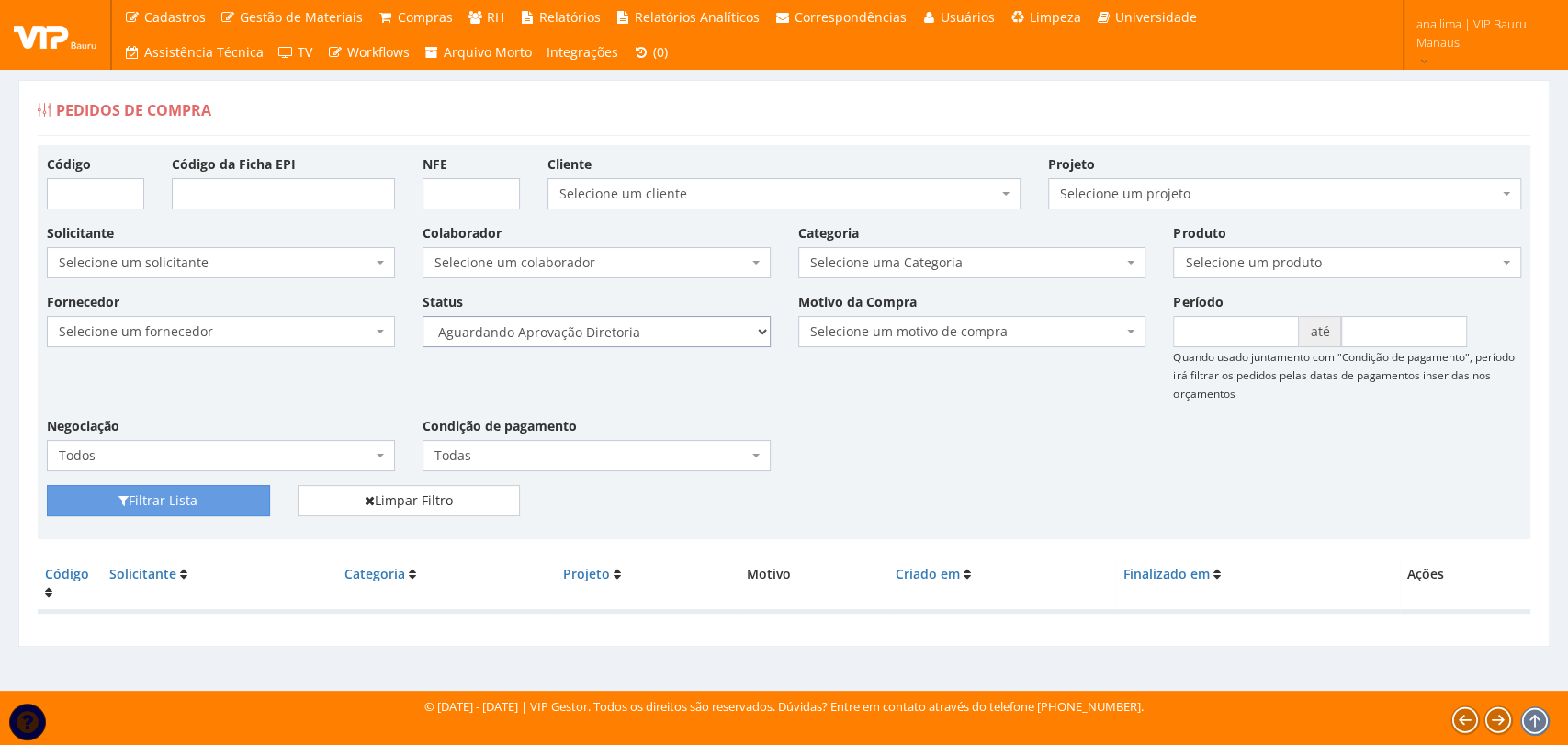
select select "4"
click at [422, 316] on select "Selecione um status Cancelado Aguardando Aprovação Diretoria Pedido Aprovado Ag…" at bounding box center [596, 331] width 348 height 31
click at [202, 498] on button "Filtrar Lista" at bounding box center [157, 501] width 223 height 31
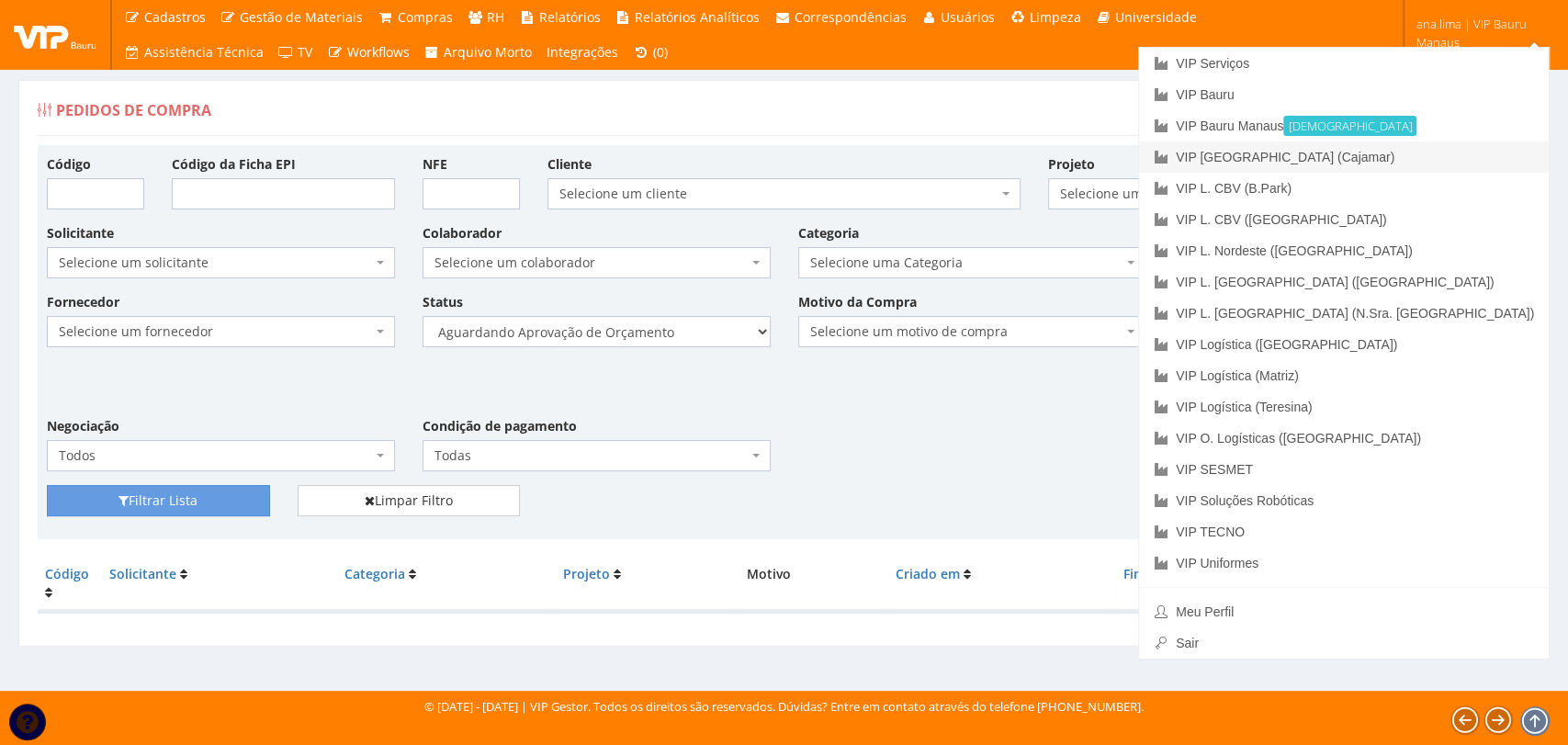
click at [1464, 155] on link "VIP [GEOGRAPHIC_DATA] (Cajamar)" at bounding box center [1344, 157] width 410 height 31
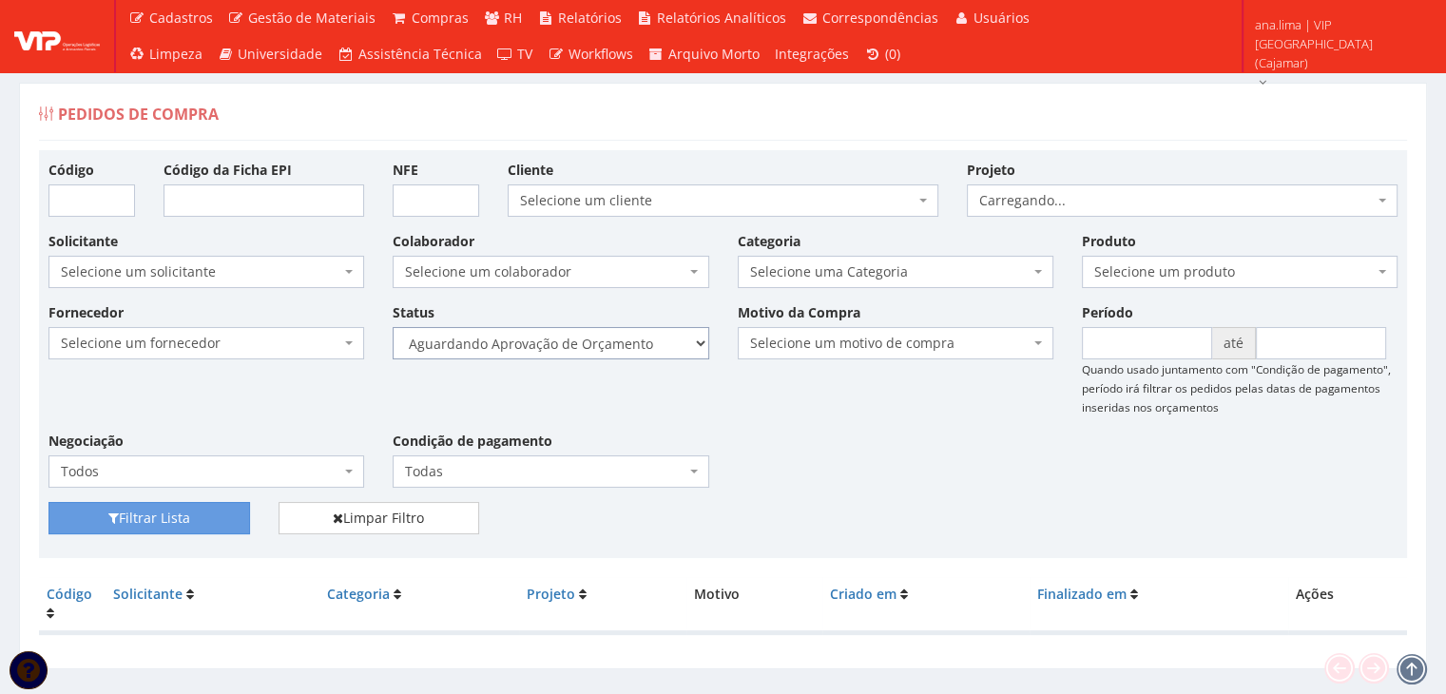
click at [668, 346] on select "Selecione um status Cancelado Aguardando Aprovação Diretoria Pedido Aprovado Ag…" at bounding box center [551, 343] width 316 height 32
select select "1"
click at [393, 327] on select "Selecione um status Cancelado Aguardando Aprovação Diretoria Pedido Aprovado Ag…" at bounding box center [551, 343] width 316 height 32
click at [190, 526] on button "Filtrar Lista" at bounding box center [149, 518] width 202 height 32
click at [608, 347] on select "Selecione um status Cancelado Aguardando Aprovação Diretoria Pedido Aprovado Ag…" at bounding box center [551, 343] width 316 height 32
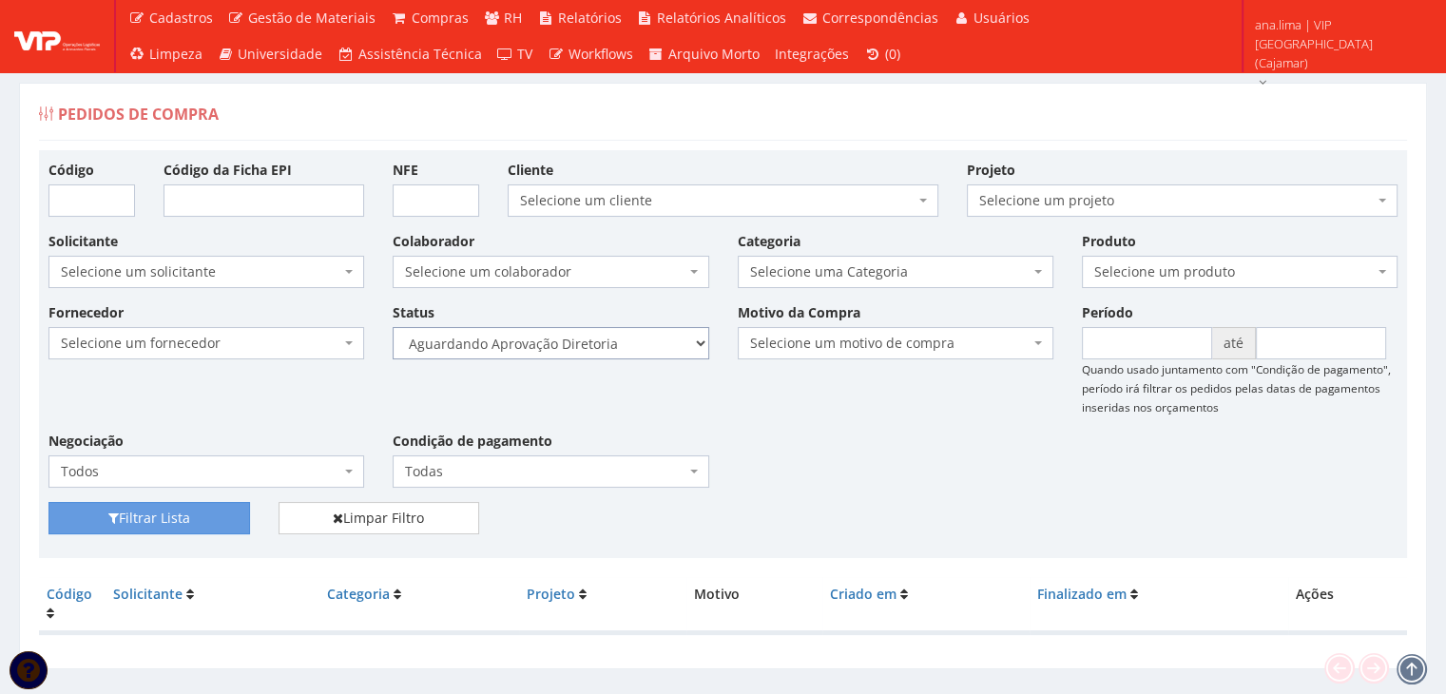
select select "4"
click at [393, 327] on select "Selecione um status Cancelado Aguardando Aprovação Diretoria Pedido Aprovado Ag…" at bounding box center [551, 343] width 316 height 32
click at [229, 517] on button "Filtrar Lista" at bounding box center [149, 518] width 202 height 32
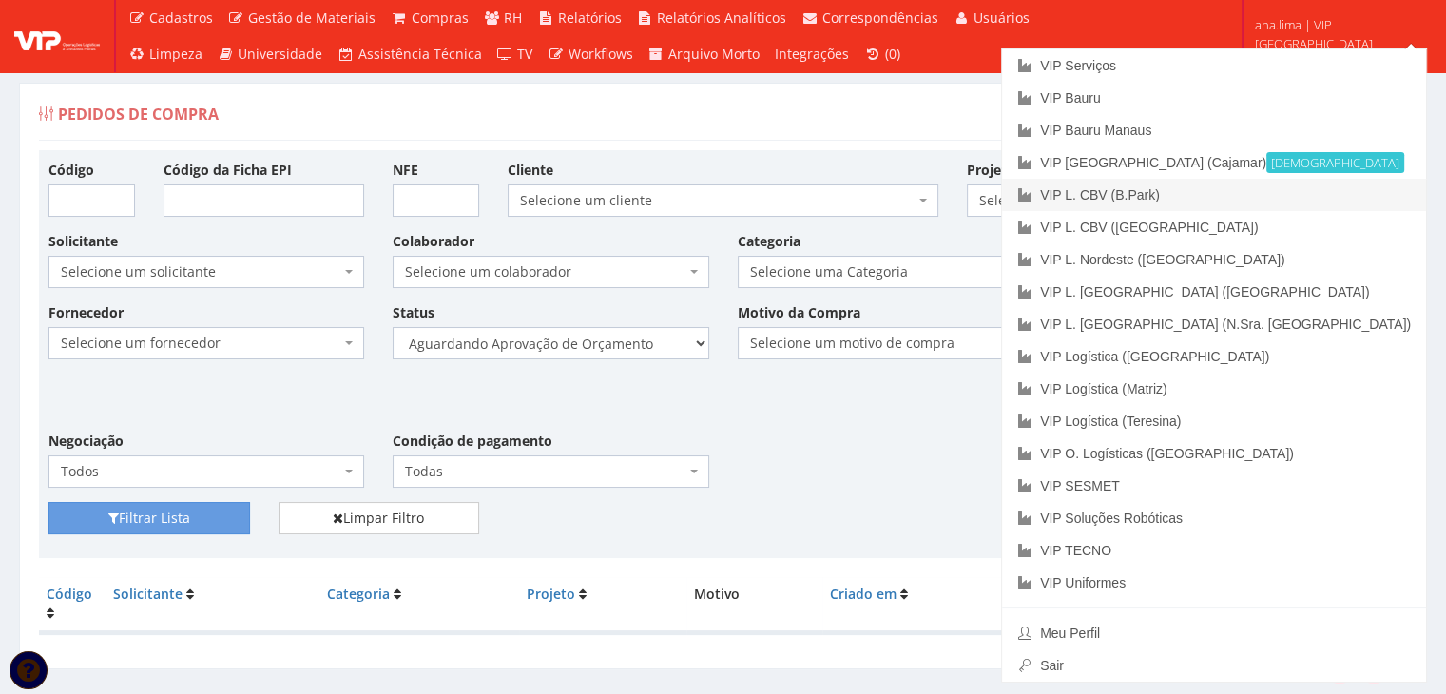
click at [1357, 192] on link "VIP L. CBV (B.Park)" at bounding box center [1214, 195] width 424 height 32
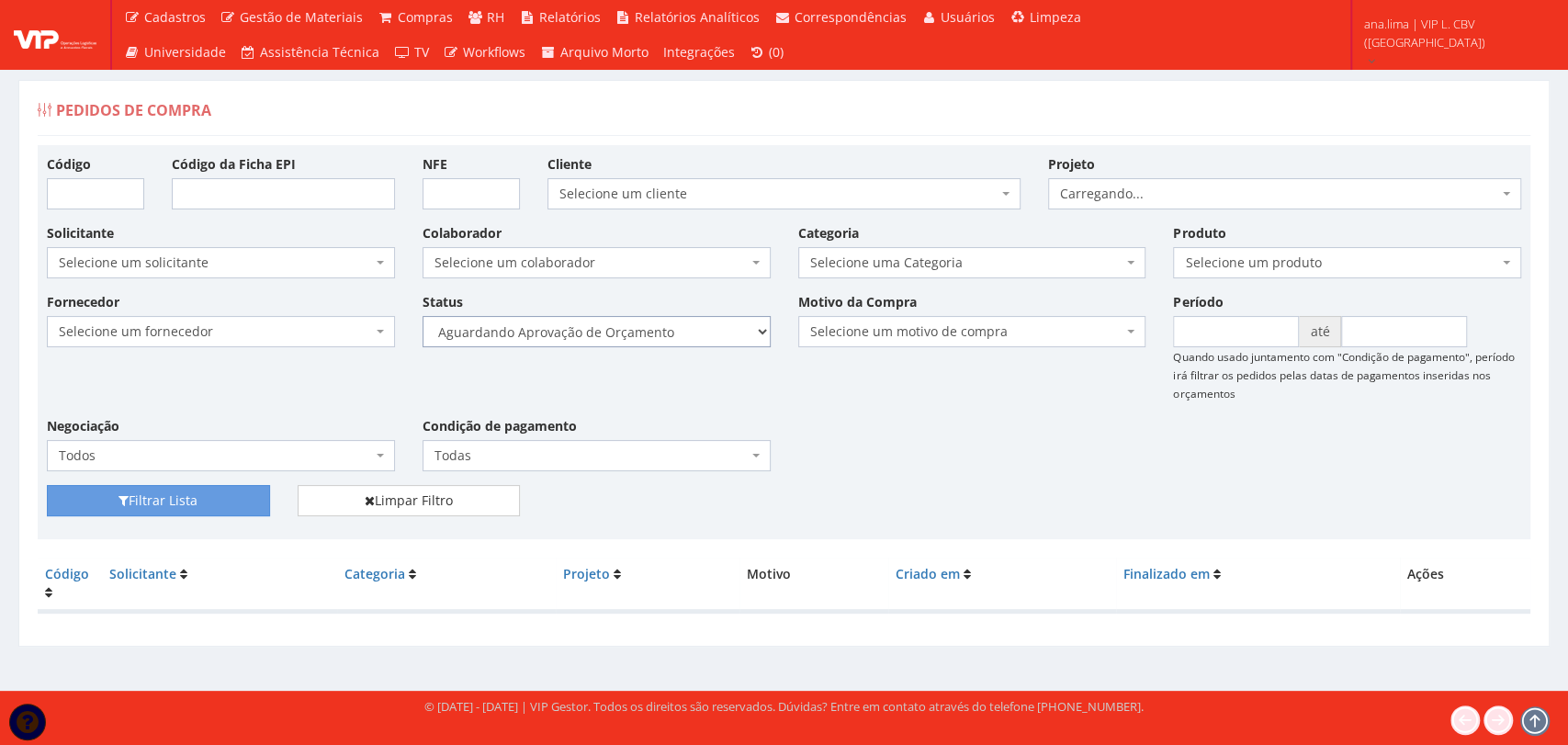
click at [632, 330] on select "Selecione um status Cancelado Aguardando Aprovação Diretoria Pedido Aprovado Ag…" at bounding box center [596, 331] width 348 height 31
select select "1"
click at [422, 316] on select "Selecione um status Cancelado Aguardando Aprovação Diretoria Pedido Aprovado Ag…" at bounding box center [596, 331] width 348 height 31
click at [231, 496] on button "Filtrar Lista" at bounding box center [157, 501] width 223 height 31
click at [669, 323] on select "Selecione um status Cancelado Aguardando Aprovação Diretoria Pedido Aprovado Ag…" at bounding box center [596, 331] width 348 height 31
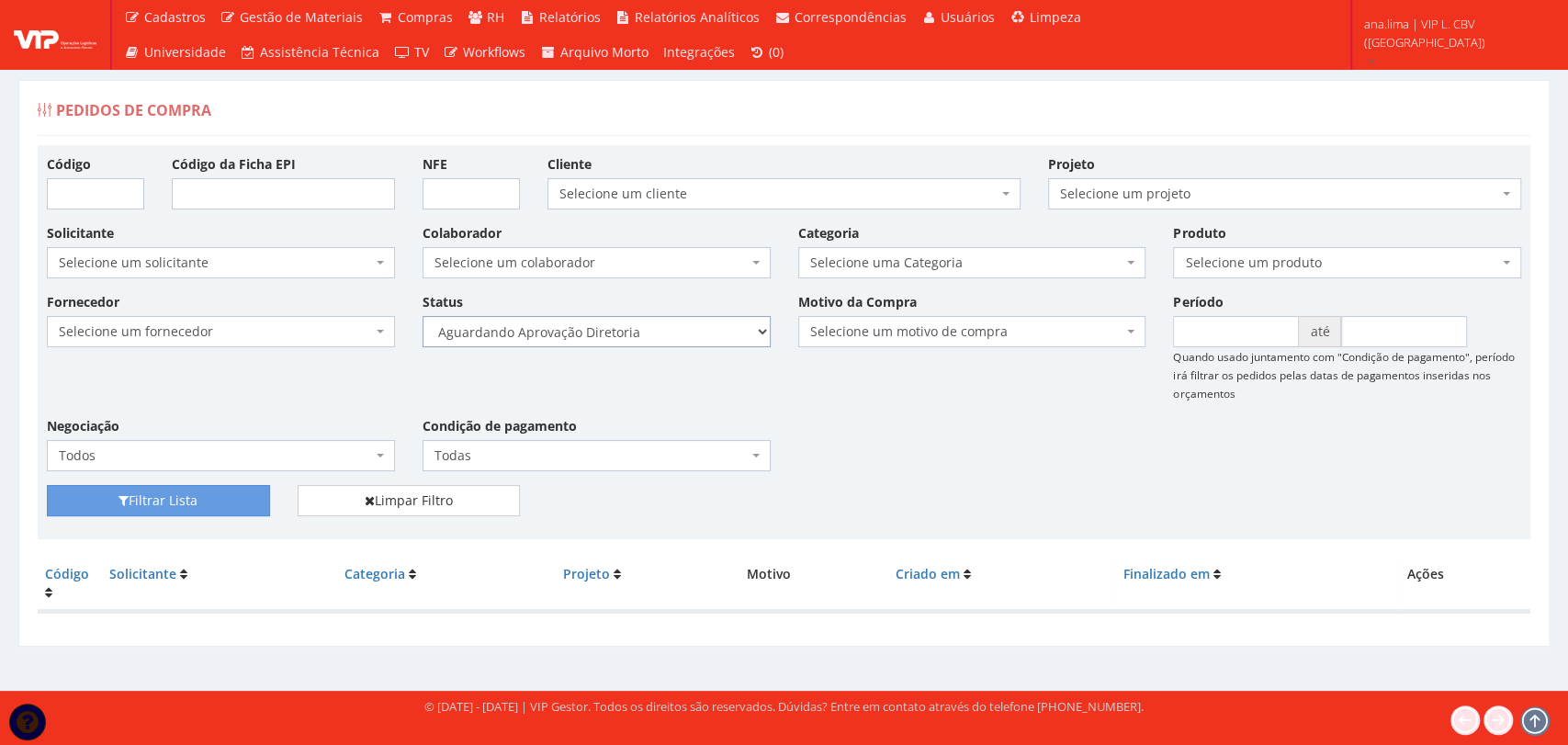
click at [670, 331] on select "Selecione um status Cancelado Aguardando Aprovação Diretoria Pedido Aprovado Ag…" at bounding box center [596, 331] width 348 height 31
select select "4"
click at [422, 316] on select "Selecione um status Cancelado Aguardando Aprovação Diretoria Pedido Aprovado Ag…" at bounding box center [596, 331] width 348 height 31
click at [249, 503] on button "Filtrar Lista" at bounding box center [157, 501] width 223 height 31
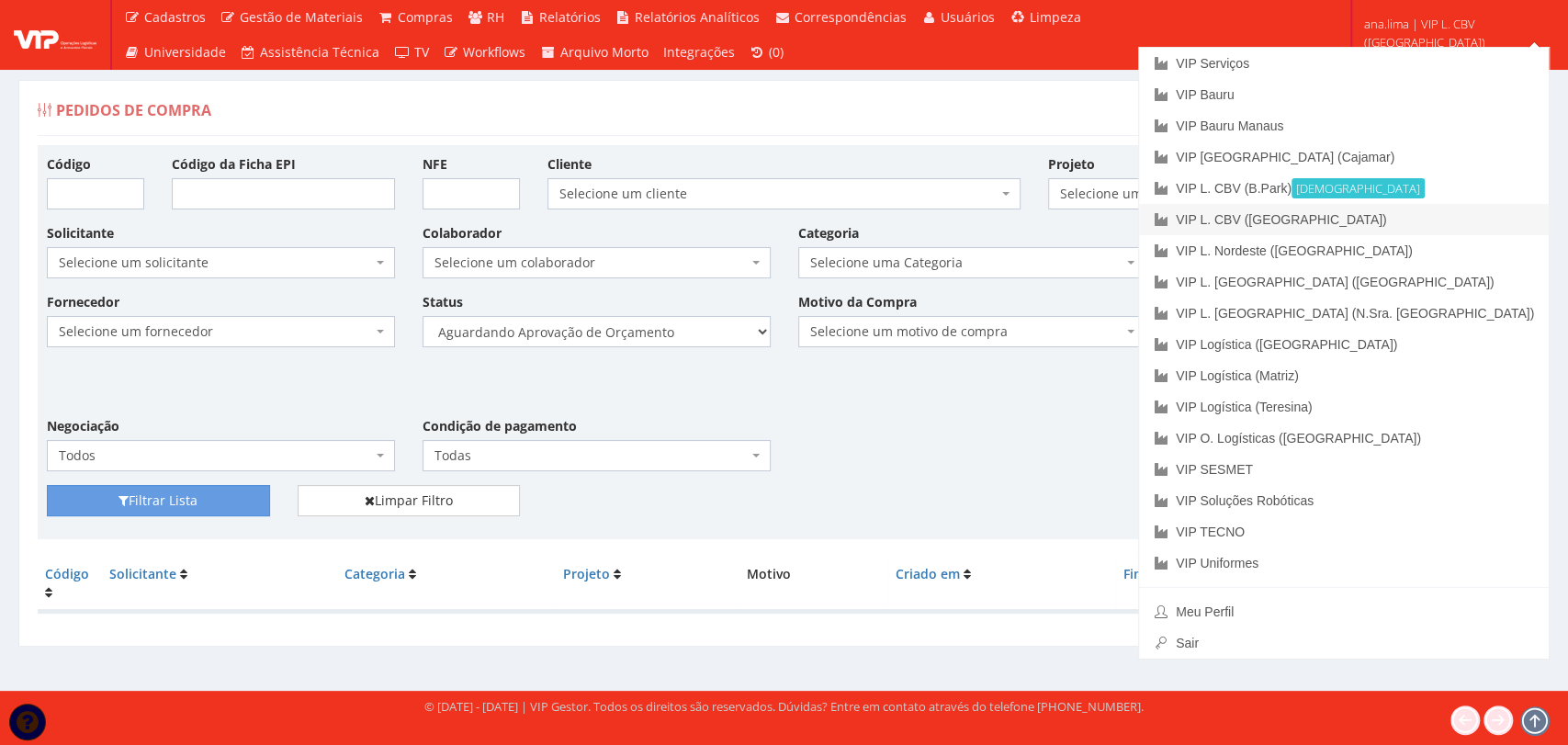
click at [1461, 222] on link "VIP L. CBV ([GEOGRAPHIC_DATA])" at bounding box center [1344, 219] width 410 height 31
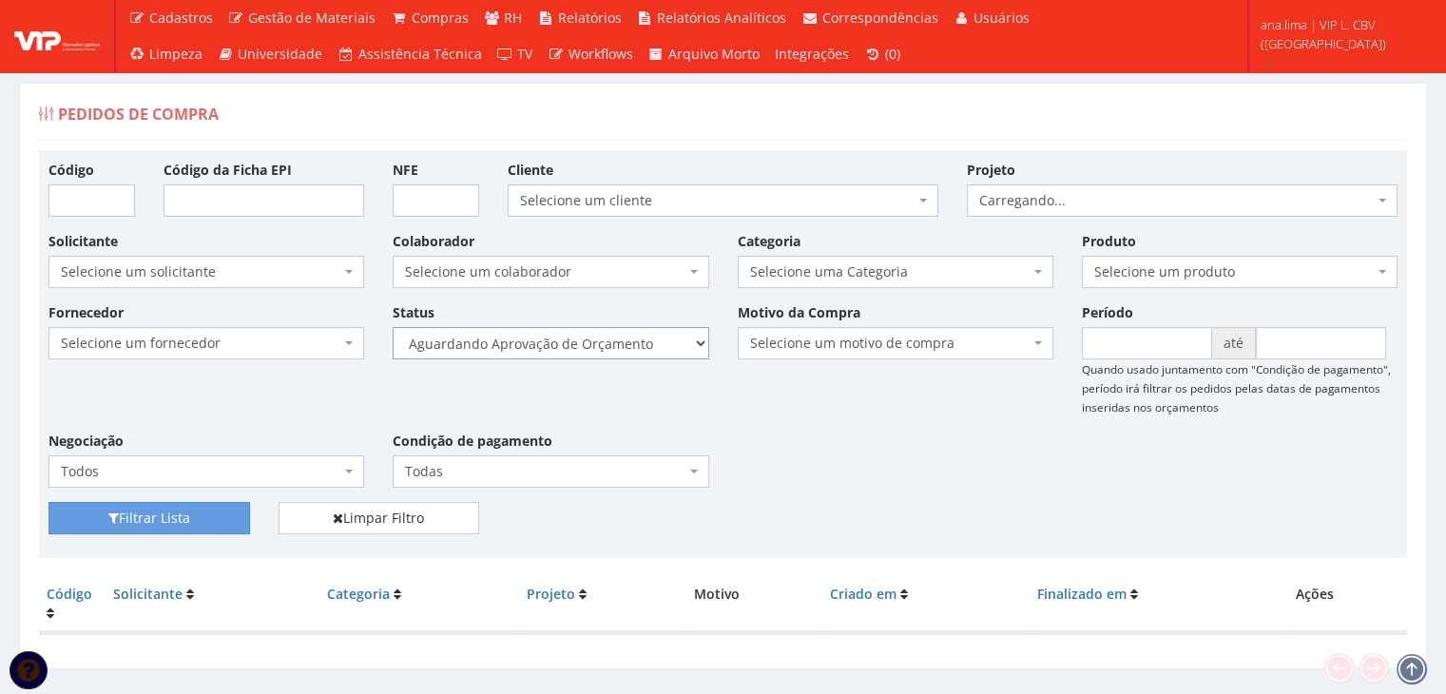
click at [639, 342] on select "Selecione um status Cancelado Aguardando Aprovação Diretoria Pedido Aprovado Ag…" at bounding box center [551, 343] width 316 height 32
select select "1"
click at [393, 327] on select "Selecione um status Cancelado Aguardando Aprovação Diretoria Pedido Aprovado Ag…" at bounding box center [551, 343] width 316 height 32
click at [228, 508] on button "Filtrar Lista" at bounding box center [149, 518] width 202 height 32
click at [602, 350] on select "Selecione um status Cancelado Aguardando Aprovação Diretoria Pedido Aprovado Ag…" at bounding box center [551, 343] width 316 height 32
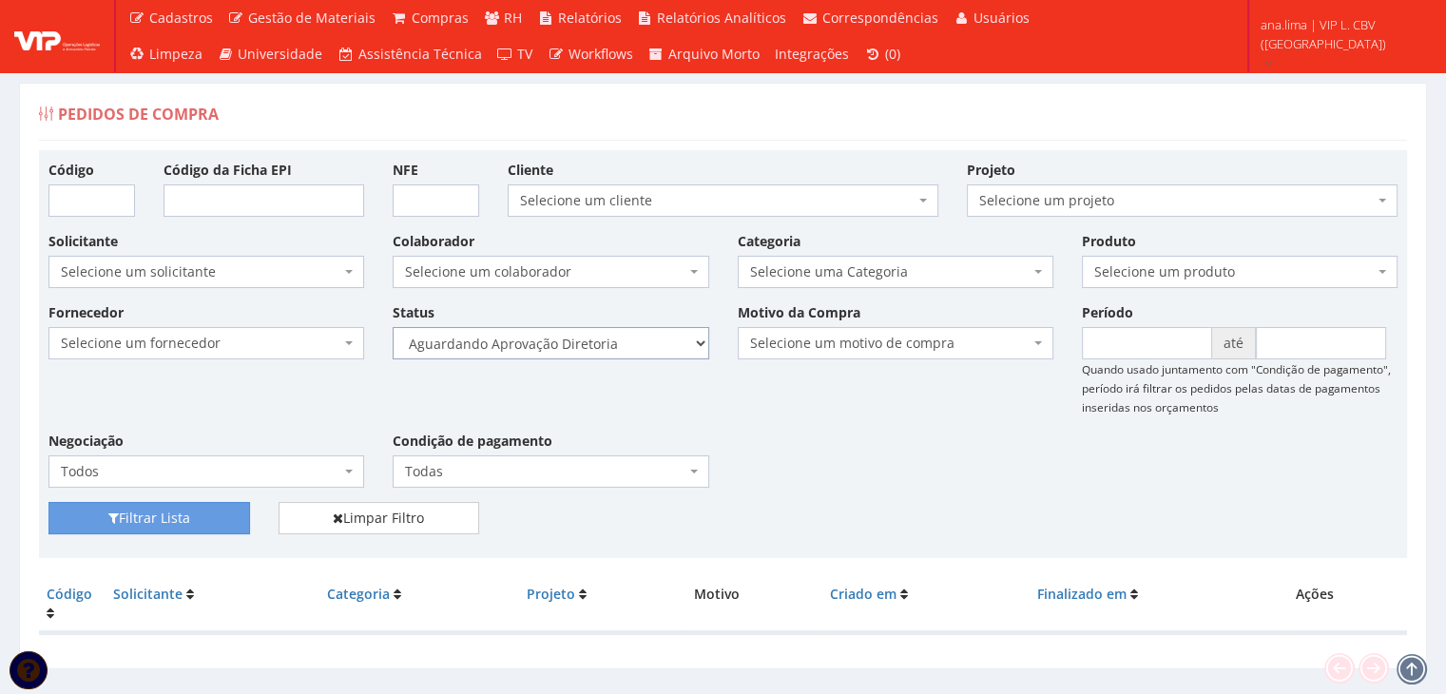
select select "4"
click at [393, 327] on select "Selecione um status Cancelado Aguardando Aprovação Diretoria Pedido Aprovado Ag…" at bounding box center [551, 343] width 316 height 32
click at [218, 519] on button "Filtrar Lista" at bounding box center [149, 518] width 202 height 32
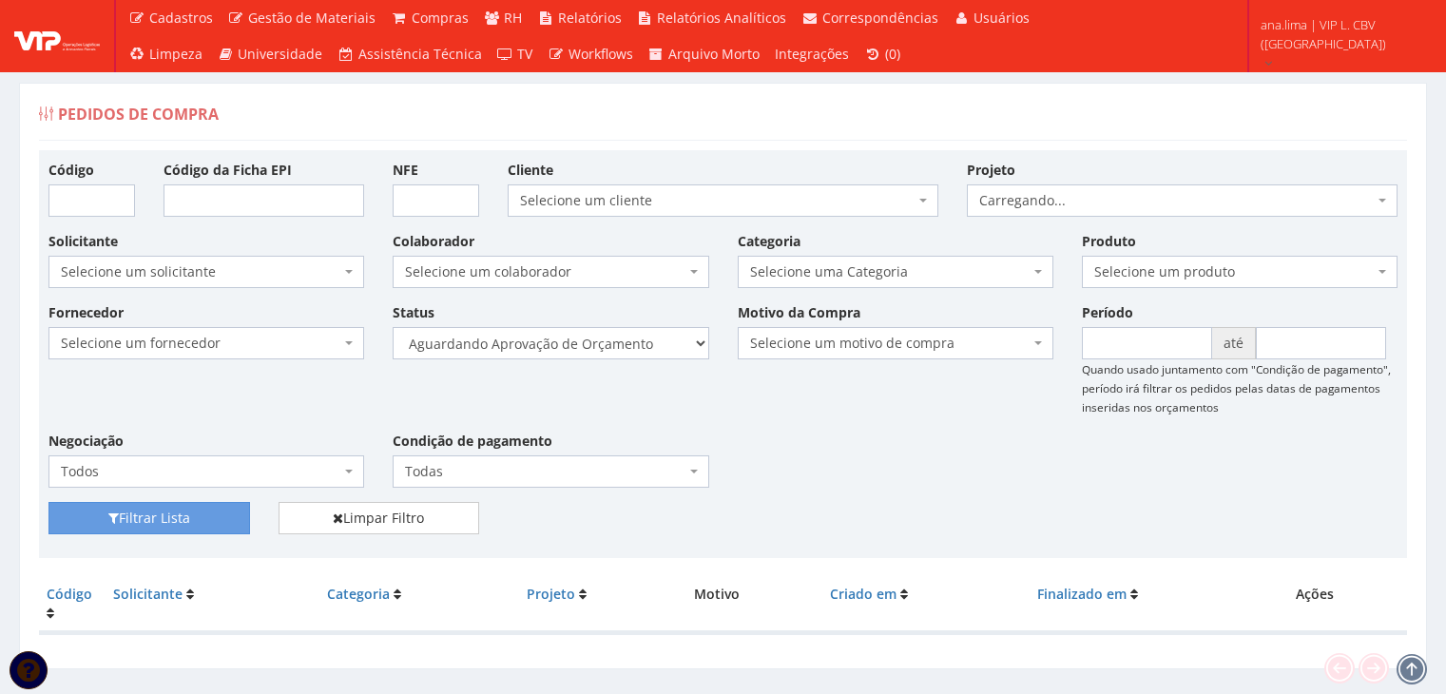
scroll to position [38, 0]
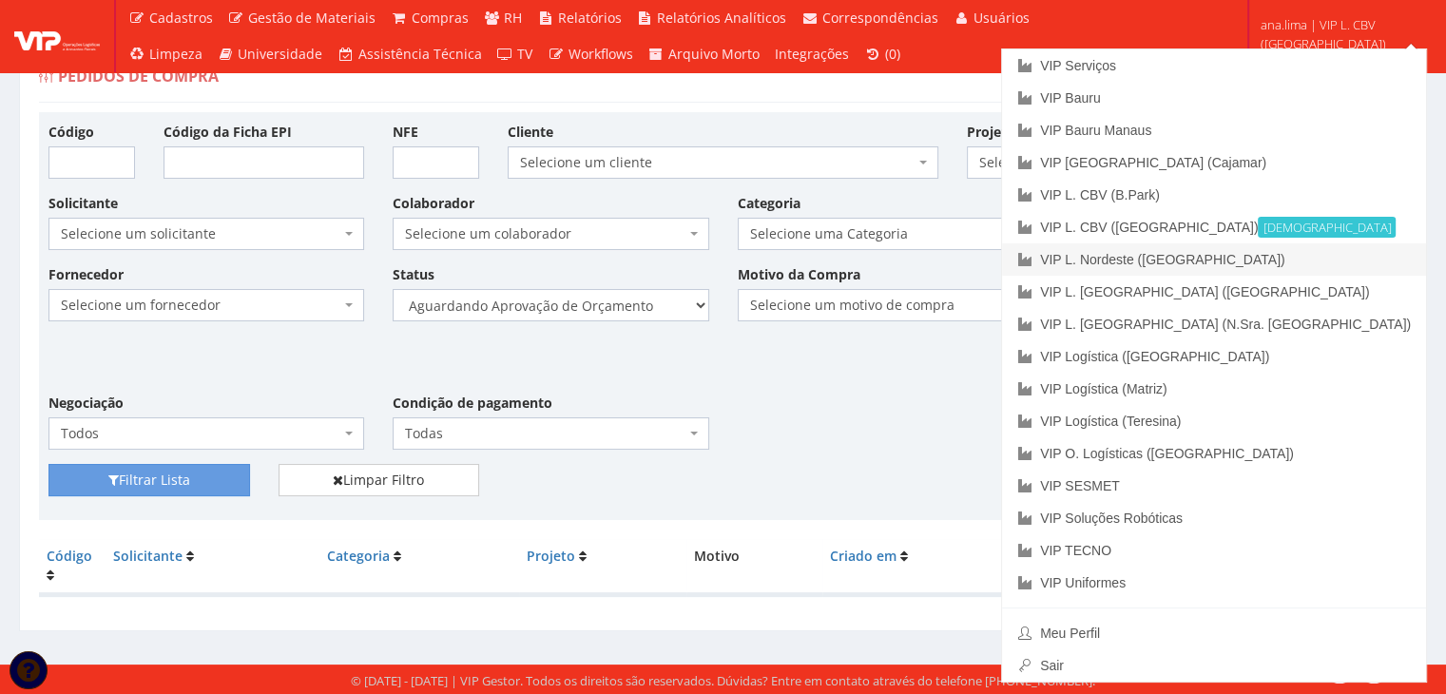
click at [1333, 263] on link "VIP L. Nordeste ([GEOGRAPHIC_DATA])" at bounding box center [1214, 259] width 424 height 32
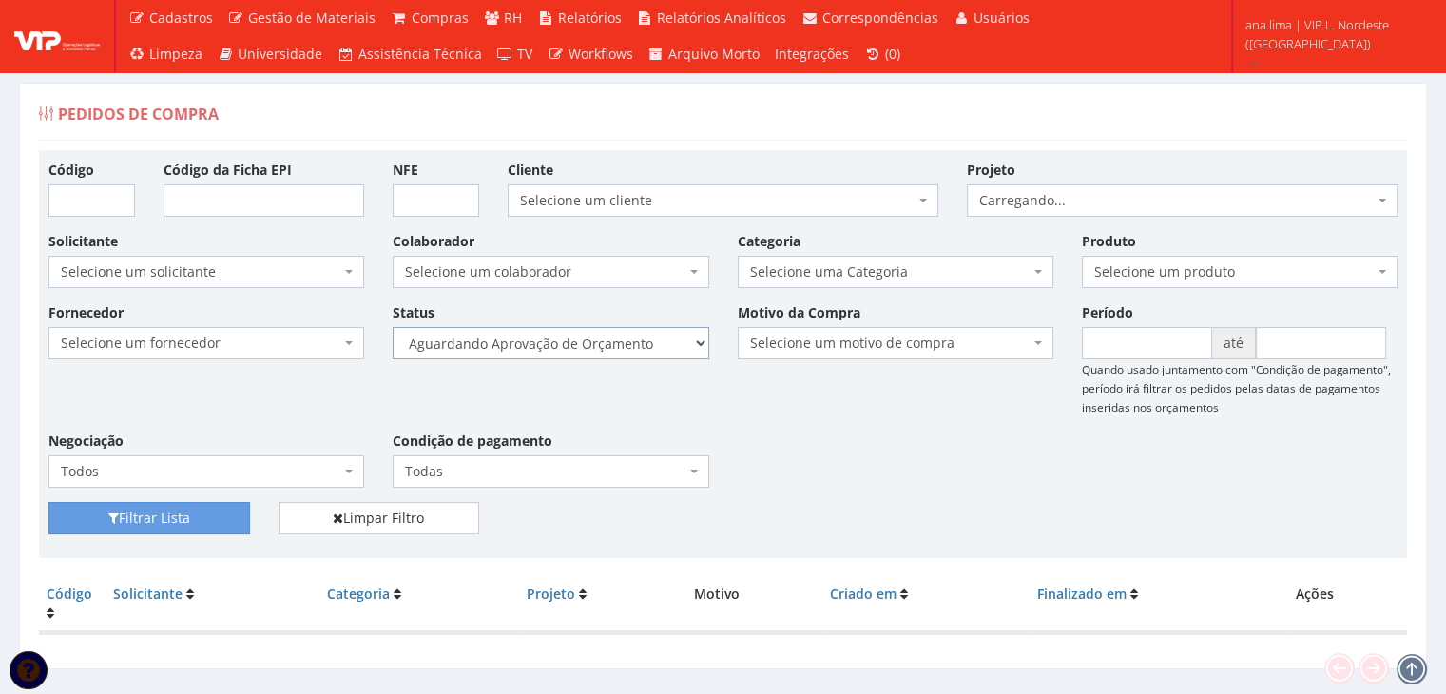
drag, startPoint x: 647, startPoint y: 340, endPoint x: 646, endPoint y: 353, distance: 12.5
click at [647, 341] on select "Selecione um status Cancelado Aguardando Aprovação Diretoria Pedido Aprovado Ag…" at bounding box center [551, 343] width 316 height 32
select select "1"
click at [393, 327] on select "Selecione um status Cancelado Aguardando Aprovação Diretoria Pedido Aprovado Ag…" at bounding box center [551, 343] width 316 height 32
click at [198, 505] on button "Filtrar Lista" at bounding box center [149, 518] width 202 height 32
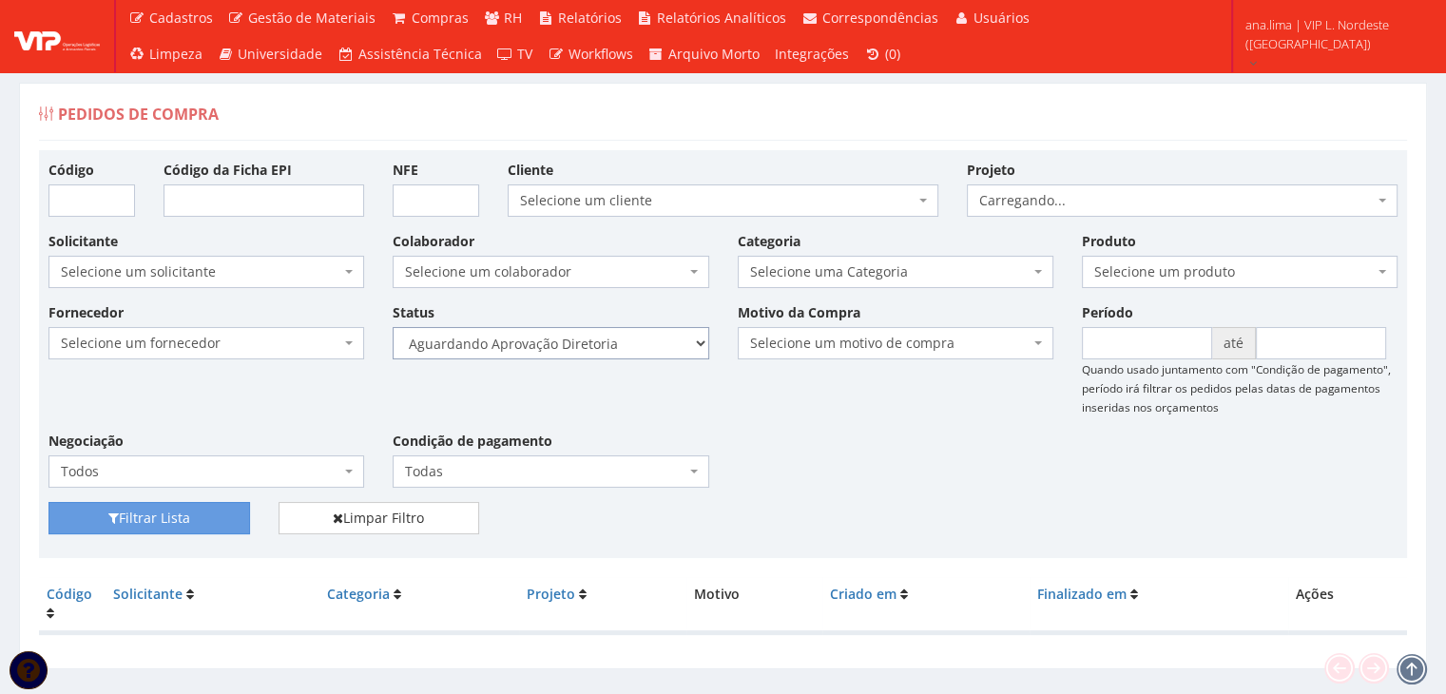
click at [615, 351] on select "Selecione um status Cancelado Aguardando Aprovação Diretoria Pedido Aprovado Ag…" at bounding box center [551, 343] width 316 height 32
select select "4"
click at [393, 327] on select "Selecione um status Cancelado Aguardando Aprovação Diretoria Pedido Aprovado Ag…" at bounding box center [551, 343] width 316 height 32
drag, startPoint x: 204, startPoint y: 509, endPoint x: 427, endPoint y: 444, distance: 231.7
click at [203, 511] on button "Filtrar Lista" at bounding box center [149, 518] width 202 height 32
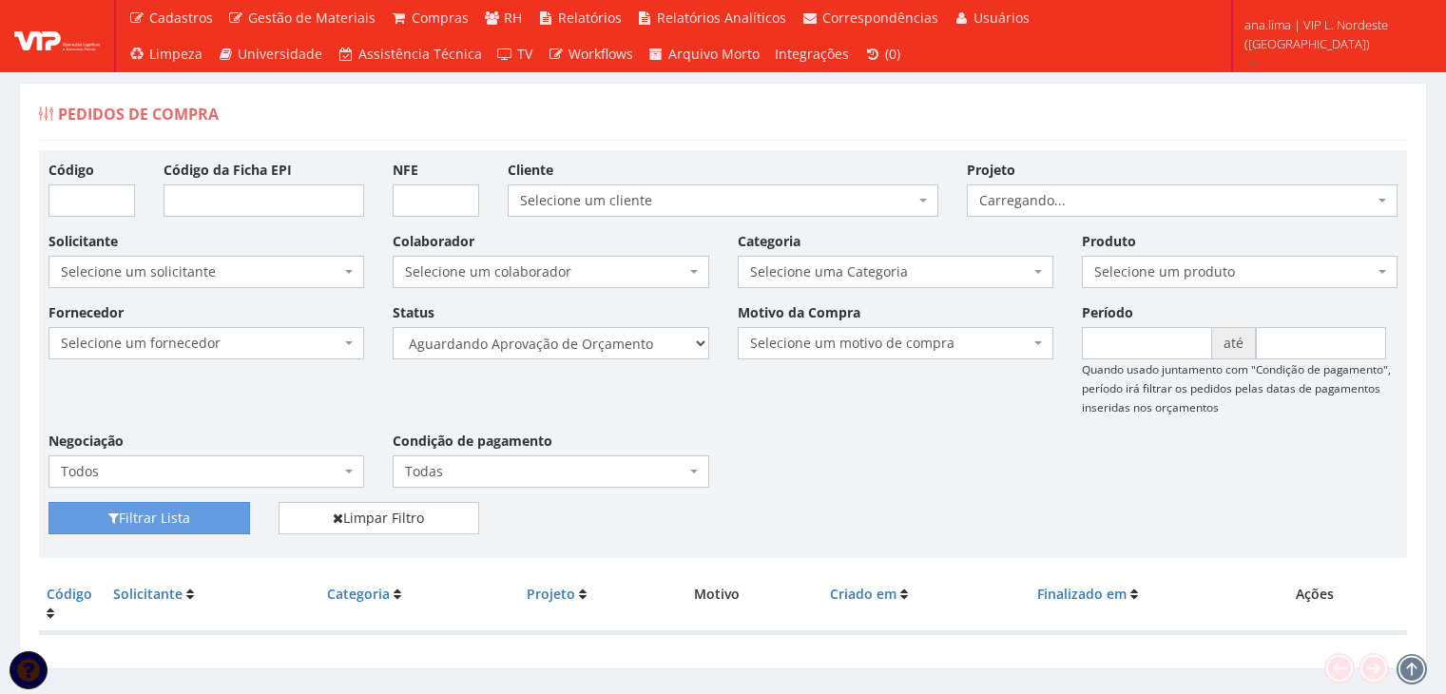
scroll to position [38, 0]
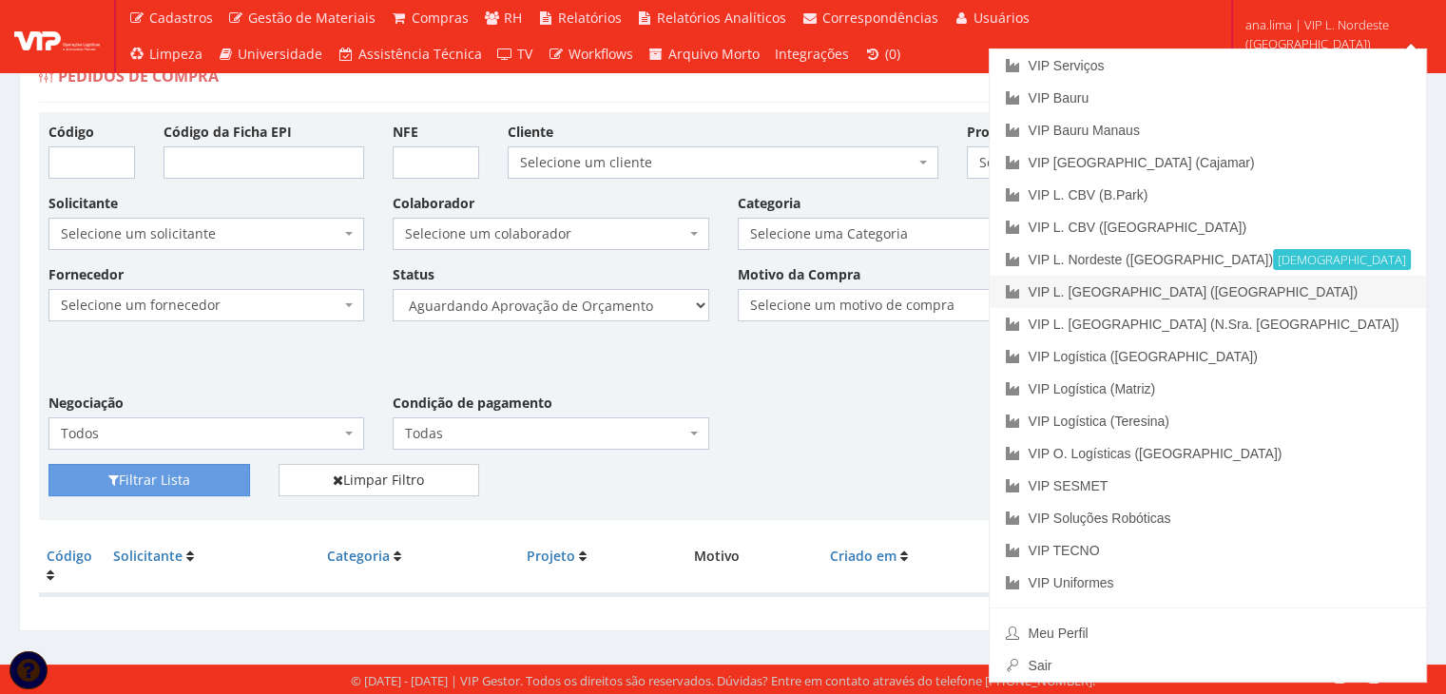
click at [1300, 299] on link "VIP L. [GEOGRAPHIC_DATA] ([GEOGRAPHIC_DATA])" at bounding box center [1208, 292] width 436 height 32
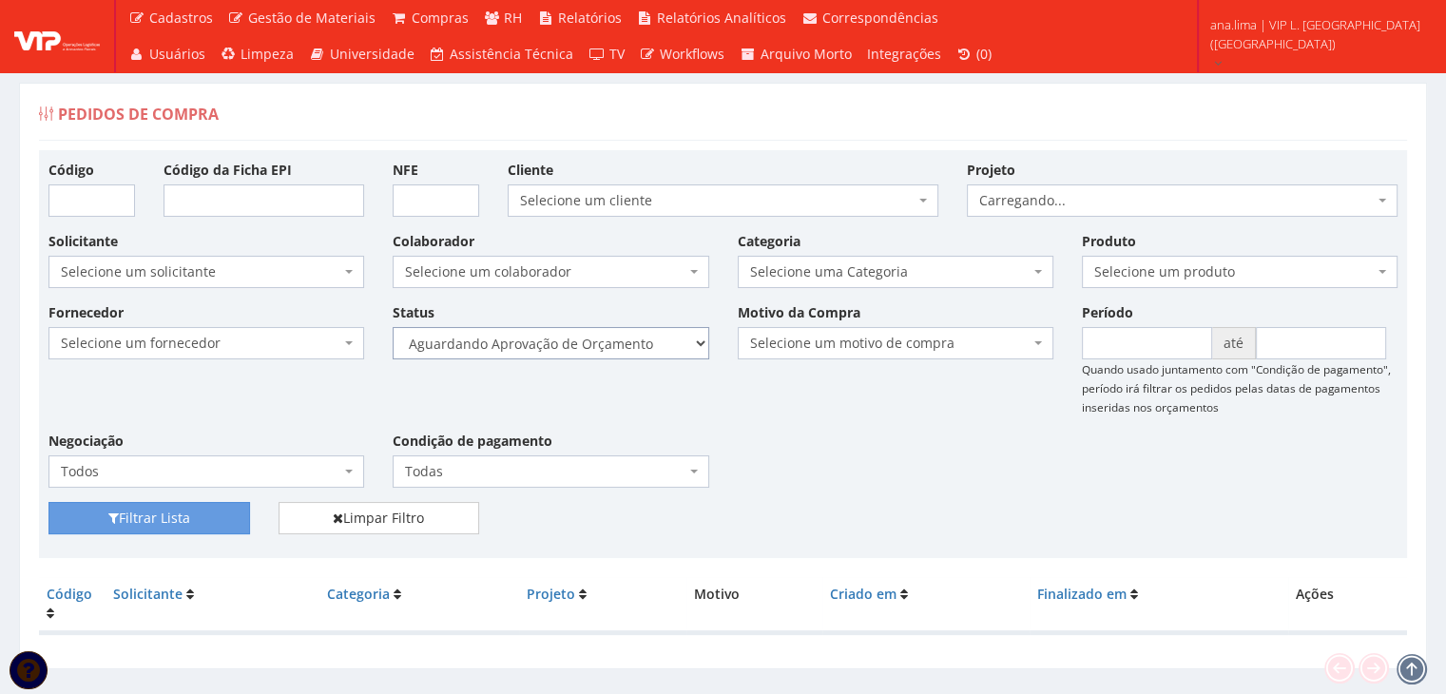
click at [655, 334] on select "Selecione um status Cancelado Aguardando Aprovação Diretoria Pedido Aprovado Ag…" at bounding box center [551, 343] width 316 height 32
select select "1"
click at [393, 327] on select "Selecione um status Cancelado Aguardando Aprovação Diretoria Pedido Aprovado Ag…" at bounding box center [551, 343] width 316 height 32
click at [228, 522] on button "Filtrar Lista" at bounding box center [149, 518] width 202 height 32
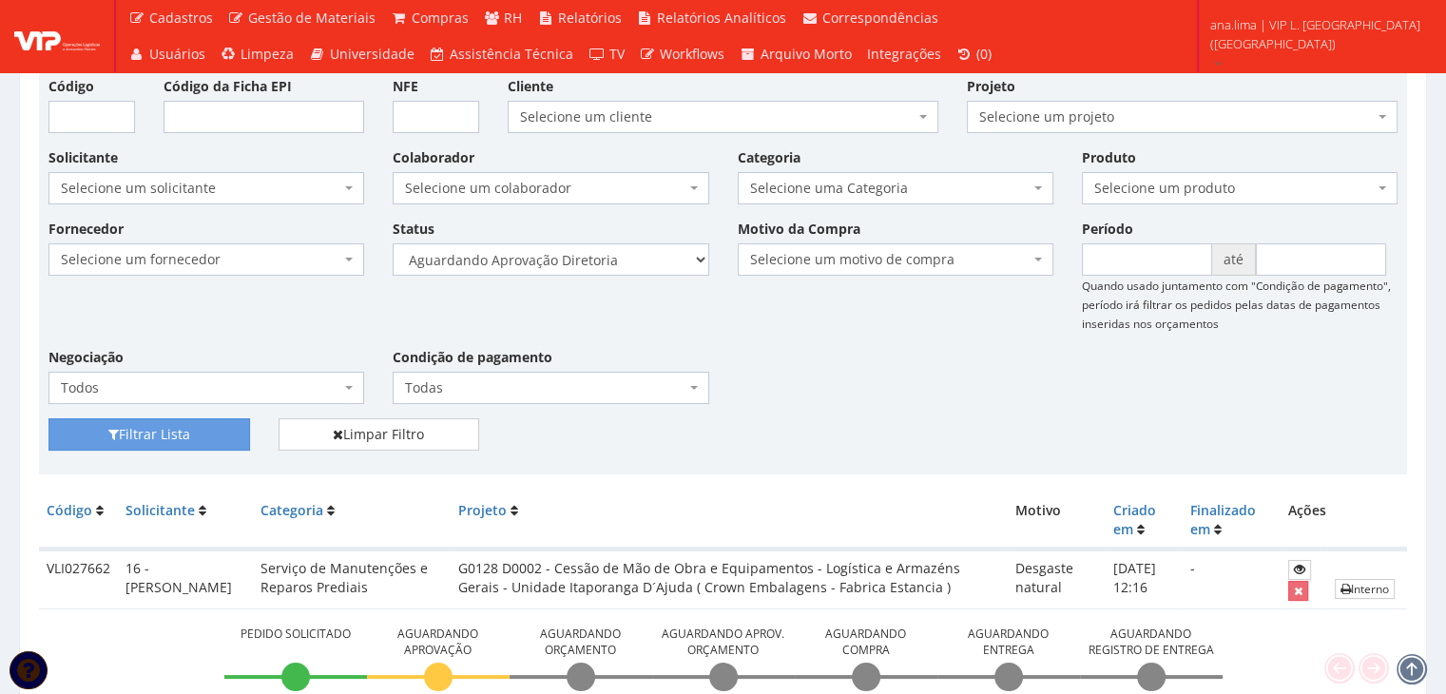
scroll to position [68, 0]
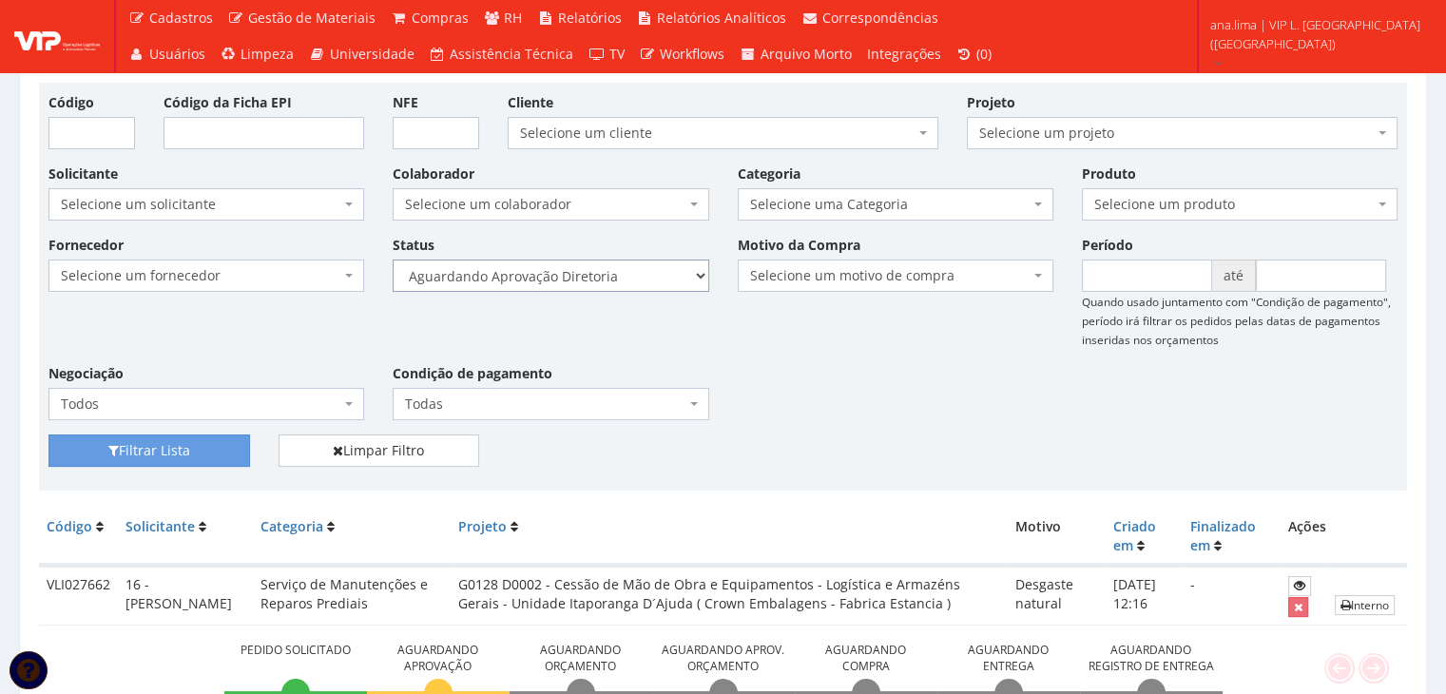
click at [621, 282] on select "Selecione um status Cancelado Aguardando Aprovação Diretoria Pedido Aprovado Ag…" at bounding box center [551, 276] width 316 height 32
select select "4"
click at [393, 260] on select "Selecione um status Cancelado Aguardando Aprovação Diretoria Pedido Aprovado Ag…" at bounding box center [551, 276] width 316 height 32
click at [217, 455] on button "Filtrar Lista" at bounding box center [149, 450] width 202 height 32
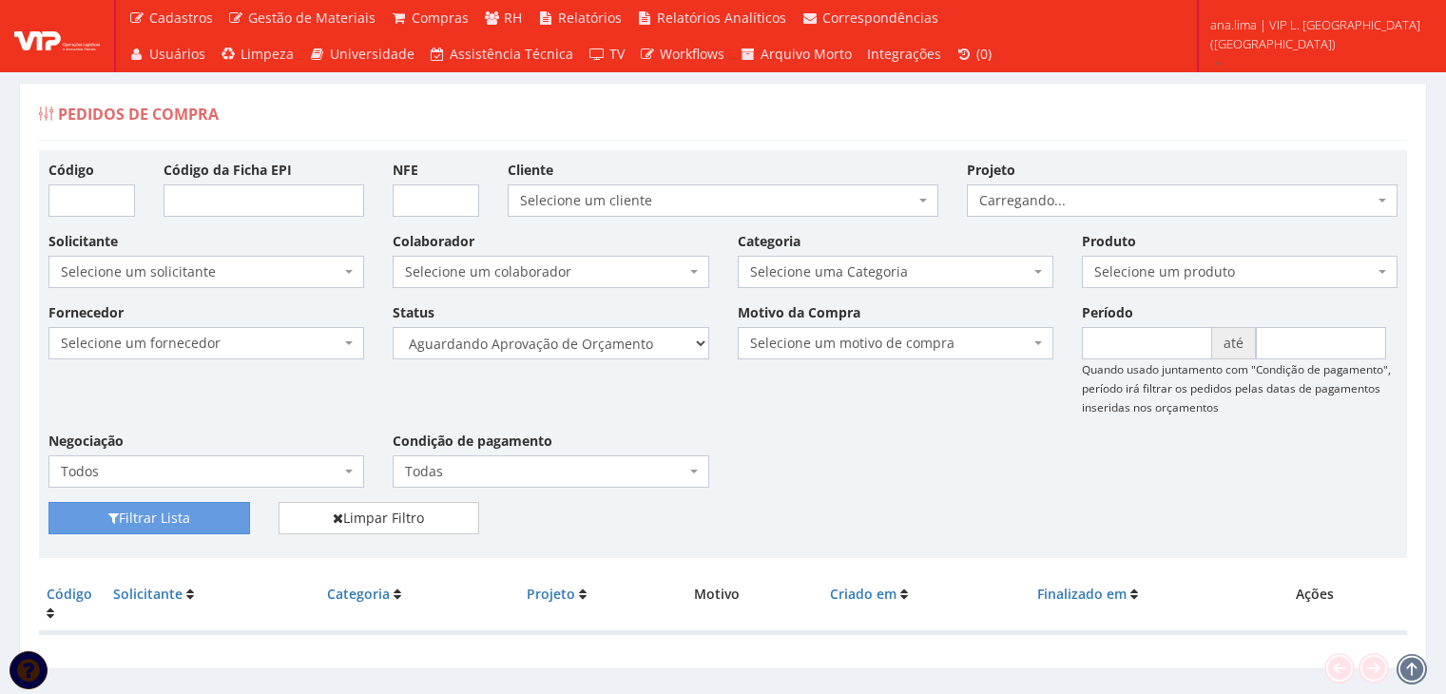
scroll to position [38, 0]
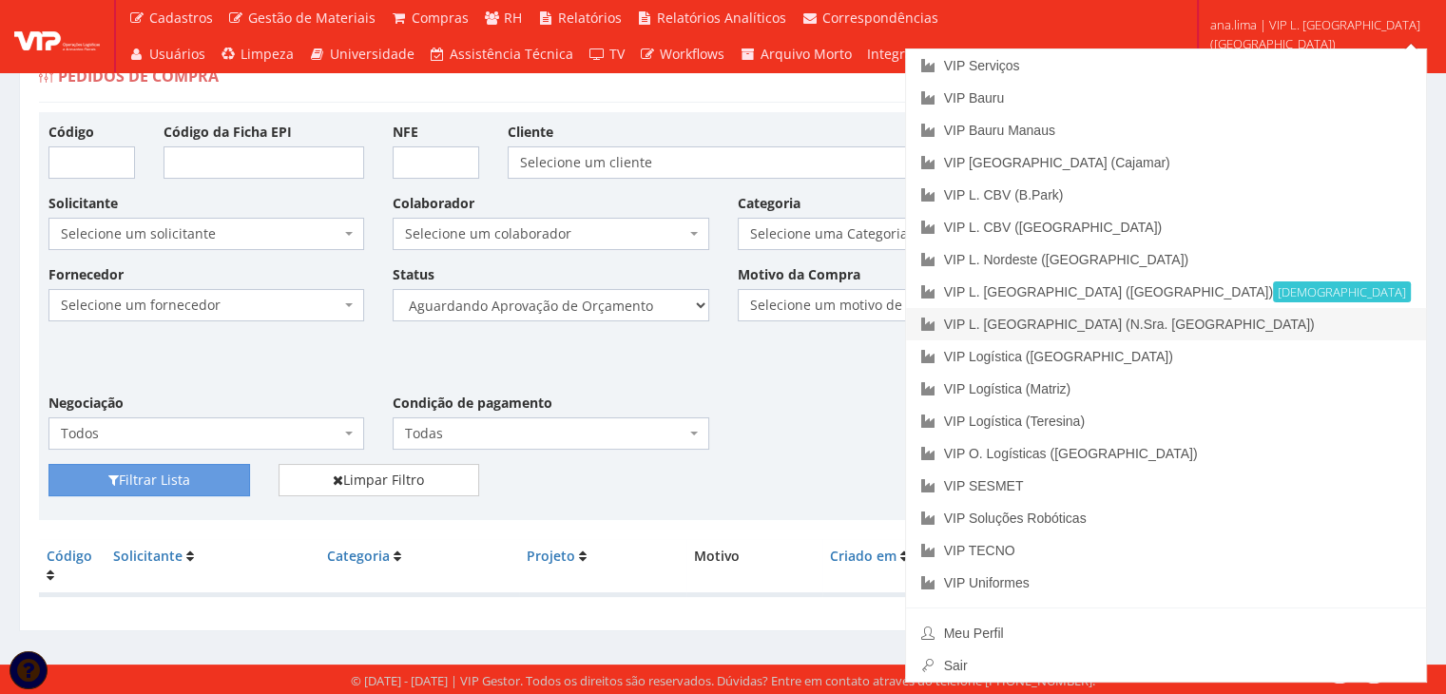
click at [1350, 316] on link "VIP L. [GEOGRAPHIC_DATA] (N.Sra. [GEOGRAPHIC_DATA])" at bounding box center [1166, 324] width 520 height 32
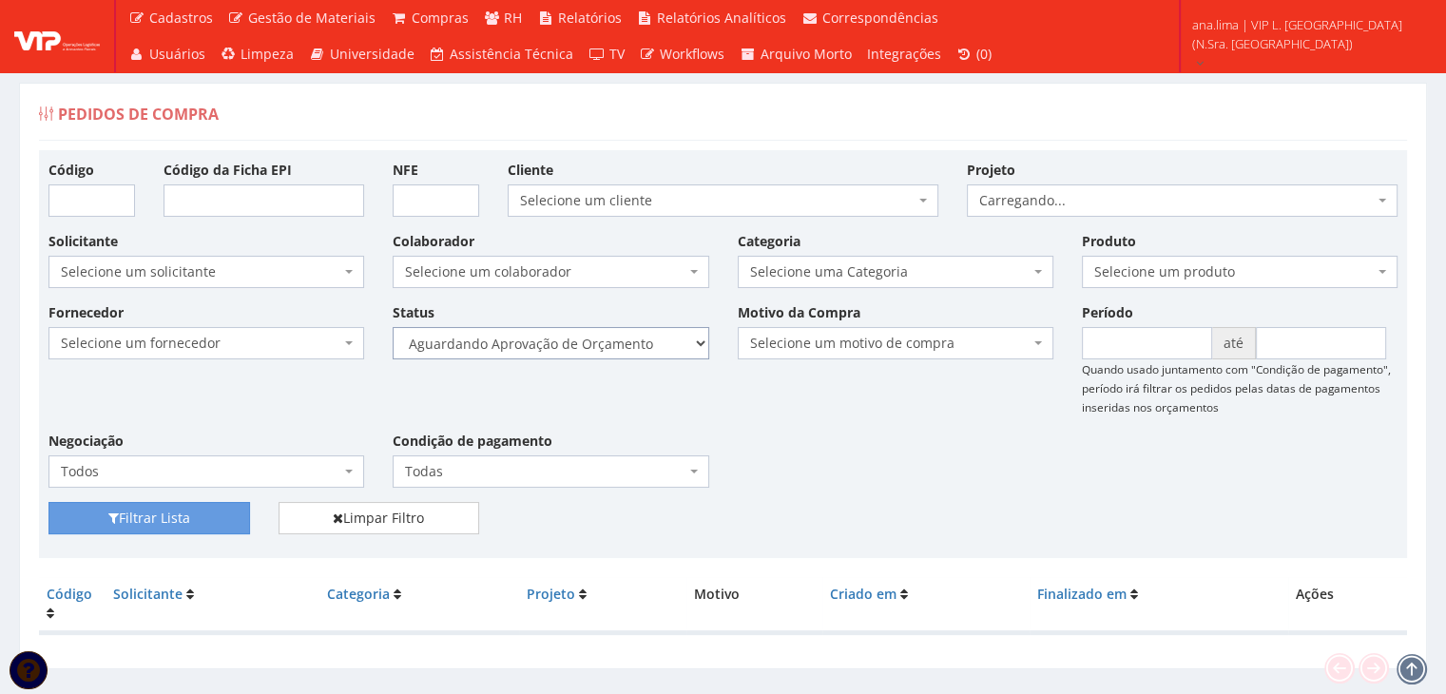
click at [662, 348] on select "Selecione um status Cancelado Aguardando Aprovação Diretoria Pedido Aprovado Ag…" at bounding box center [551, 343] width 316 height 32
select select "1"
click at [393, 327] on select "Selecione um status Cancelado Aguardando Aprovação Diretoria Pedido Aprovado Ag…" at bounding box center [551, 343] width 316 height 32
drag, startPoint x: 183, startPoint y: 515, endPoint x: 215, endPoint y: 497, distance: 37.0
click at [182, 516] on button "Filtrar Lista" at bounding box center [149, 518] width 202 height 32
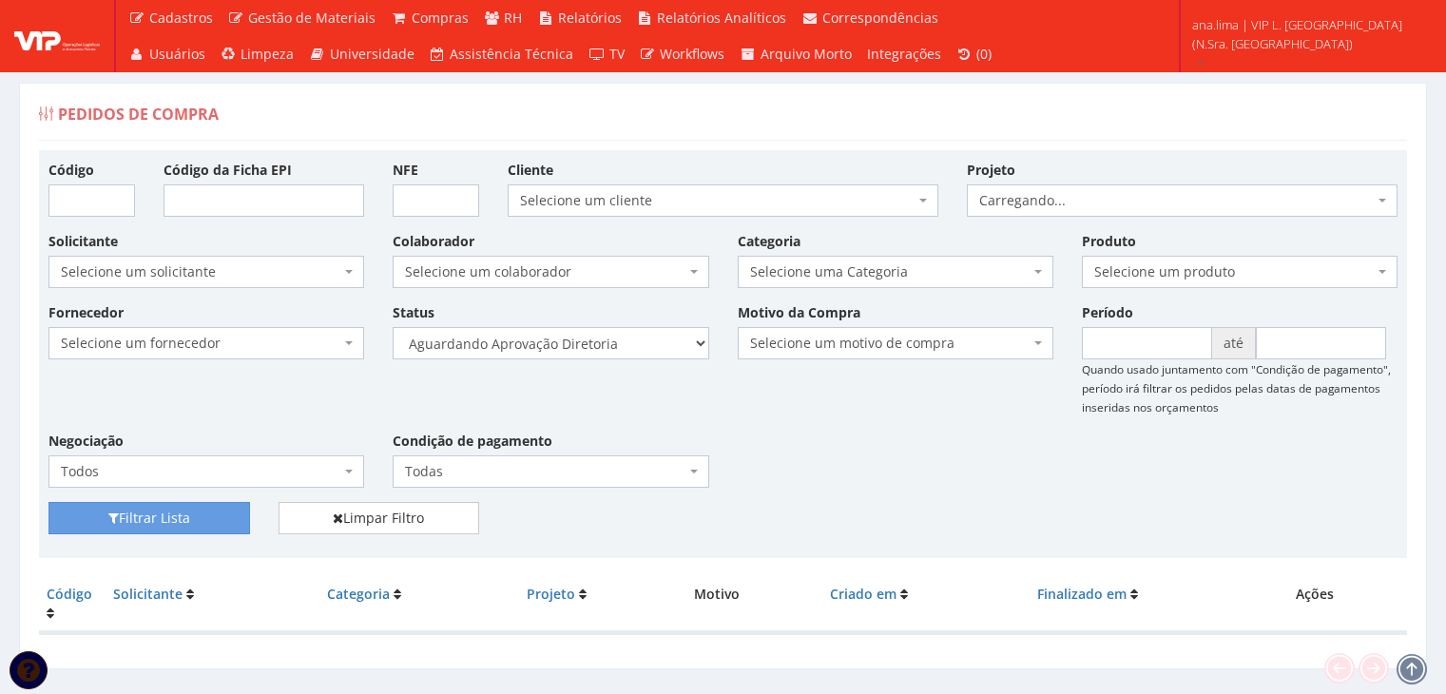
scroll to position [38, 0]
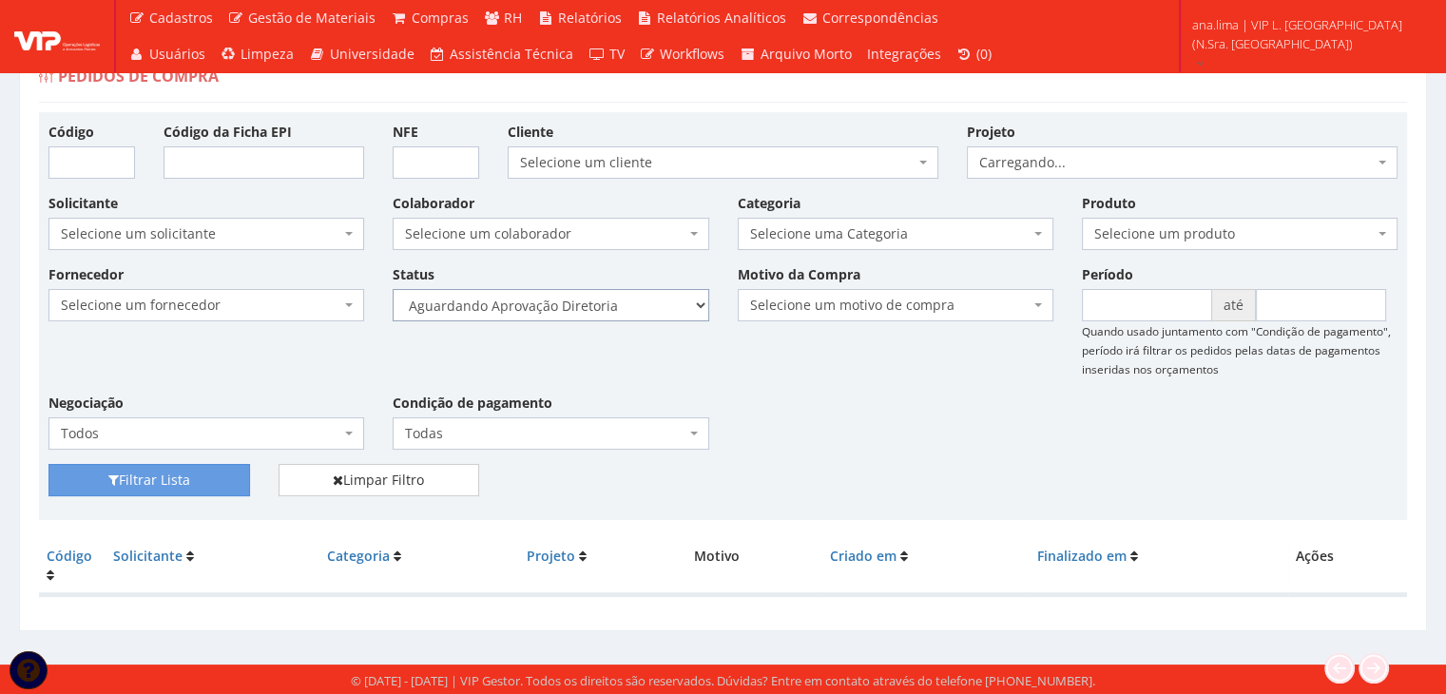
click at [569, 306] on select "Selecione um status Cancelado Aguardando Aprovação Diretoria Pedido Aprovado Ag…" at bounding box center [551, 305] width 316 height 32
select select "4"
click at [393, 289] on select "Selecione um status Cancelado Aguardando Aprovação Diretoria Pedido Aprovado Ag…" at bounding box center [551, 305] width 316 height 32
click at [225, 480] on button "Filtrar Lista" at bounding box center [149, 480] width 202 height 32
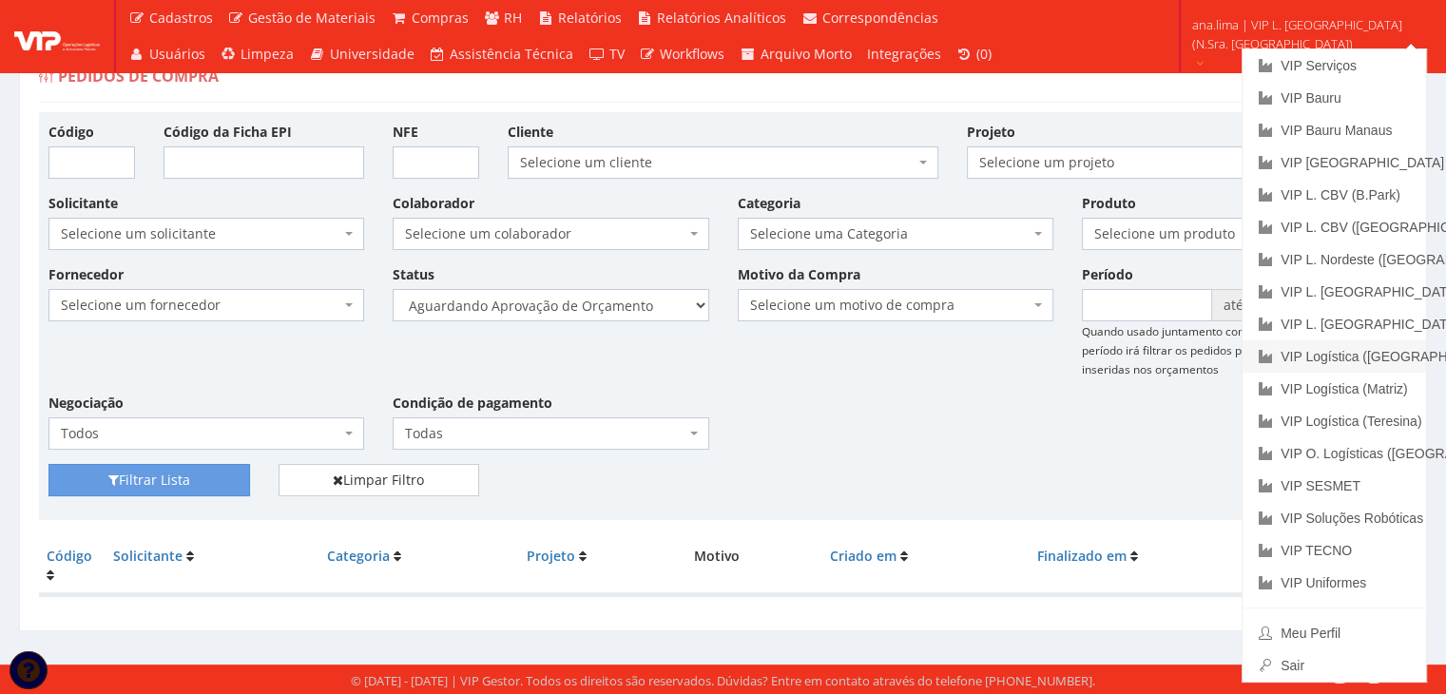
click at [1350, 361] on link "VIP Logística ([GEOGRAPHIC_DATA])" at bounding box center [1334, 356] width 183 height 32
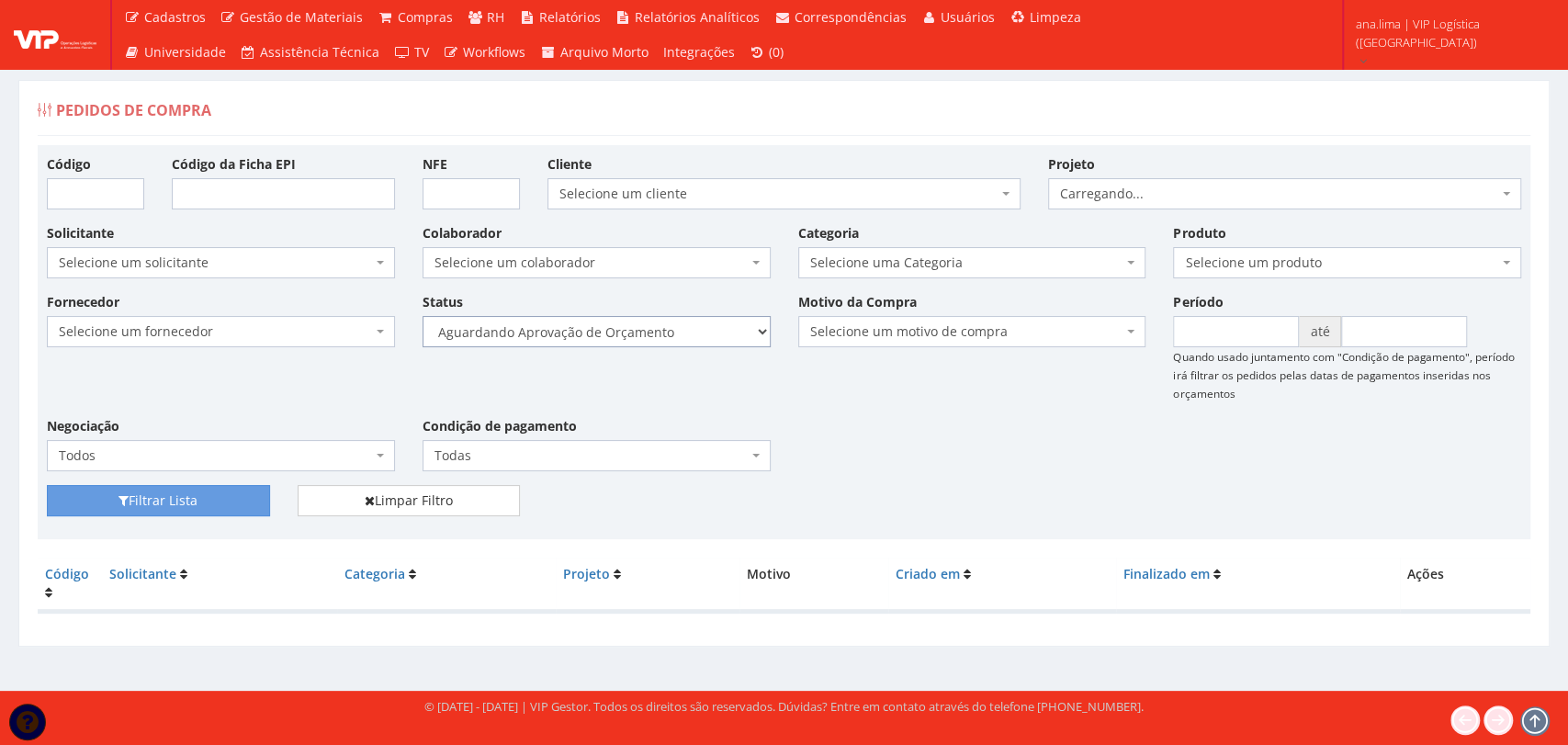
click at [673, 331] on select "Selecione um status Cancelado Aguardando Aprovação Diretoria Pedido Aprovado Ag…" at bounding box center [596, 331] width 348 height 31
select select "1"
click at [422, 316] on select "Selecione um status Cancelado Aguardando Aprovação Diretoria Pedido Aprovado Ag…" at bounding box center [596, 331] width 348 height 31
click at [169, 501] on button "Filtrar Lista" at bounding box center [157, 501] width 223 height 31
drag, startPoint x: 0, startPoint y: 0, endPoint x: 629, endPoint y: 329, distance: 709.8
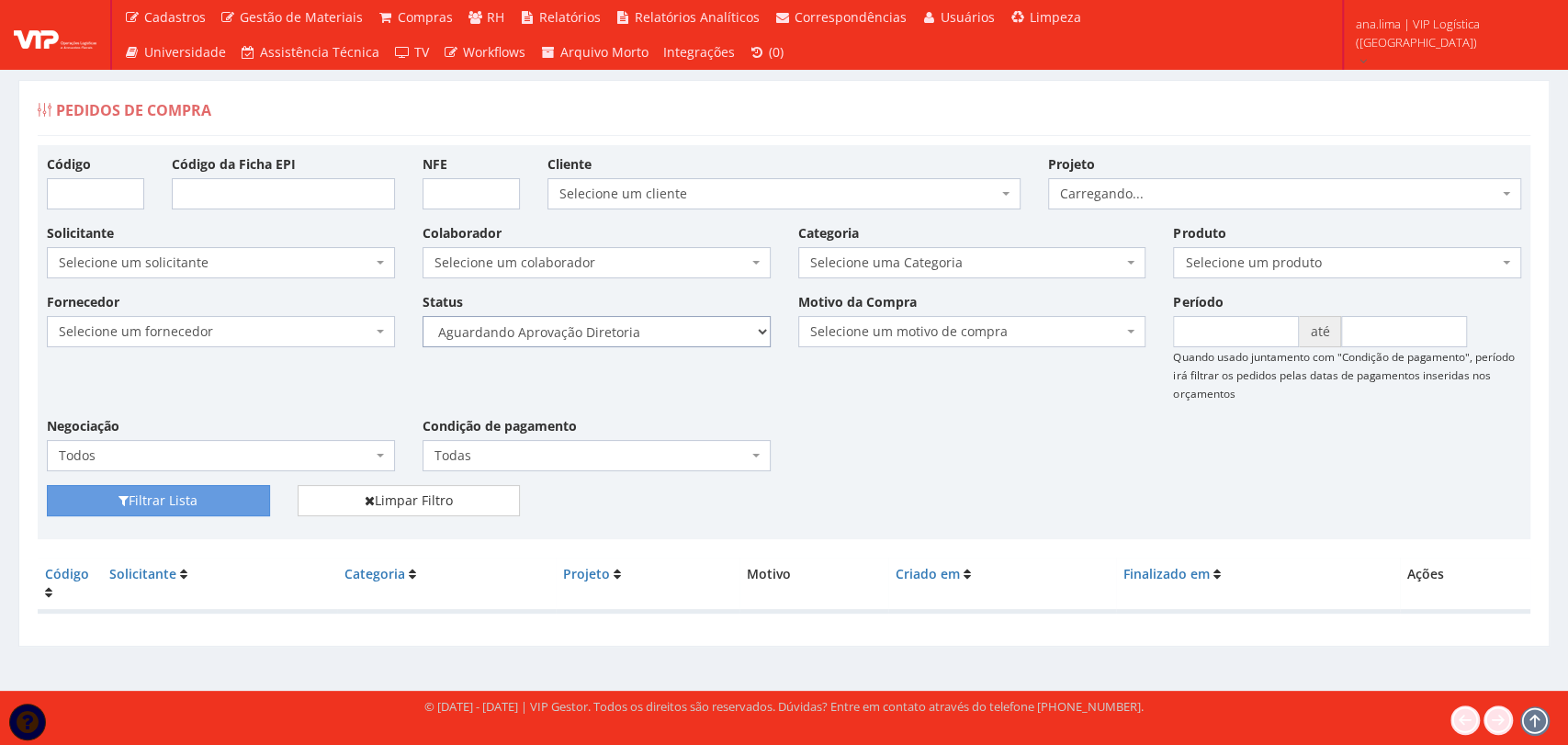
click at [629, 329] on select "Selecione um status Cancelado Aguardando Aprovação Diretoria Pedido Aprovado Ag…" at bounding box center [596, 331] width 348 height 31
select select "4"
click at [422, 316] on select "Selecione um status Cancelado Aguardando Aprovação Diretoria Pedido Aprovado Ag…" at bounding box center [596, 331] width 348 height 31
click at [188, 500] on button "Filtrar Lista" at bounding box center [157, 501] width 223 height 31
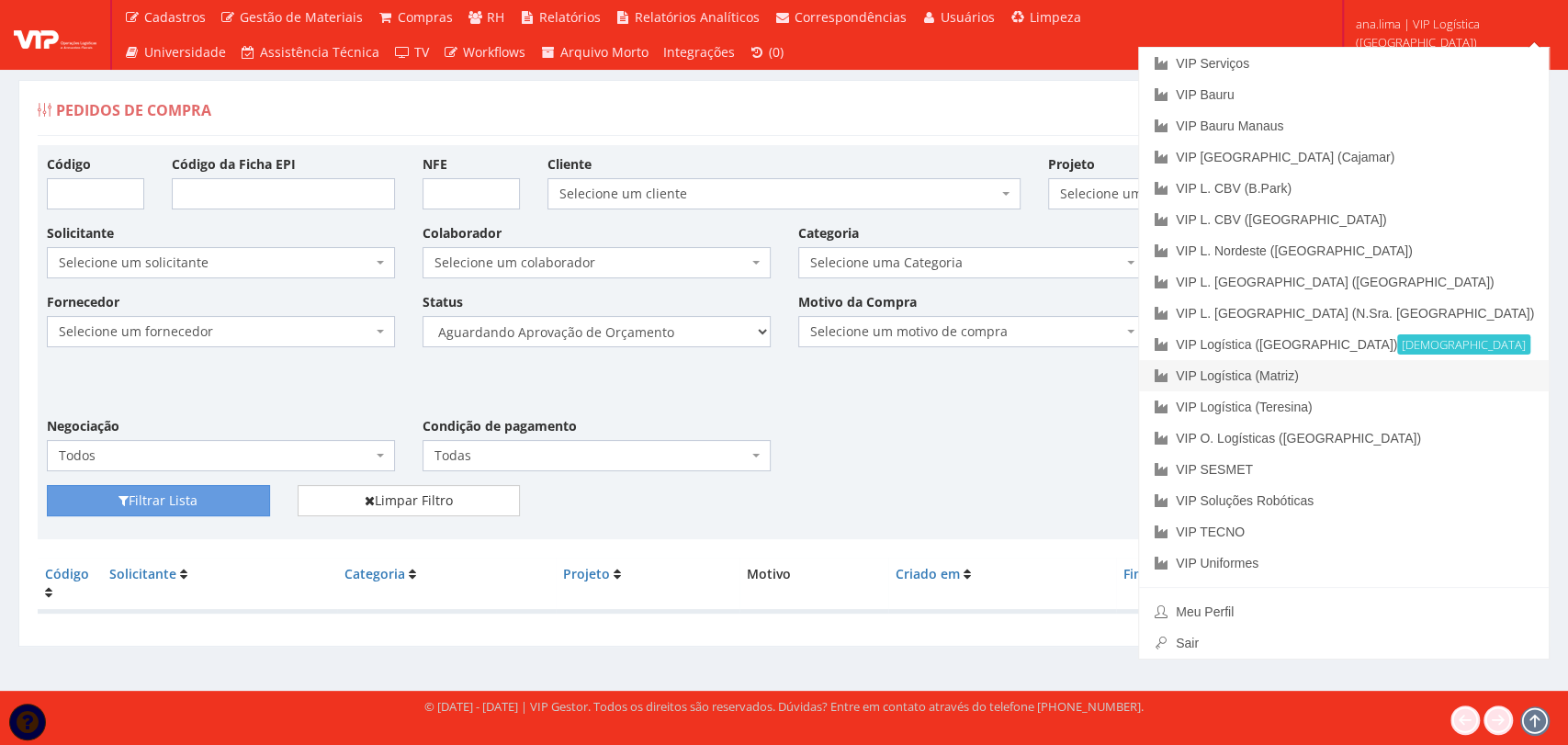
click at [1412, 371] on link "VIP Logística (Matriz)" at bounding box center [1344, 376] width 410 height 31
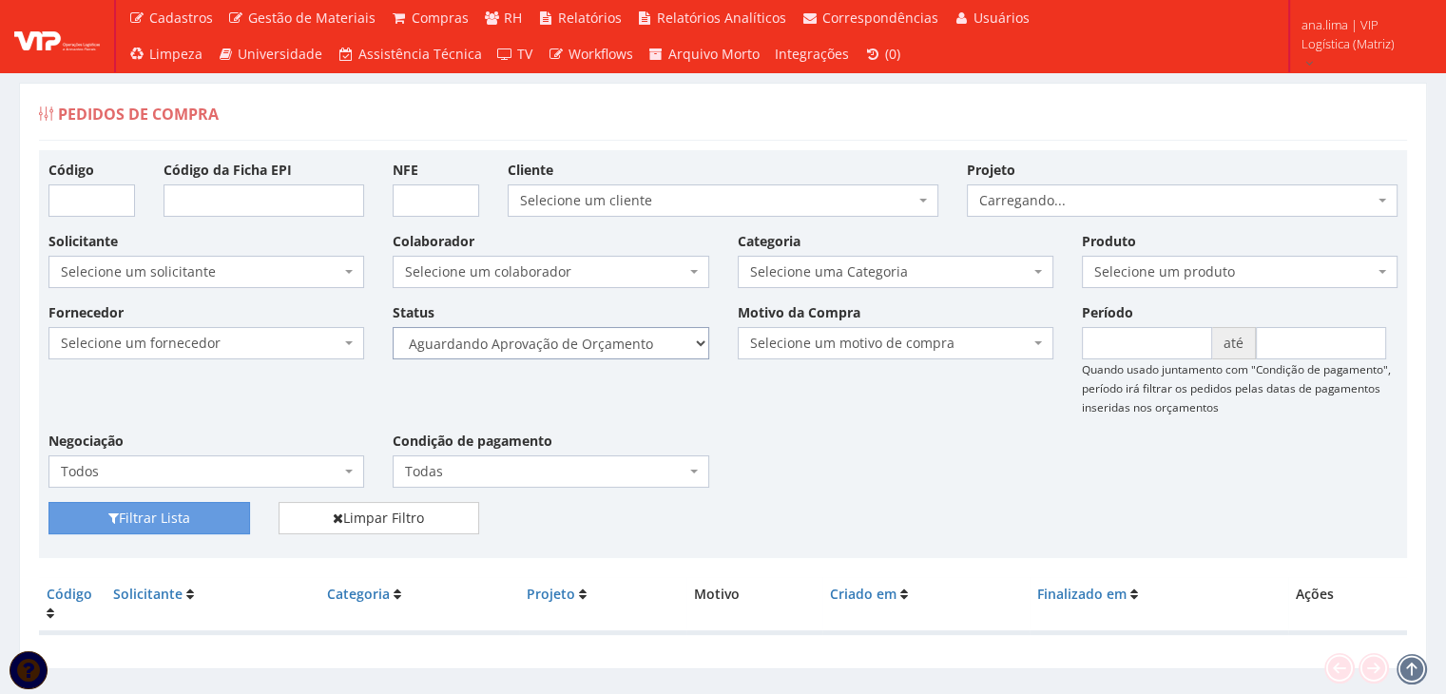
click at [658, 346] on select "Selecione um status Cancelado Aguardando Aprovação Diretoria Pedido Aprovado Ag…" at bounding box center [551, 343] width 316 height 32
select select "1"
click at [393, 327] on select "Selecione um status Cancelado Aguardando Aprovação Diretoria Pedido Aprovado Ag…" at bounding box center [551, 343] width 316 height 32
drag, startPoint x: 172, startPoint y: 514, endPoint x: 286, endPoint y: 475, distance: 120.6
click at [172, 515] on button "Filtrar Lista" at bounding box center [149, 518] width 202 height 32
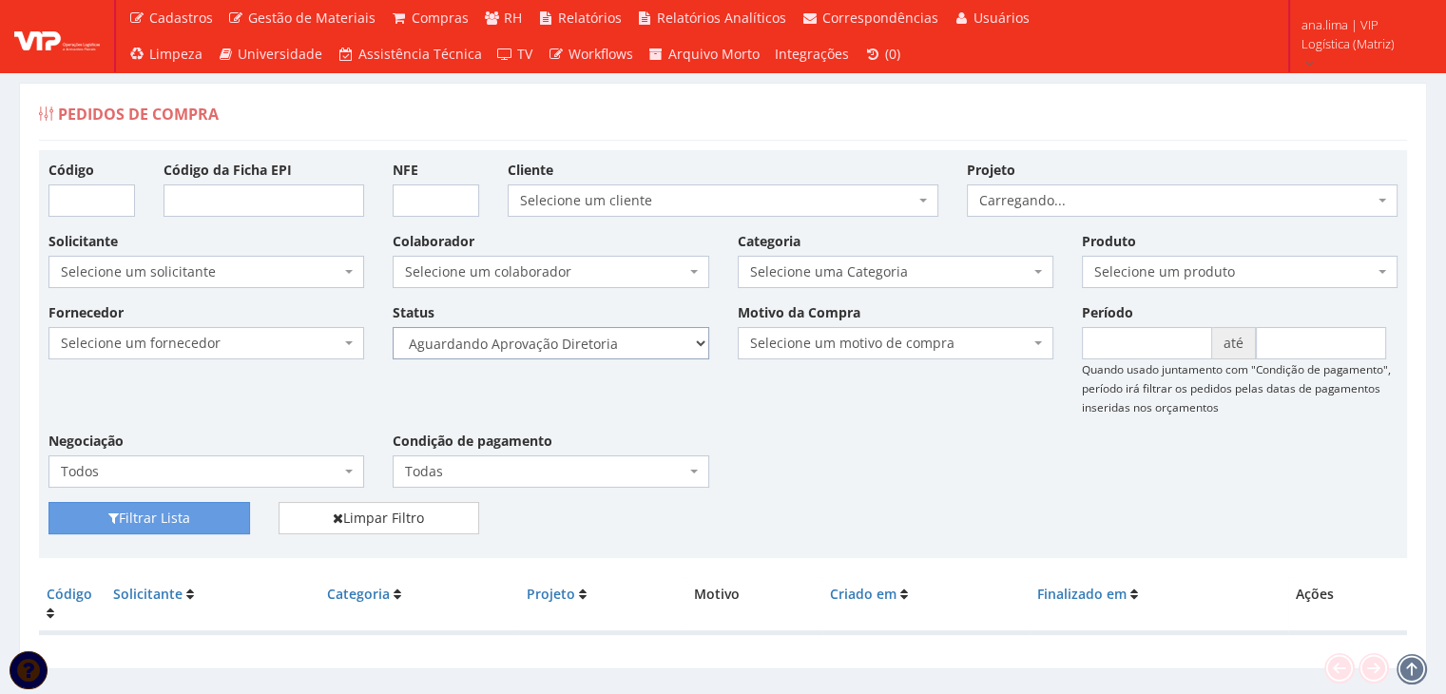
click at [608, 344] on select "Selecione um status Cancelado Aguardando Aprovação Diretoria Pedido Aprovado Ag…" at bounding box center [551, 343] width 316 height 32
select select "4"
click at [393, 327] on select "Selecione um status Cancelado Aguardando Aprovação Diretoria Pedido Aprovado Ag…" at bounding box center [551, 343] width 316 height 32
click at [216, 520] on button "Filtrar Lista" at bounding box center [149, 518] width 202 height 32
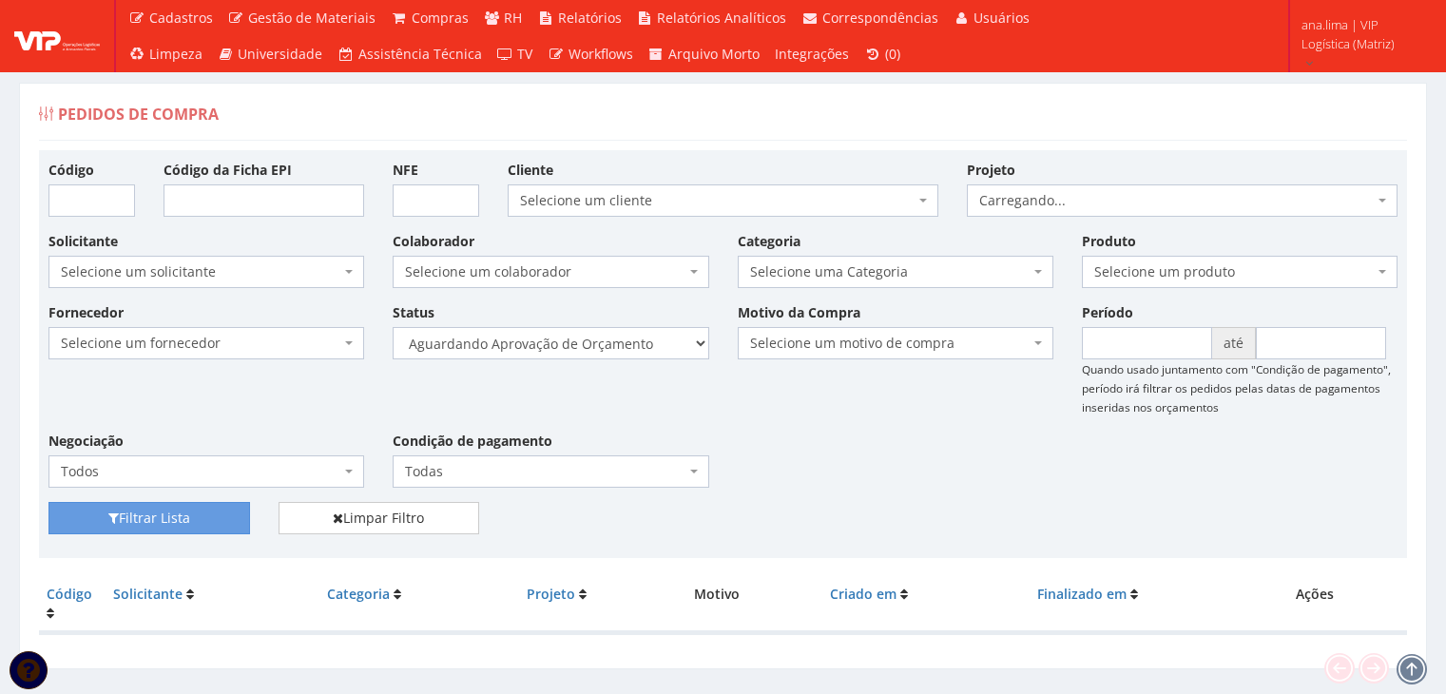
scroll to position [38, 0]
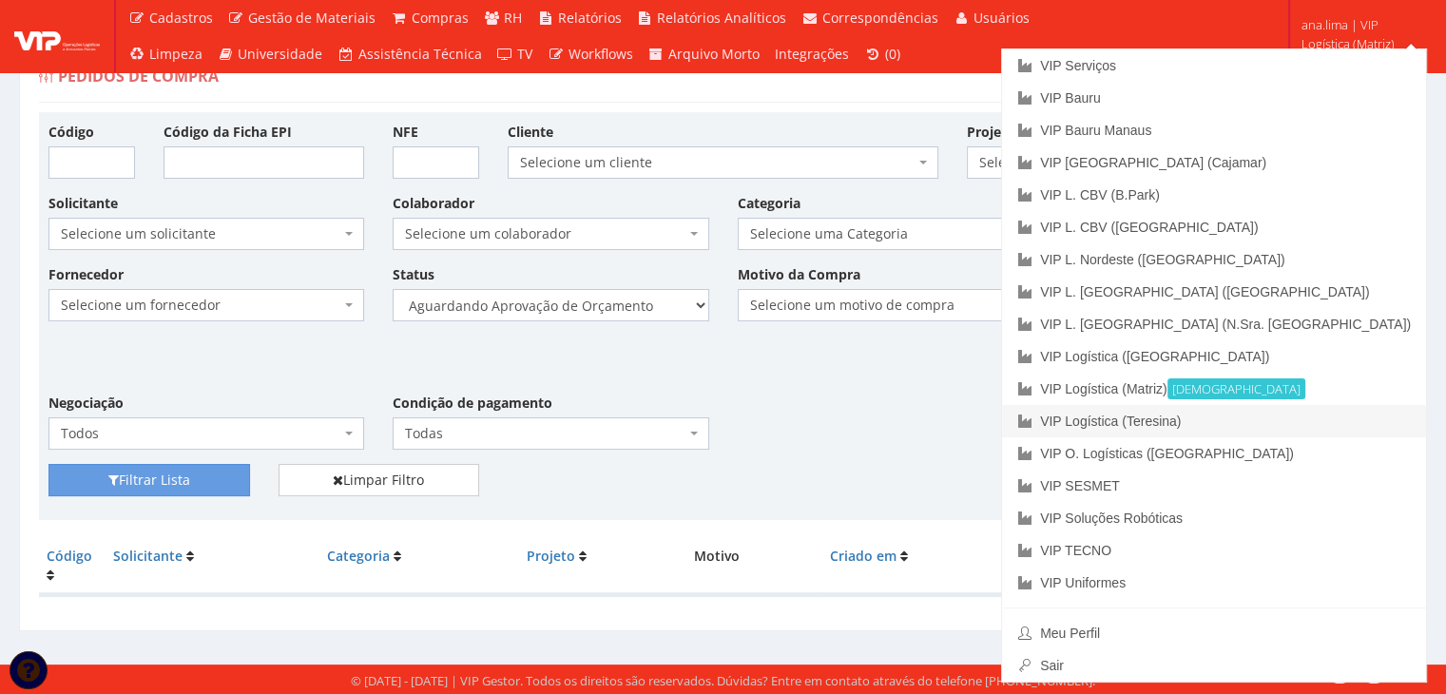
click at [1281, 419] on link "VIP Logística (Teresina)" at bounding box center [1214, 421] width 424 height 32
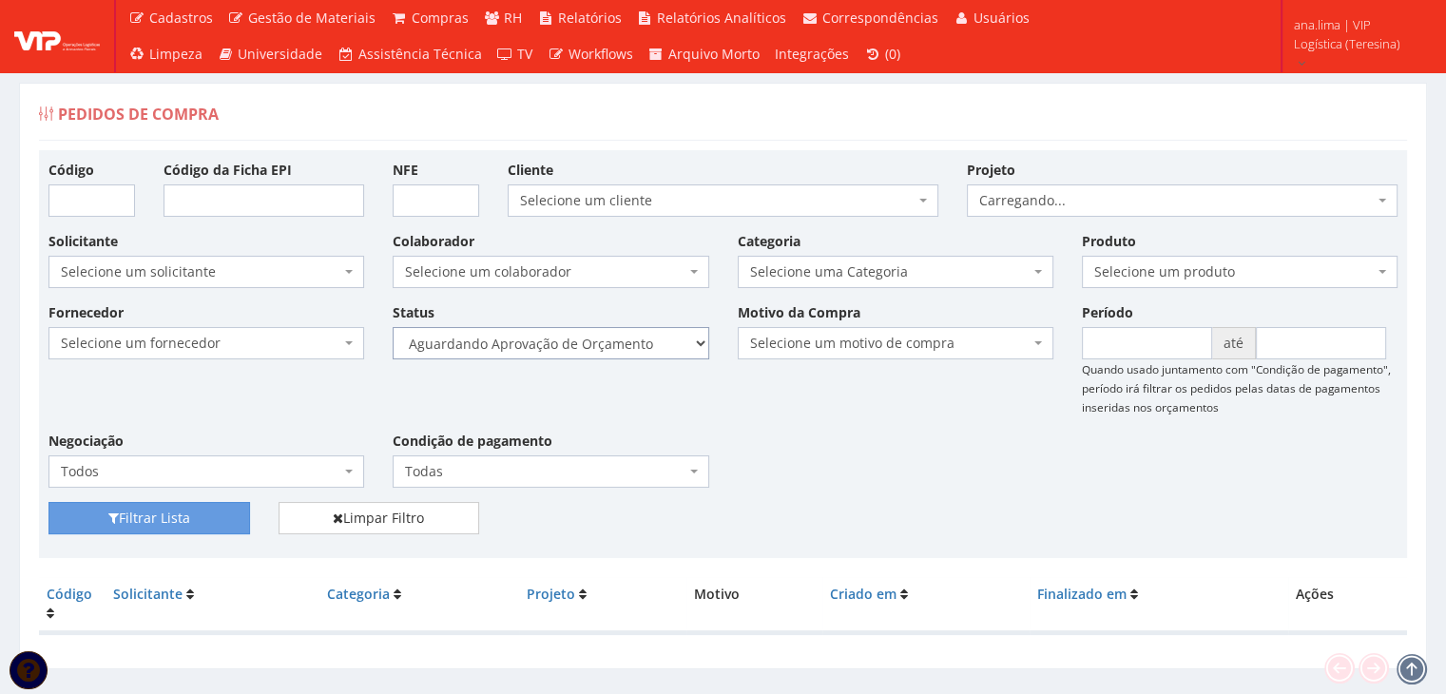
click at [597, 357] on select "Selecione um status Cancelado Aguardando Aprovação Diretoria Pedido Aprovado Ag…" at bounding box center [551, 343] width 316 height 32
select select "1"
click at [393, 327] on select "Selecione um status Cancelado Aguardando Aprovação Diretoria Pedido Aprovado Ag…" at bounding box center [551, 343] width 316 height 32
click at [198, 518] on button "Filtrar Lista" at bounding box center [149, 518] width 202 height 32
click at [641, 338] on select "Selecione um status Cancelado Aguardando Aprovação Diretoria Pedido Aprovado Ag…" at bounding box center [551, 343] width 316 height 32
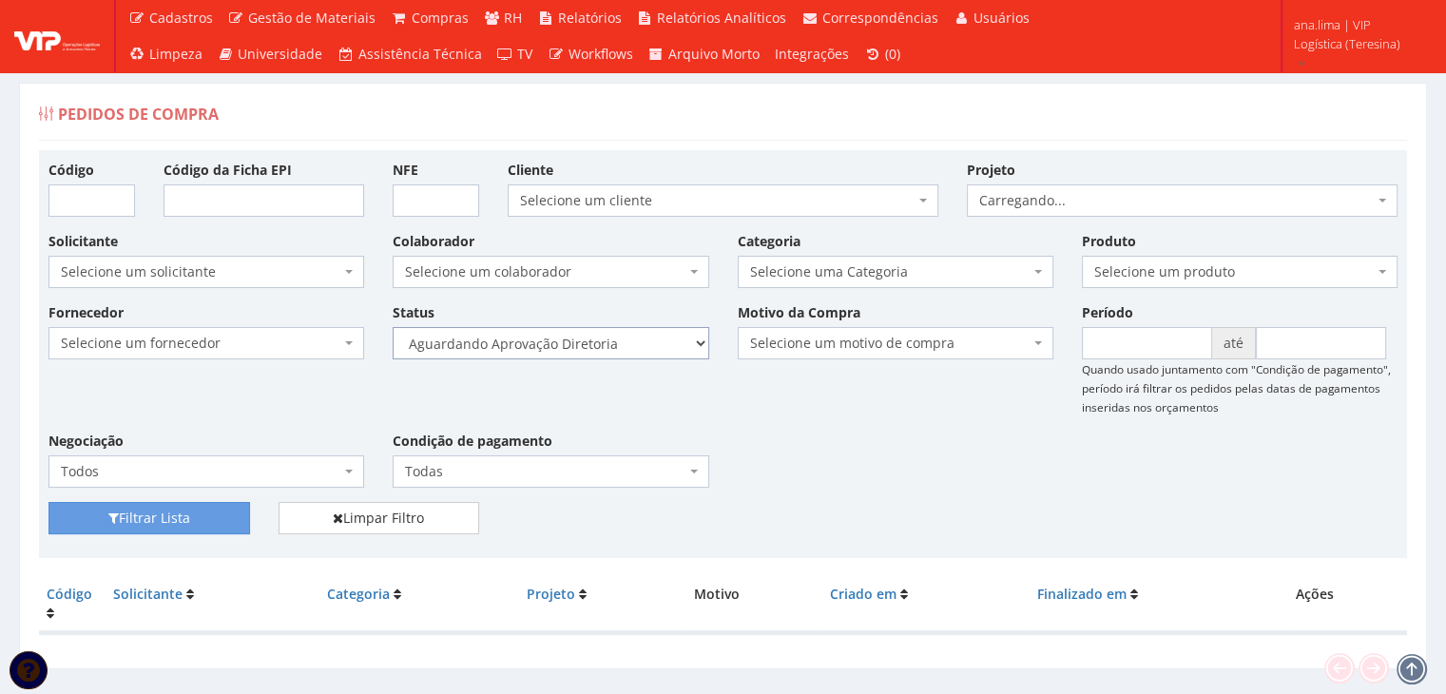
select select "4"
click at [393, 327] on select "Selecione um status Cancelado Aguardando Aprovação Diretoria Pedido Aprovado Ag…" at bounding box center [551, 343] width 316 height 32
drag, startPoint x: 209, startPoint y: 514, endPoint x: 596, endPoint y: 427, distance: 396.7
click at [209, 515] on button "Filtrar Lista" at bounding box center [149, 518] width 202 height 32
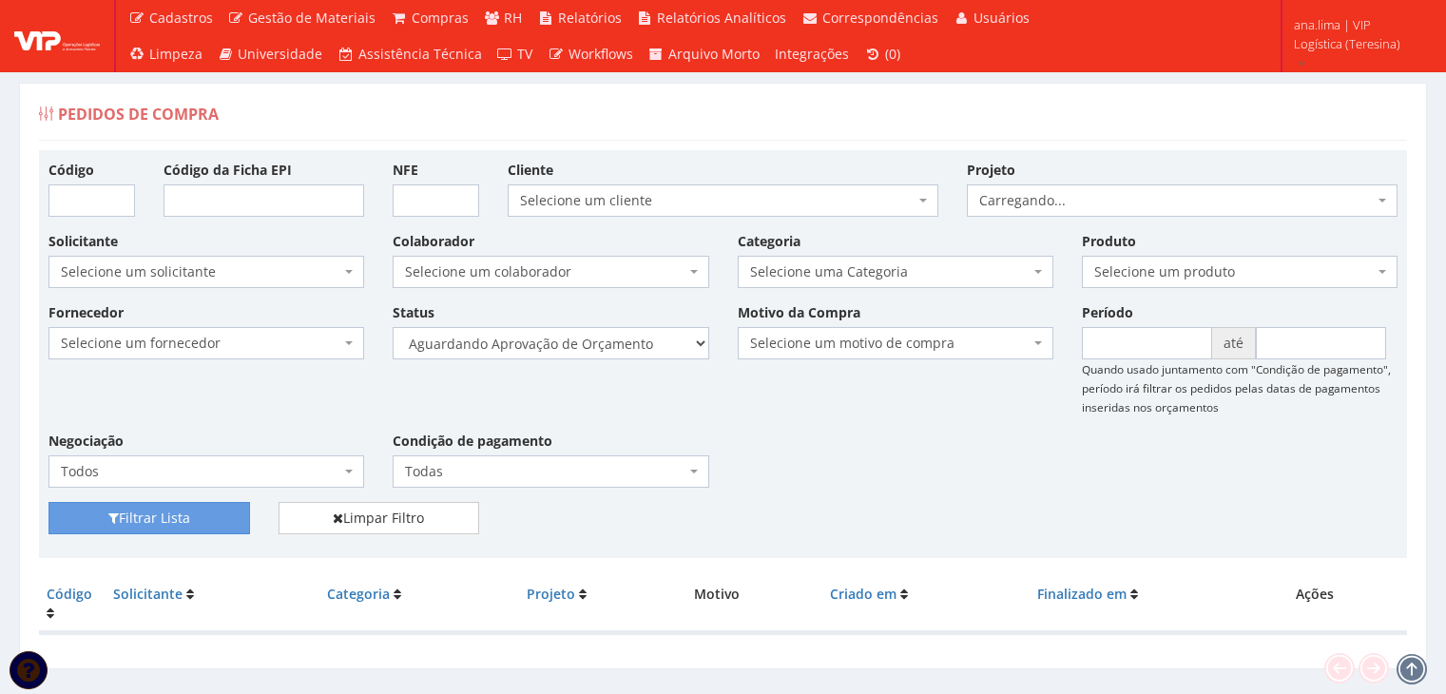
scroll to position [38, 0]
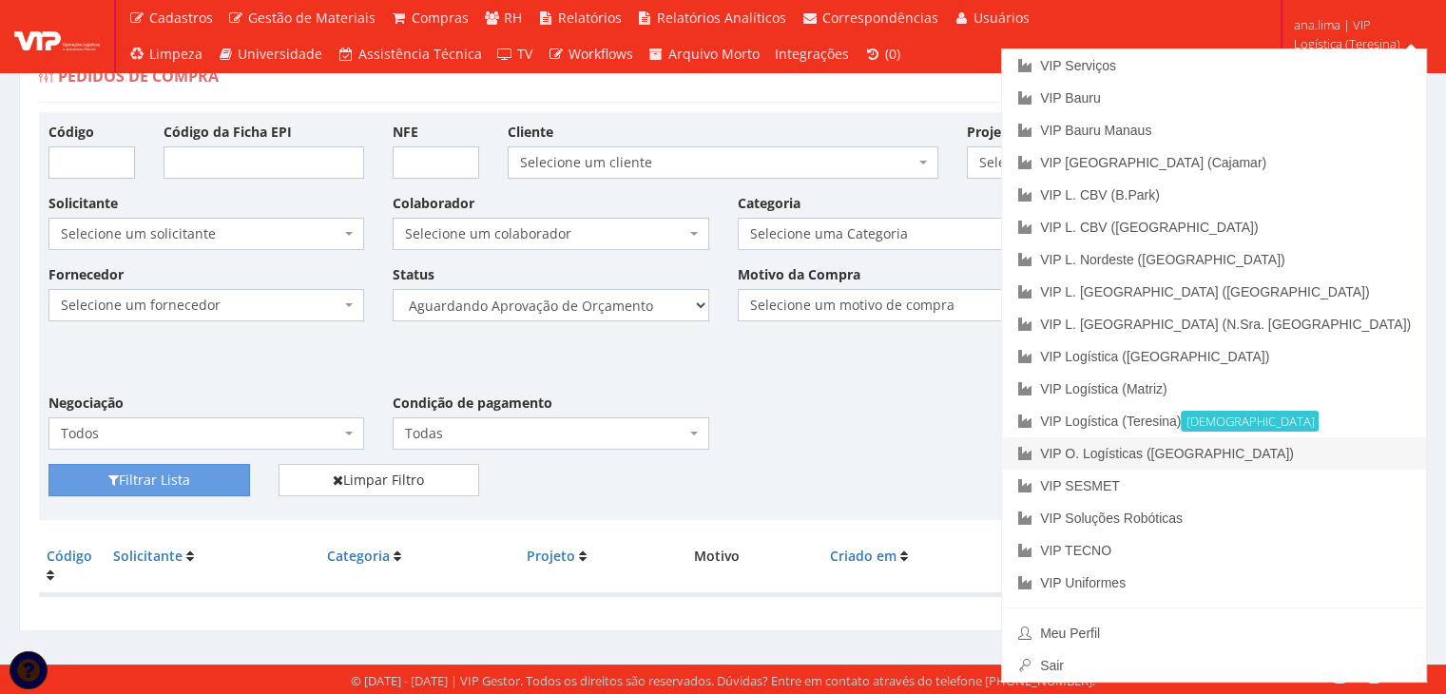
click at [1313, 452] on link "VIP O. Logísticas ([GEOGRAPHIC_DATA])" at bounding box center [1214, 453] width 424 height 32
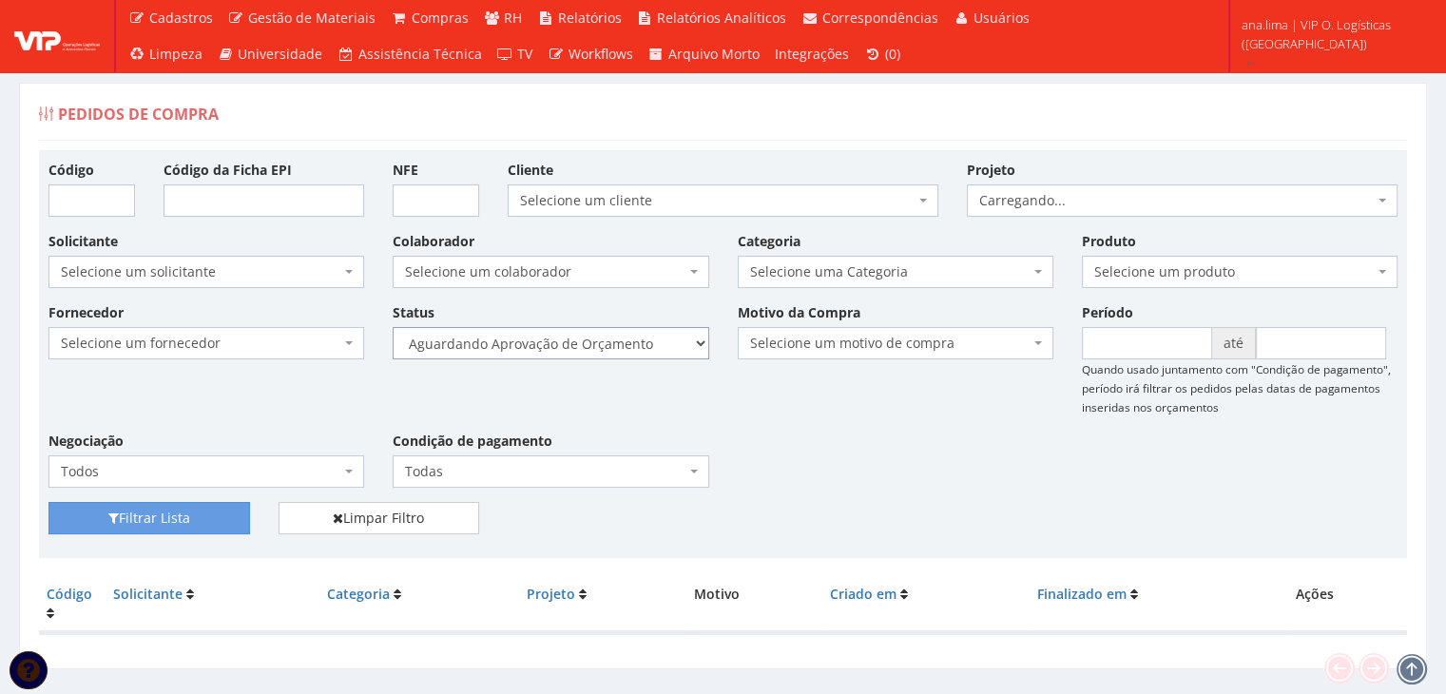
click at [600, 334] on select "Selecione um status Cancelado Aguardando Aprovação Diretoria Pedido Aprovado Ag…" at bounding box center [551, 343] width 316 height 32
select select "1"
click at [393, 327] on select "Selecione um status Cancelado Aguardando Aprovação Diretoria Pedido Aprovado Ag…" at bounding box center [551, 343] width 316 height 32
click at [240, 514] on button "Filtrar Lista" at bounding box center [149, 518] width 202 height 32
click at [595, 343] on select "Selecione um status Cancelado Aguardando Aprovação Diretoria Pedido Aprovado Ag…" at bounding box center [551, 343] width 316 height 32
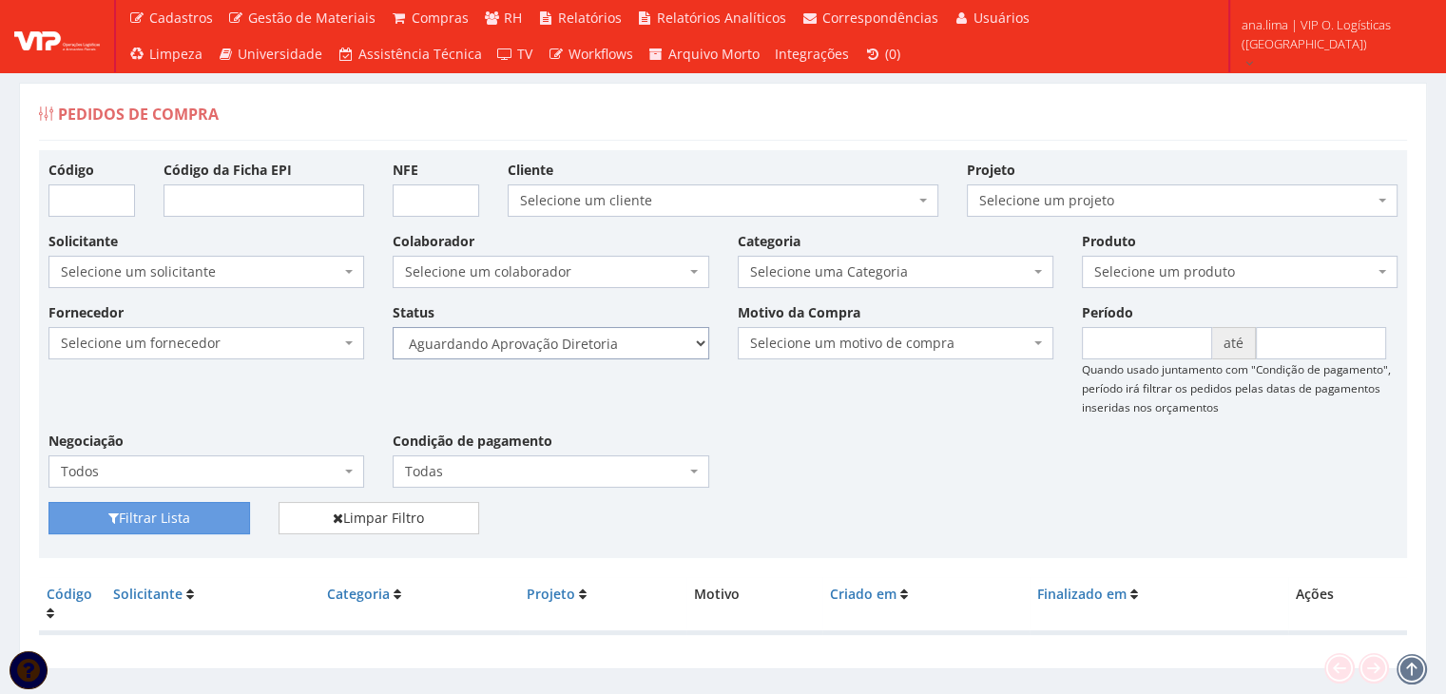
select select "4"
click at [393, 327] on select "Selecione um status Cancelado Aguardando Aprovação Diretoria Pedido Aprovado Ag…" at bounding box center [551, 343] width 316 height 32
drag, startPoint x: 215, startPoint y: 509, endPoint x: 603, endPoint y: 456, distance: 391.4
click at [214, 509] on button "Filtrar Lista" at bounding box center [149, 518] width 202 height 32
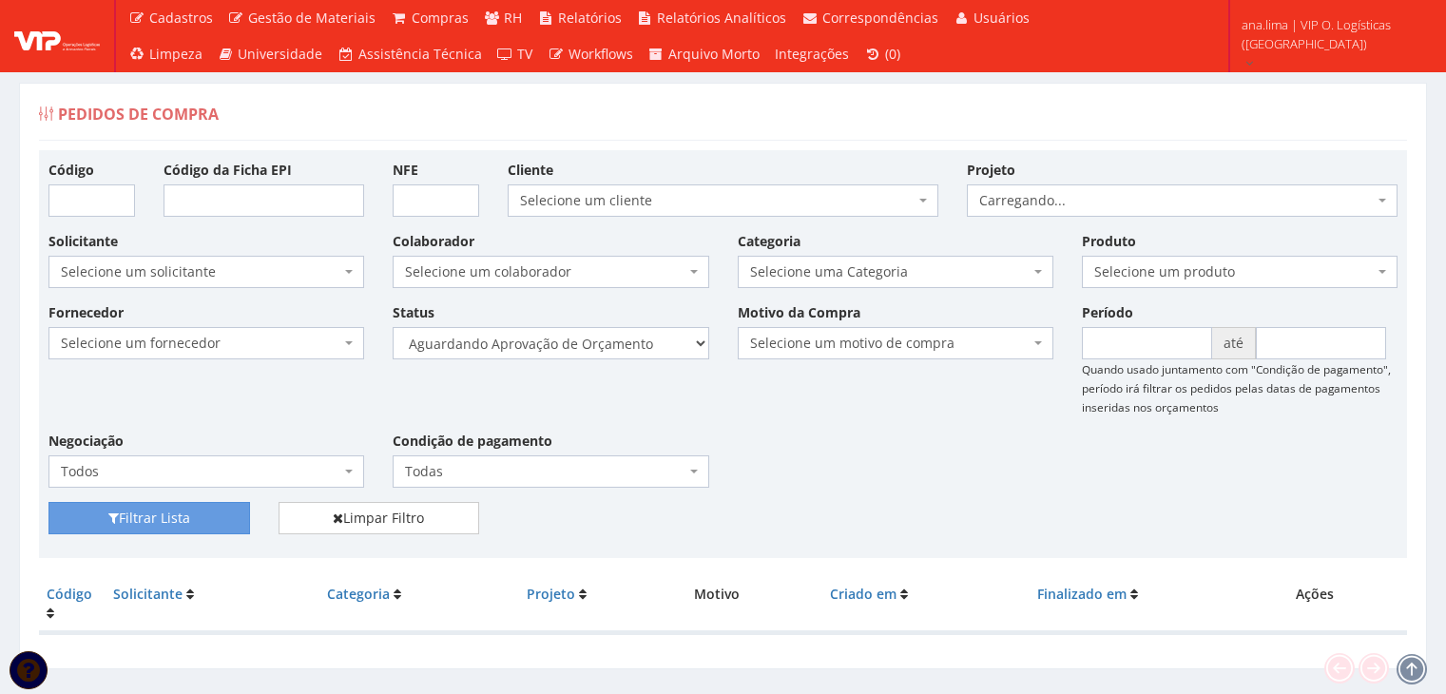
scroll to position [38, 0]
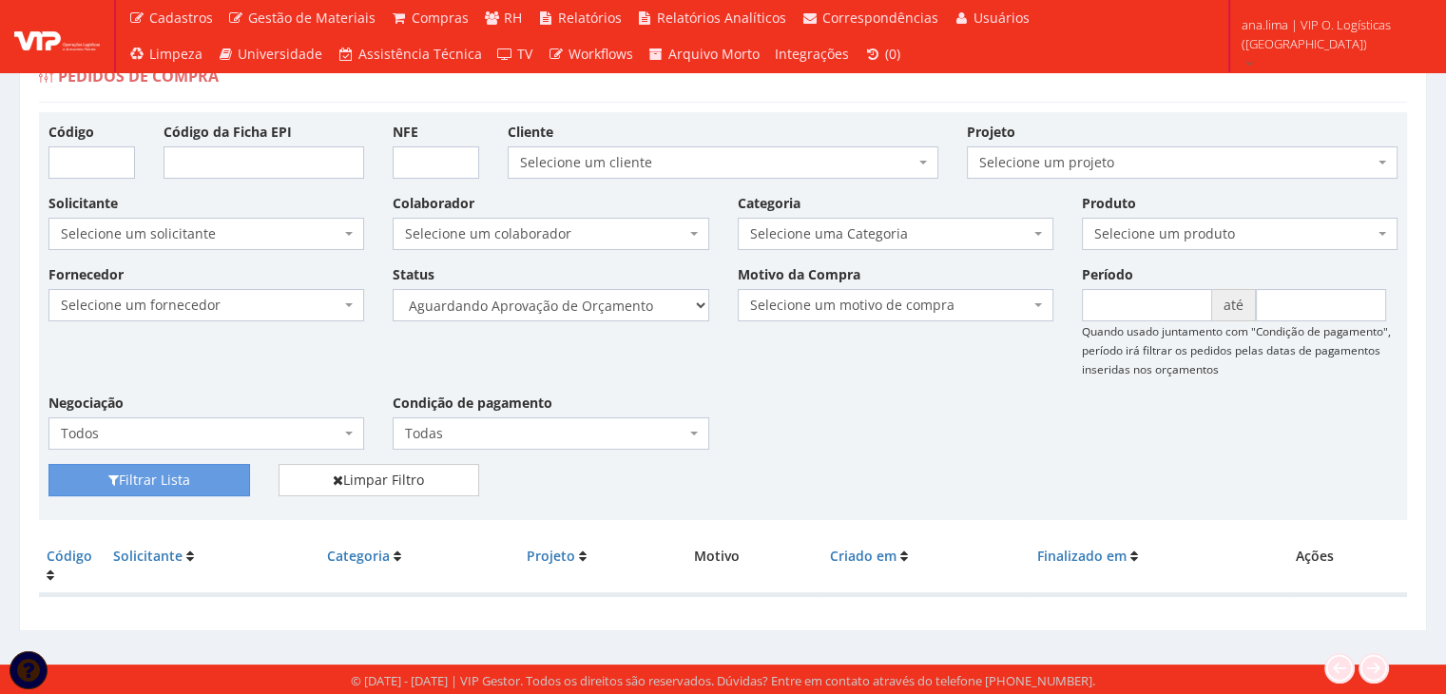
click at [840, 438] on div "Fornecedor Selecione um fornecedor ******** ******** 1000 MARCAS [GEOGRAPHIC_DA…" at bounding box center [723, 364] width 1378 height 200
